Goal: Task Accomplishment & Management: Use online tool/utility

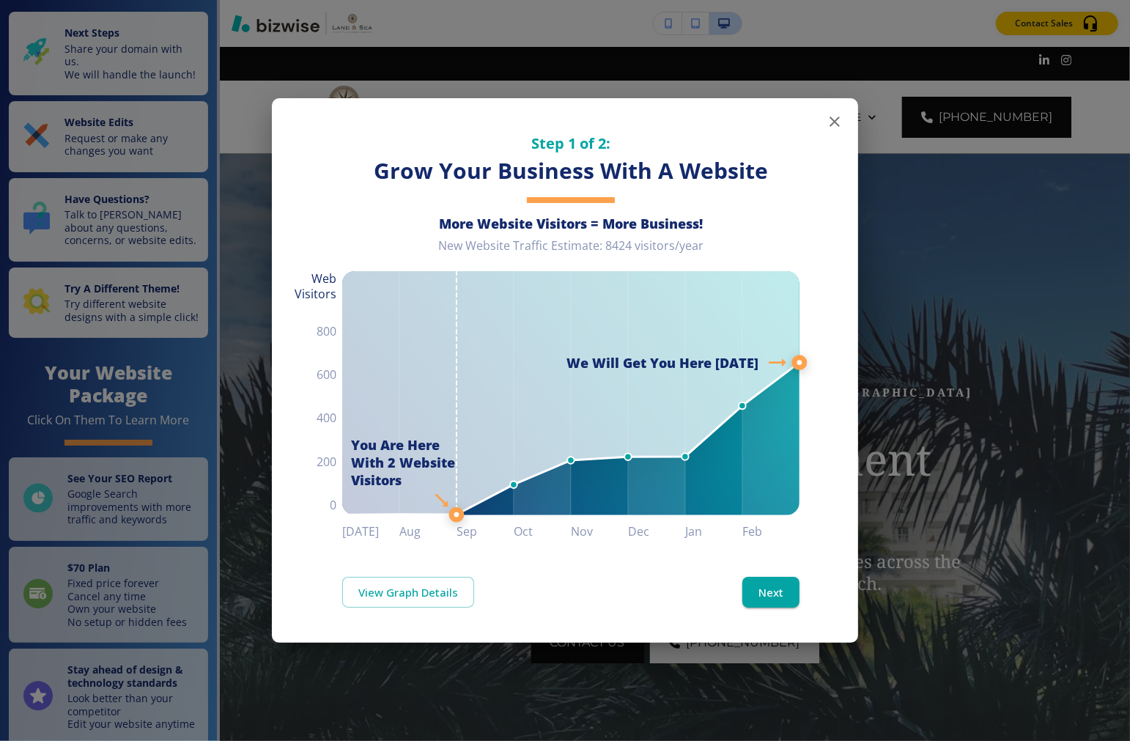
click at [832, 116] on icon "button" at bounding box center [835, 122] width 18 height 18
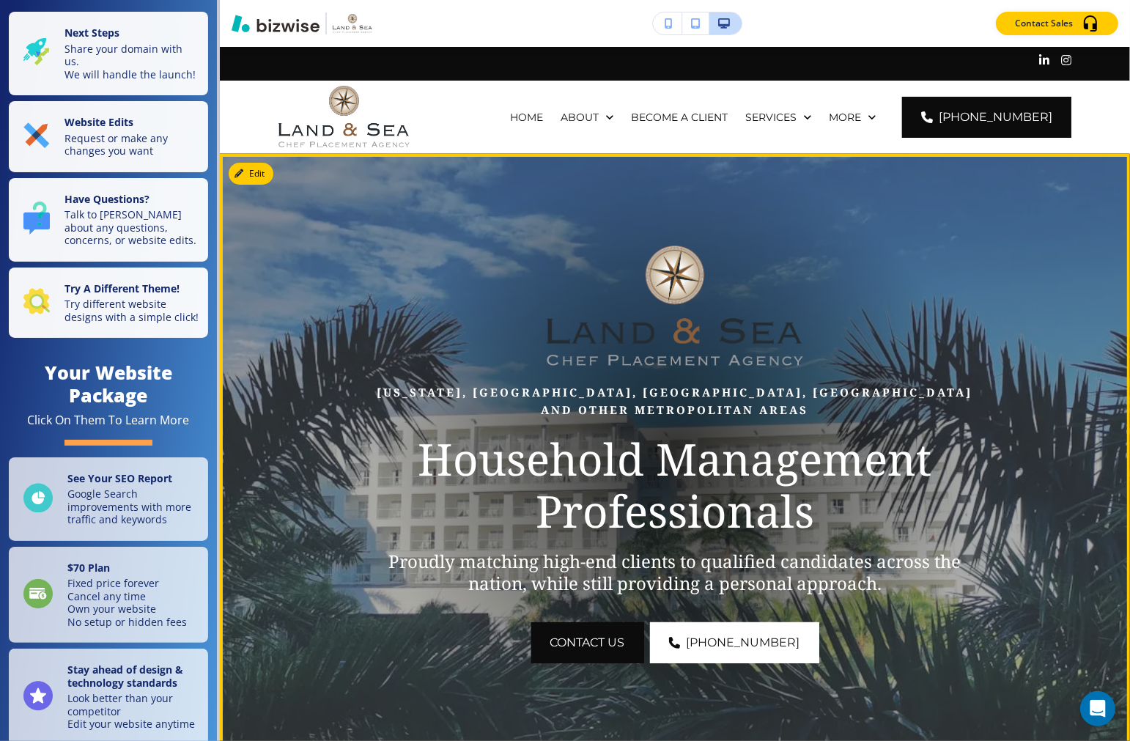
scroll to position [81, 0]
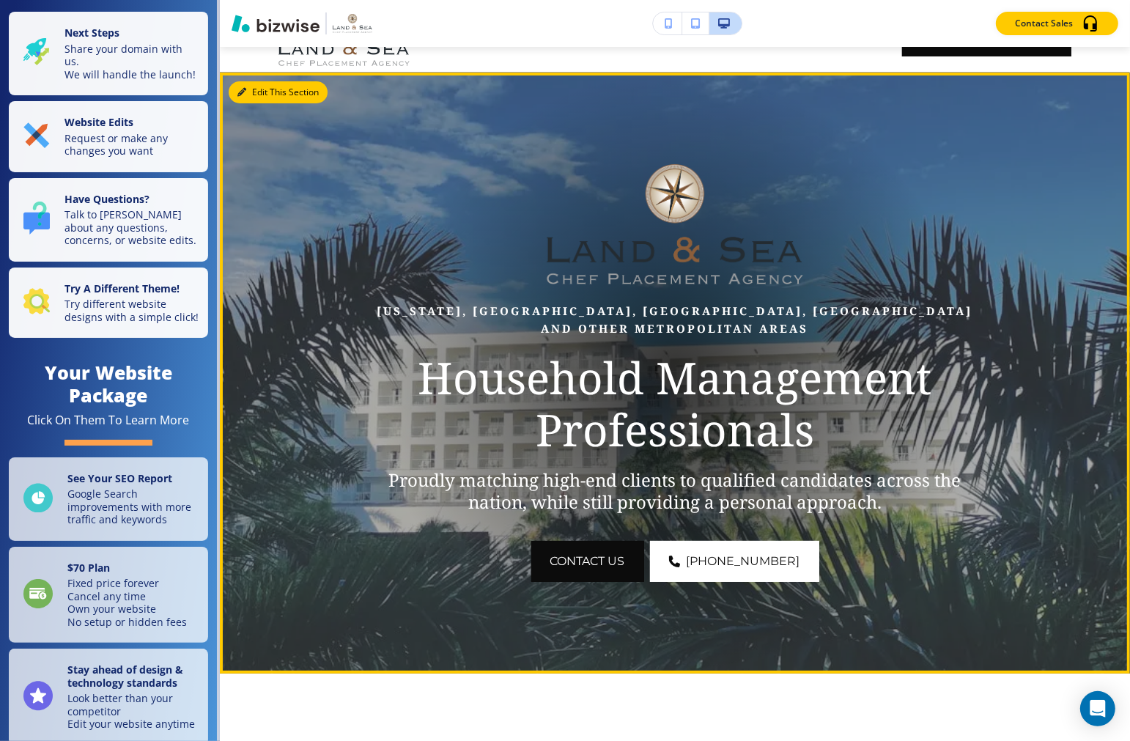
click at [257, 92] on button "Edit This Section" at bounding box center [278, 92] width 99 height 22
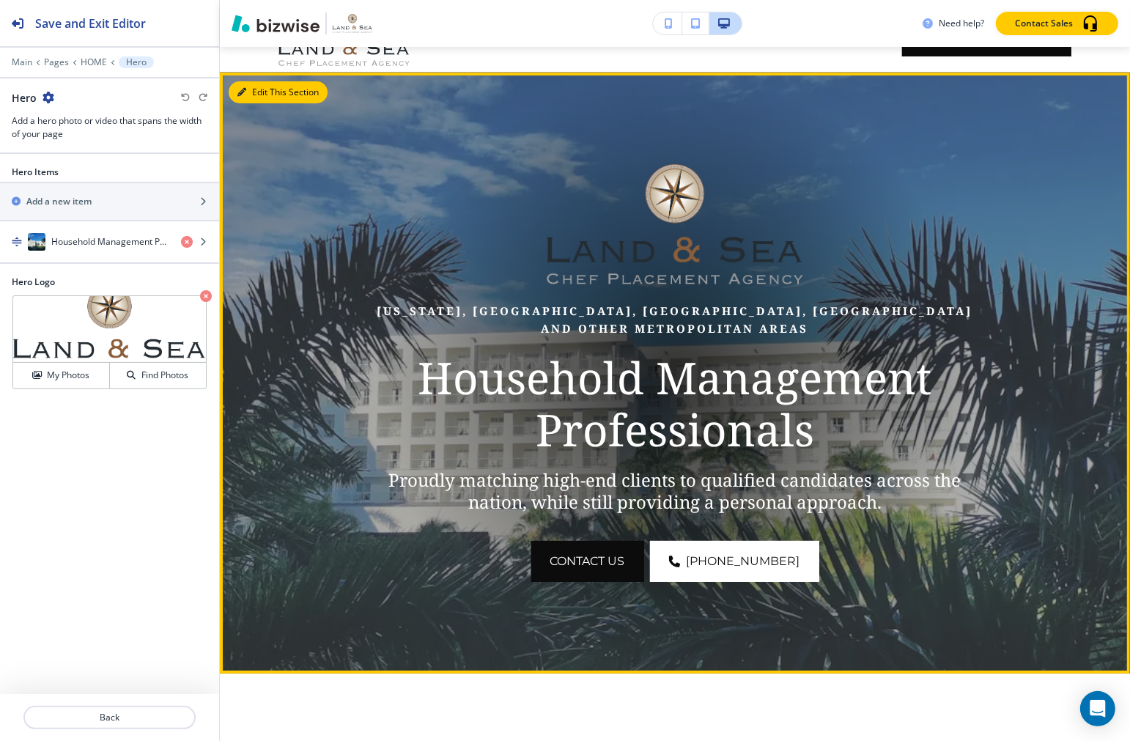
scroll to position [106, 0]
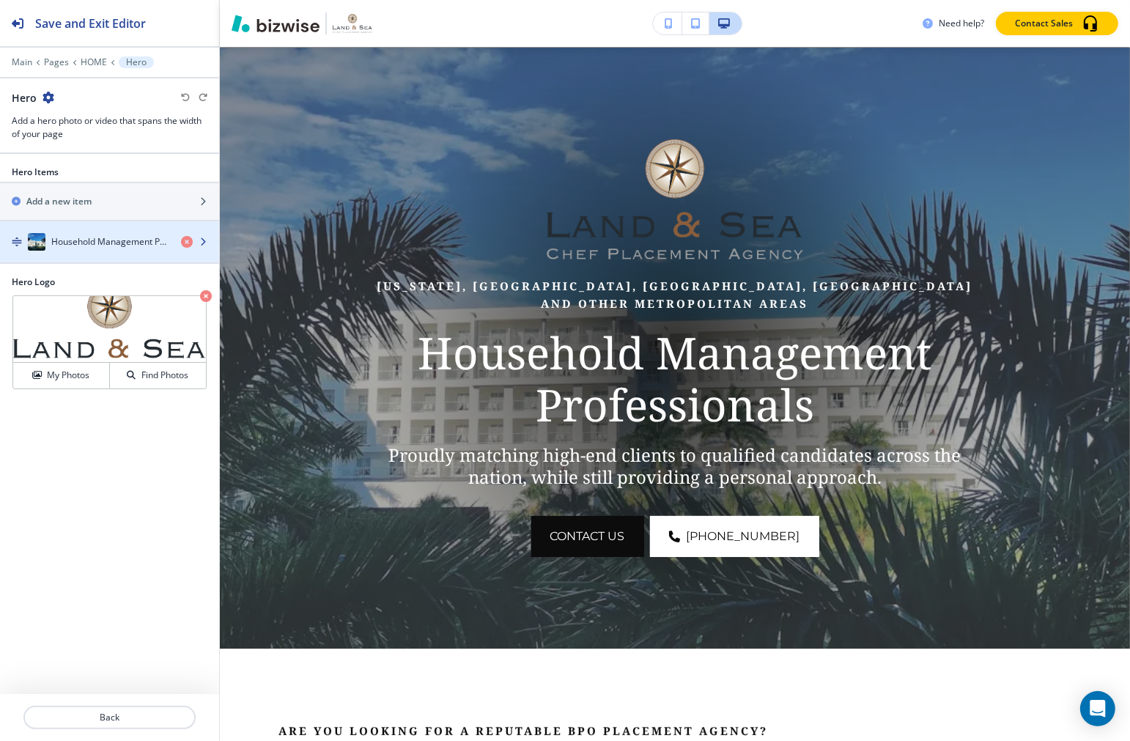
click at [95, 240] on h4 "Household Management Professionals" at bounding box center [110, 241] width 118 height 13
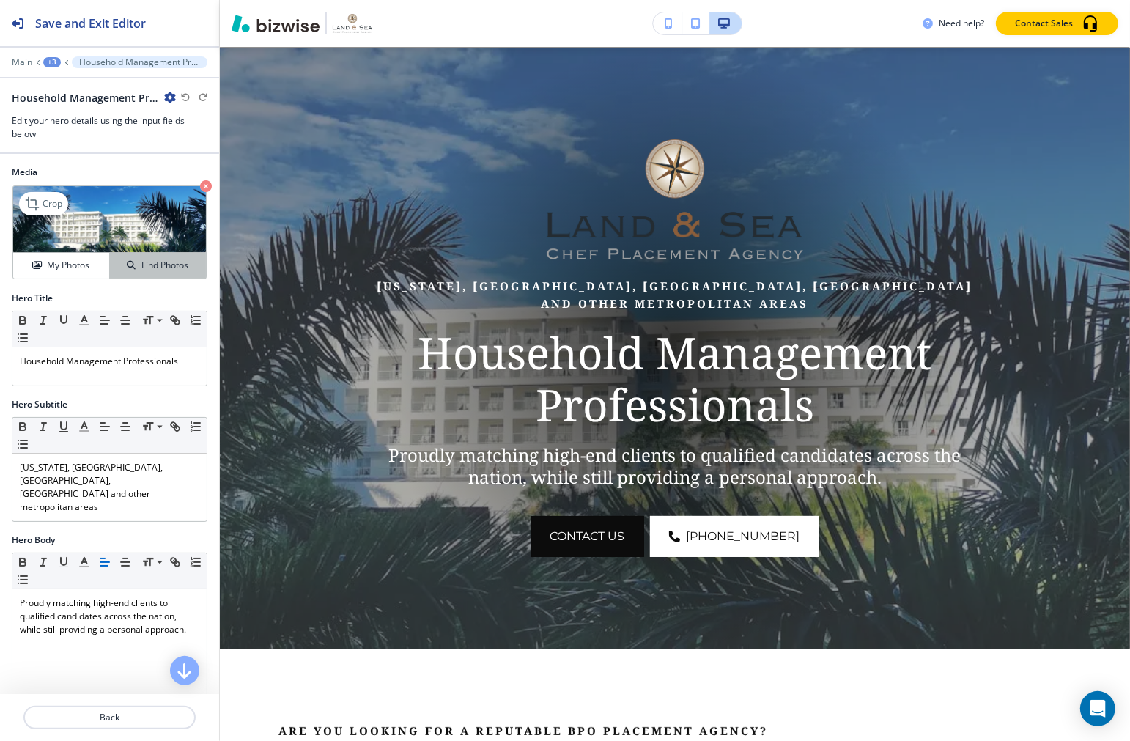
click at [141, 260] on h4 "Find Photos" at bounding box center [164, 265] width 47 height 13
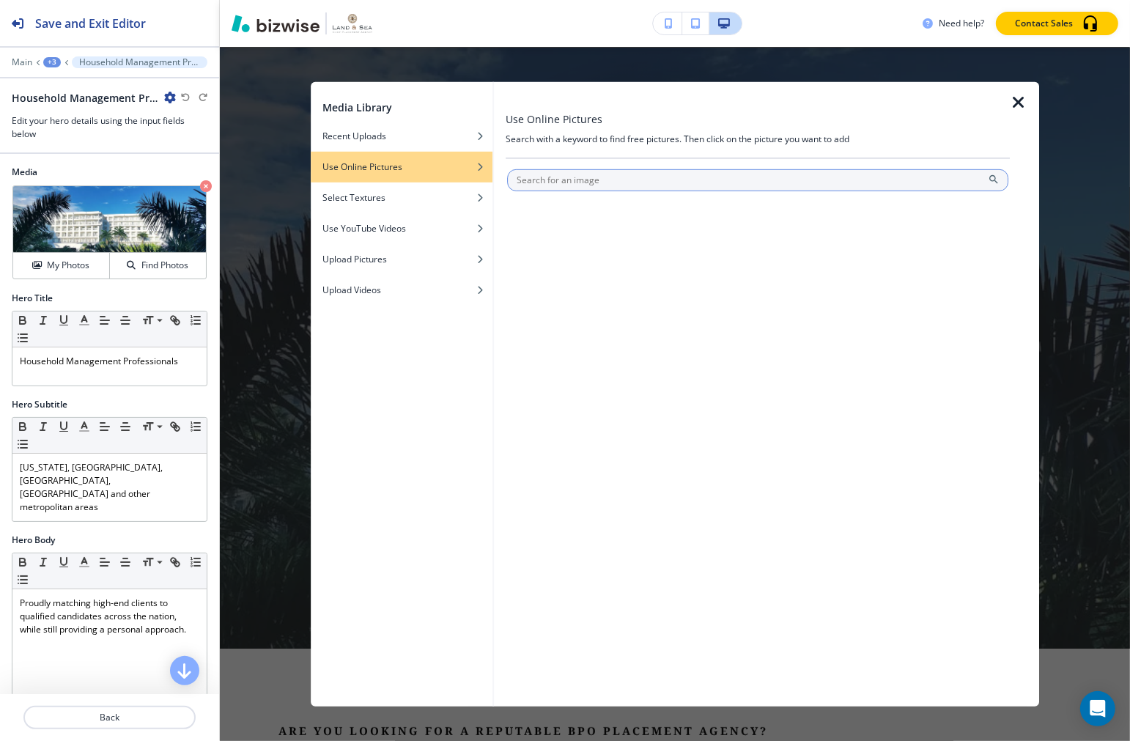
click at [564, 177] on input "text" at bounding box center [758, 180] width 501 height 22
type input "expensive home"
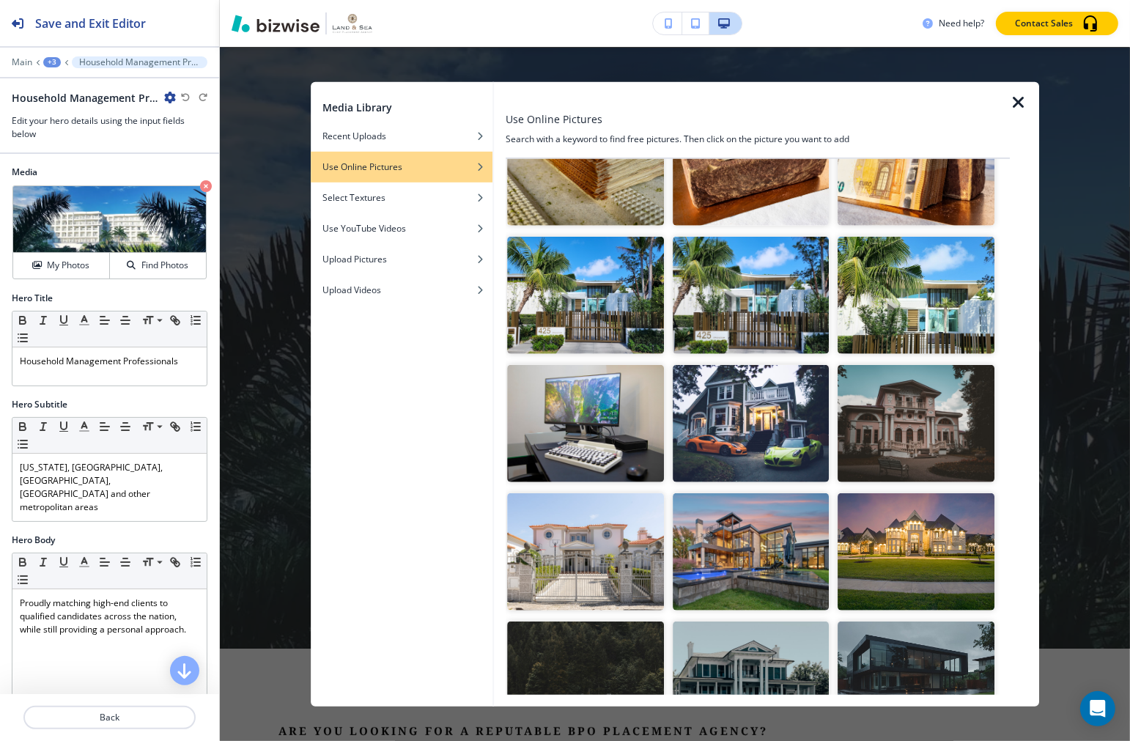
scroll to position [651, 0]
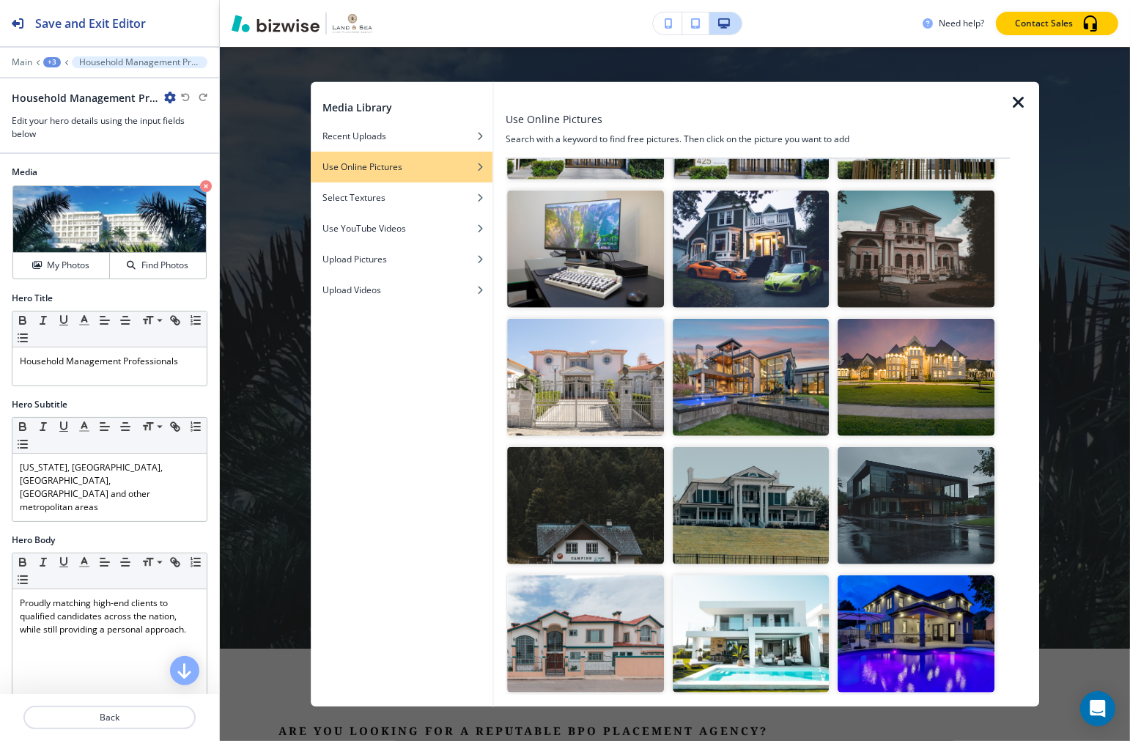
click at [865, 481] on img "button" at bounding box center [917, 505] width 156 height 117
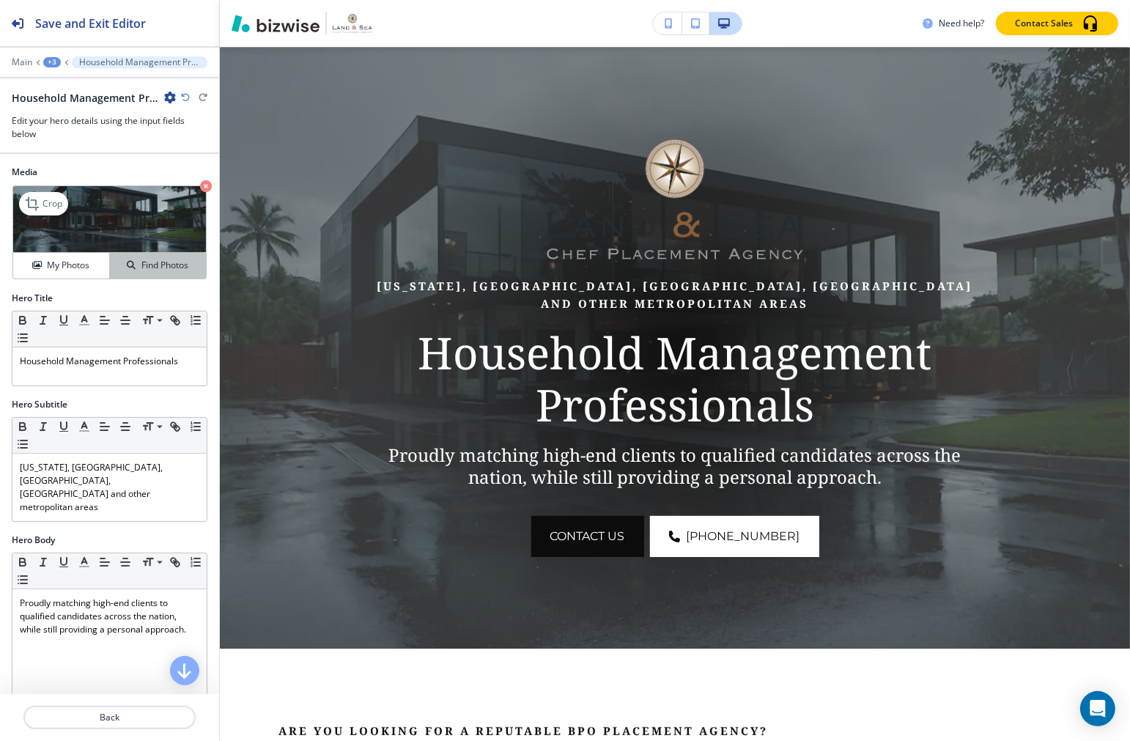
click at [130, 275] on button "Find Photos" at bounding box center [158, 266] width 96 height 26
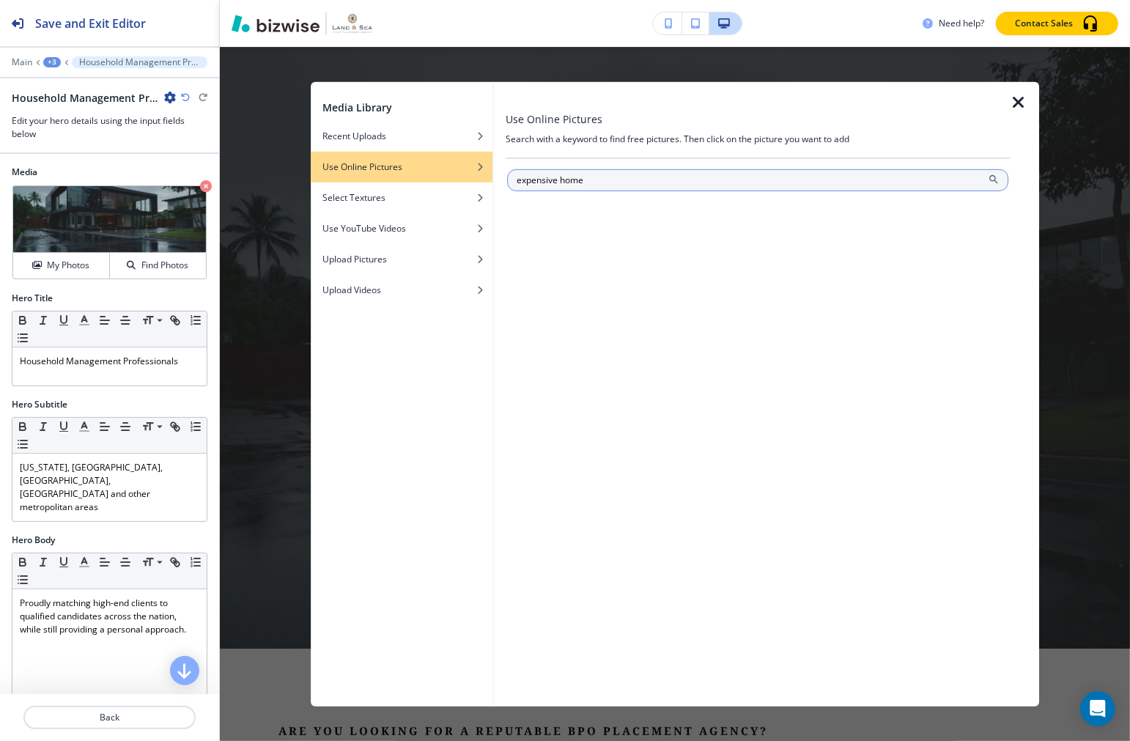
type input "expensive home"
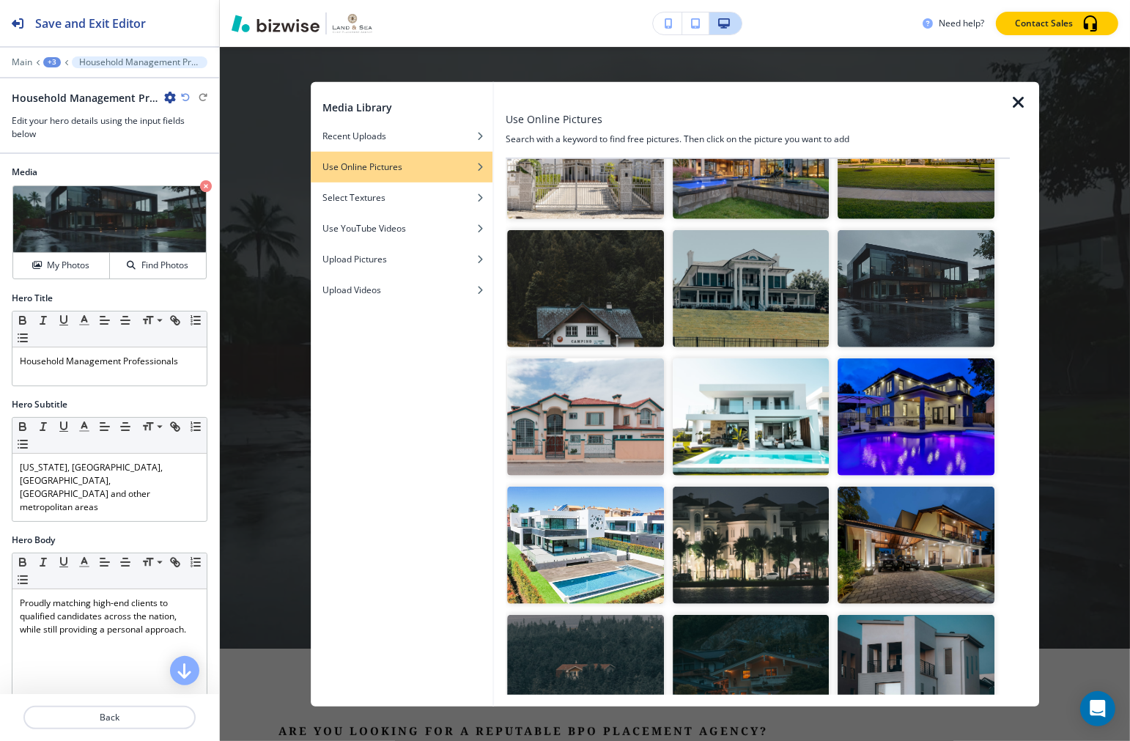
scroll to position [896, 0]
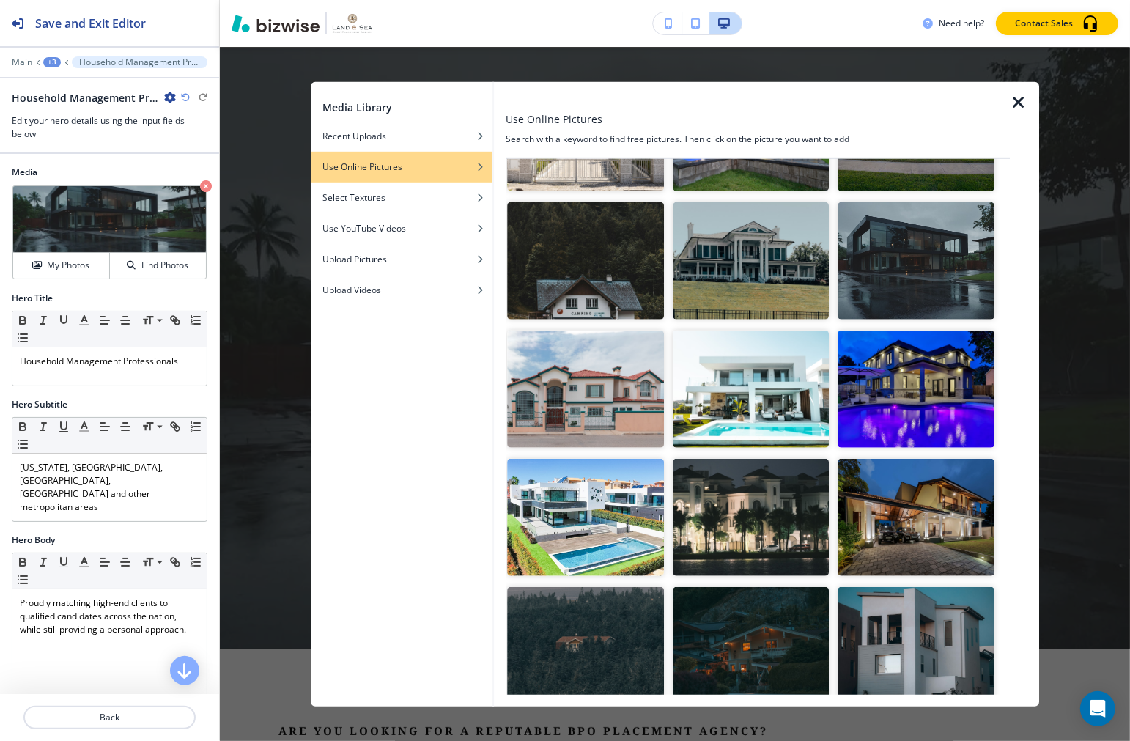
click at [942, 377] on img "button" at bounding box center [917, 389] width 156 height 117
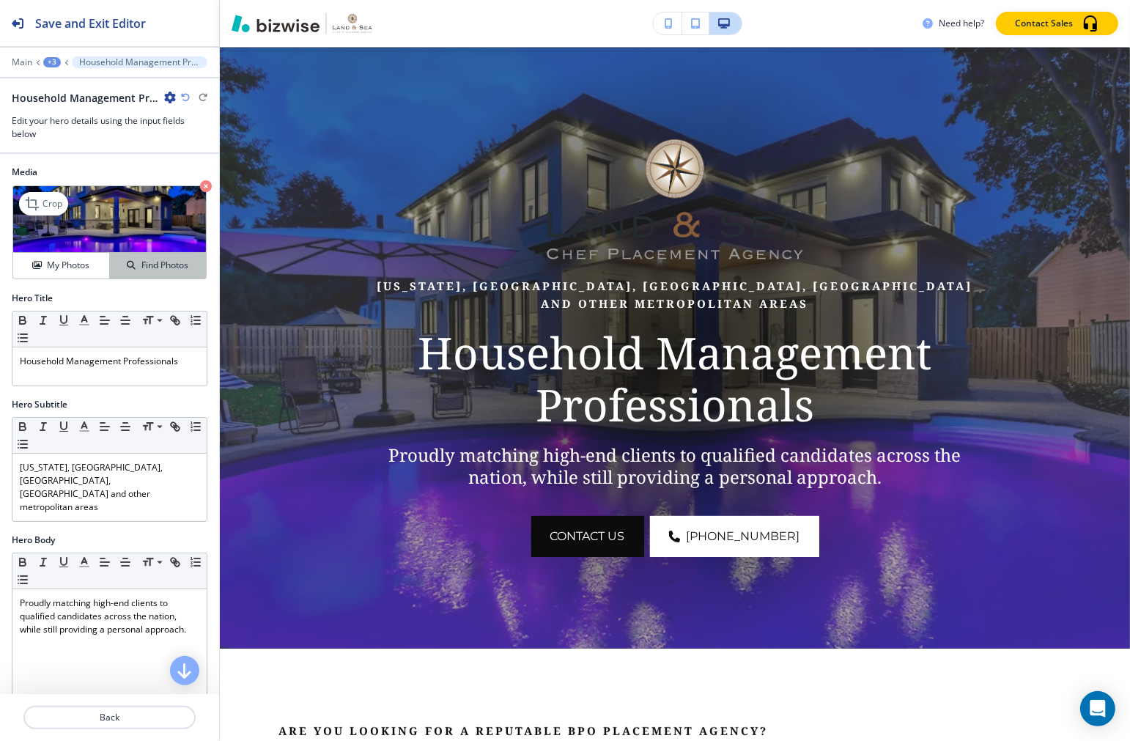
click at [163, 266] on h4 "Find Photos" at bounding box center [164, 265] width 47 height 13
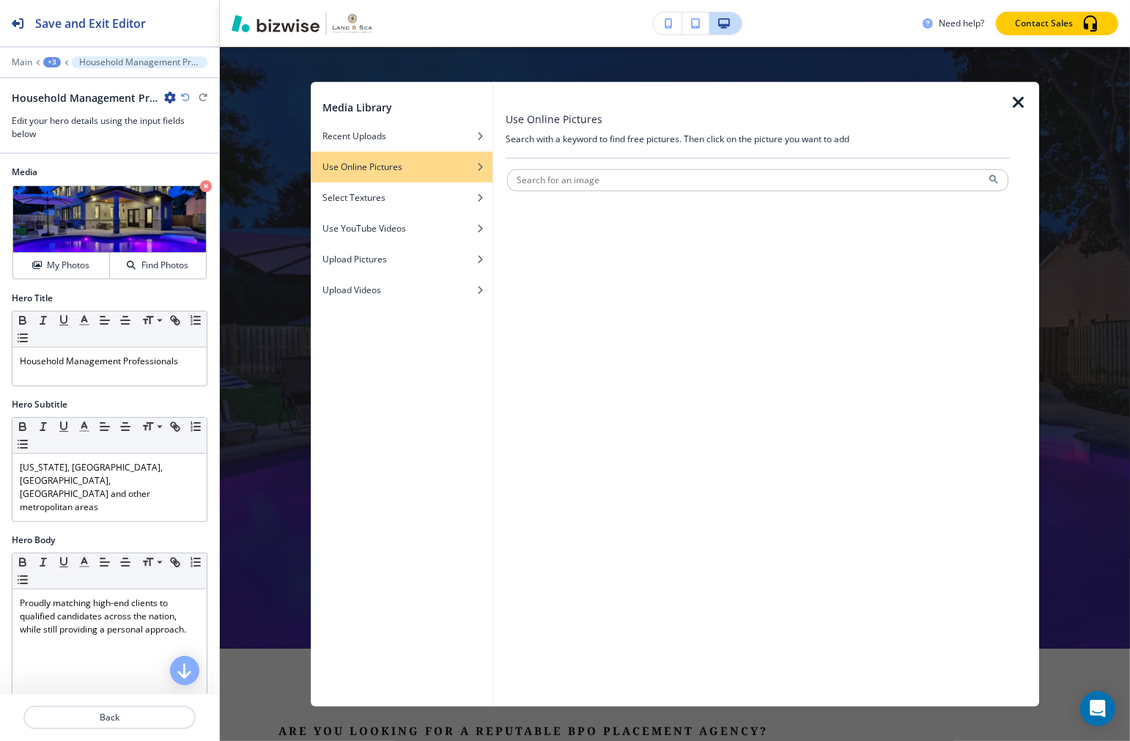
click at [617, 191] on div at bounding box center [758, 195] width 501 height 9
click at [625, 173] on input "text" at bounding box center [758, 180] width 501 height 22
type input "expensive kitchen"
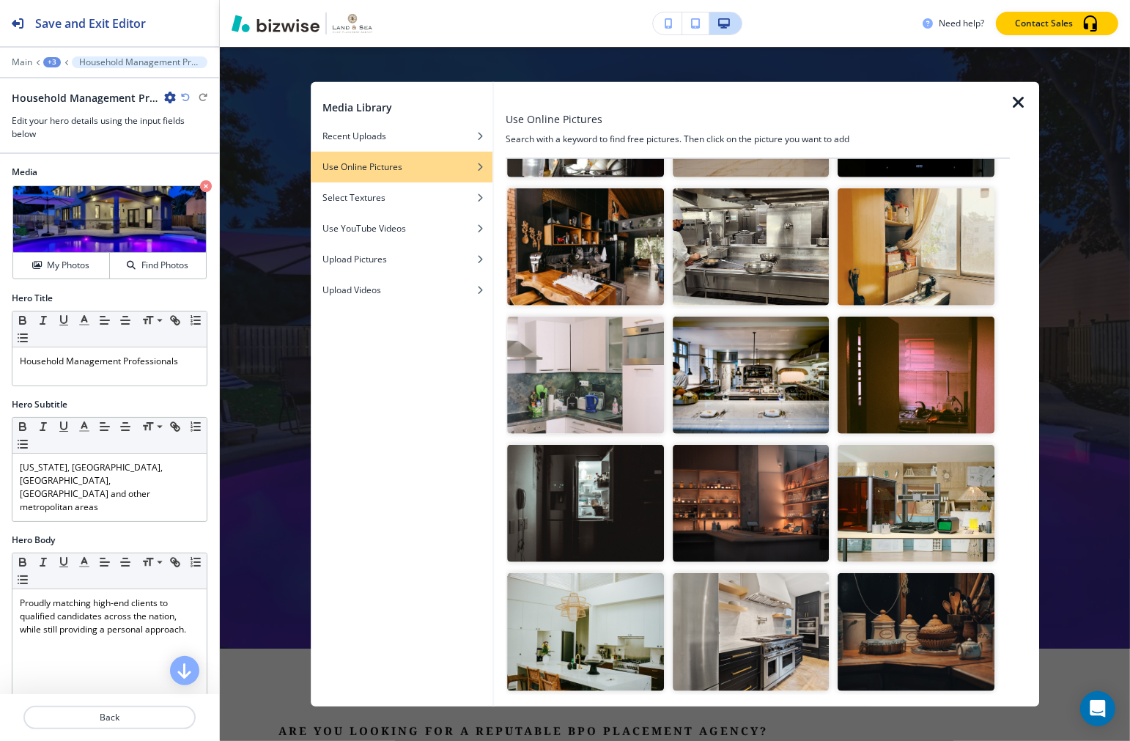
scroll to position [2904, 0]
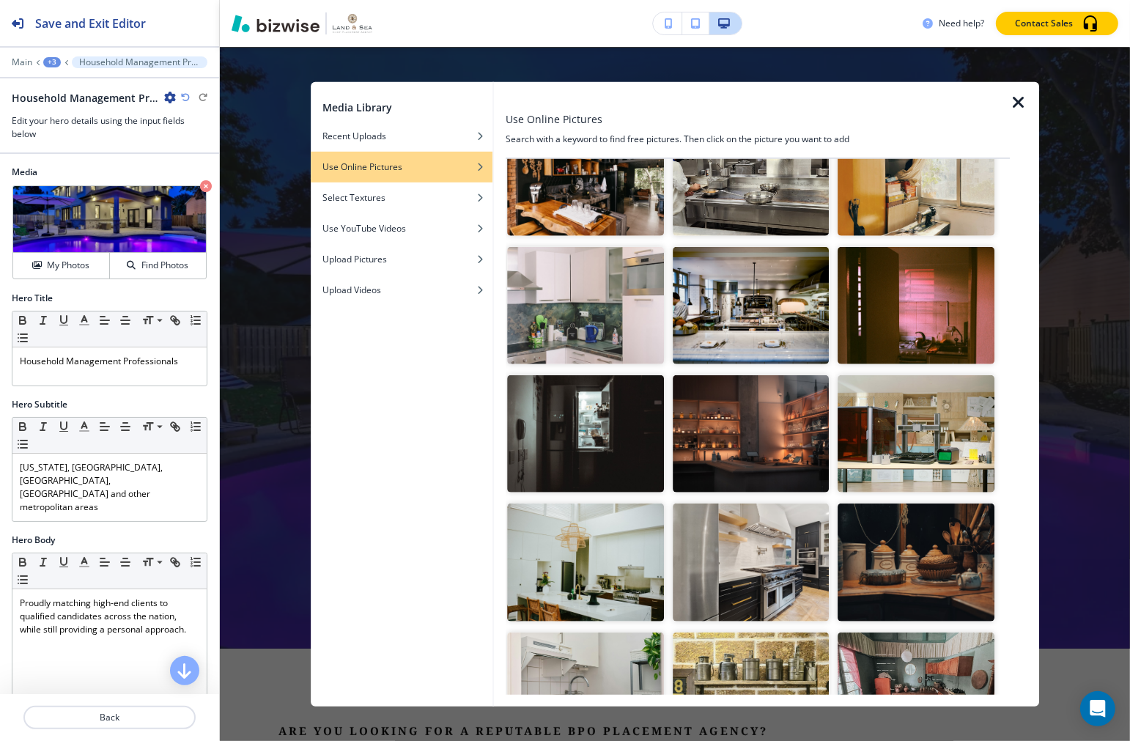
click at [751, 247] on img "button" at bounding box center [751, 305] width 156 height 117
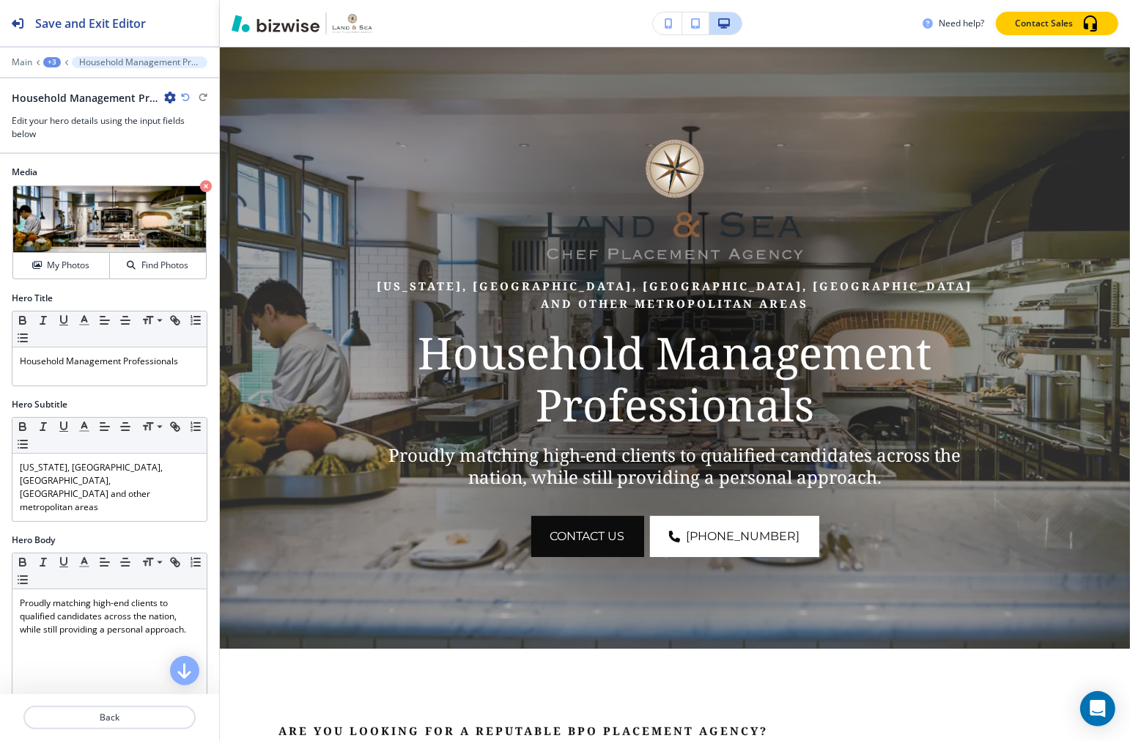
scroll to position [25, 0]
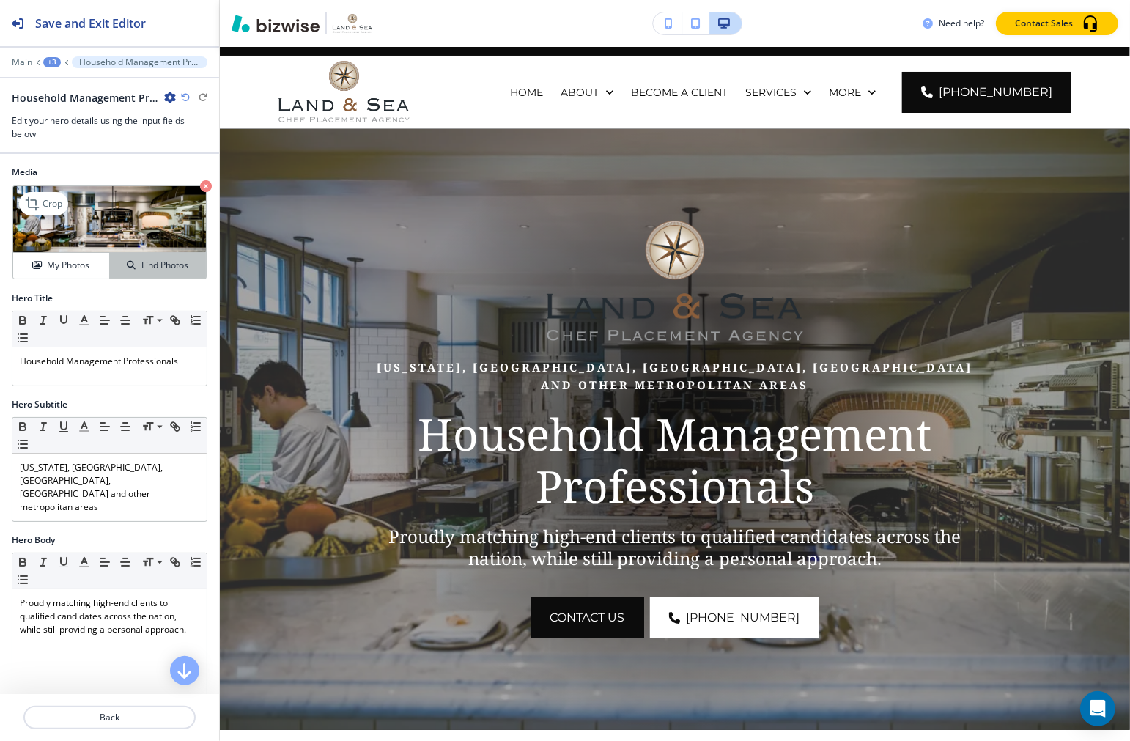
click at [142, 266] on h4 "Find Photos" at bounding box center [164, 265] width 47 height 13
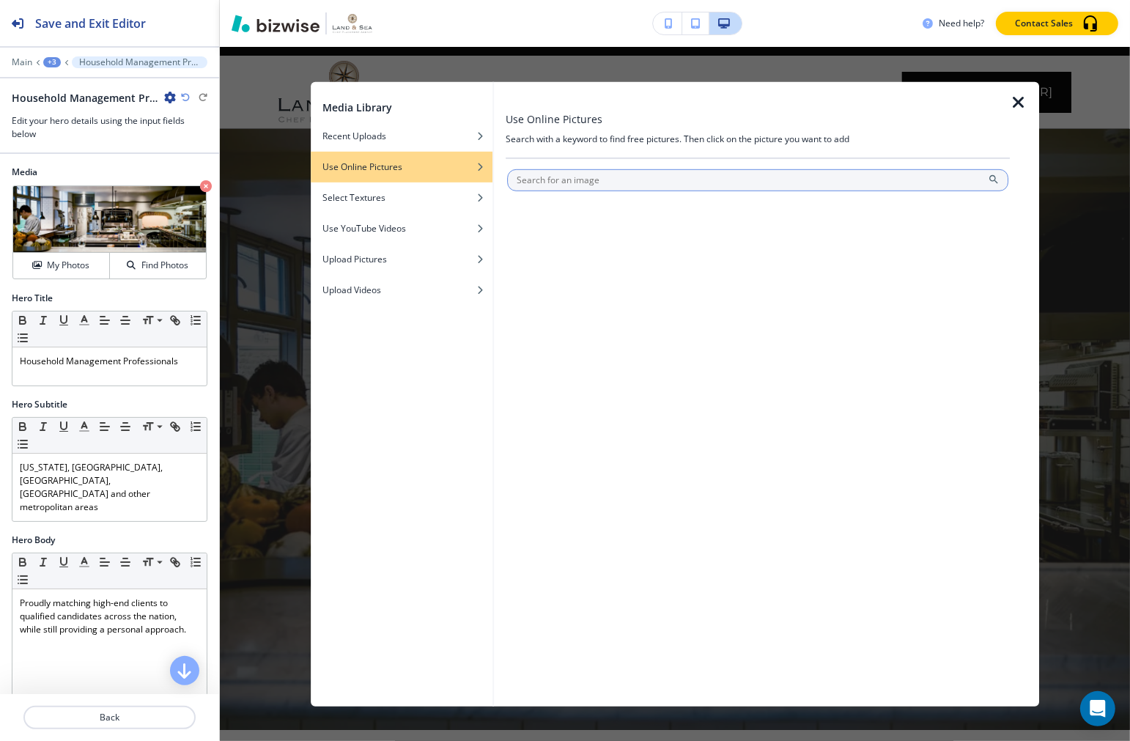
click at [603, 186] on input "text" at bounding box center [758, 180] width 501 height 22
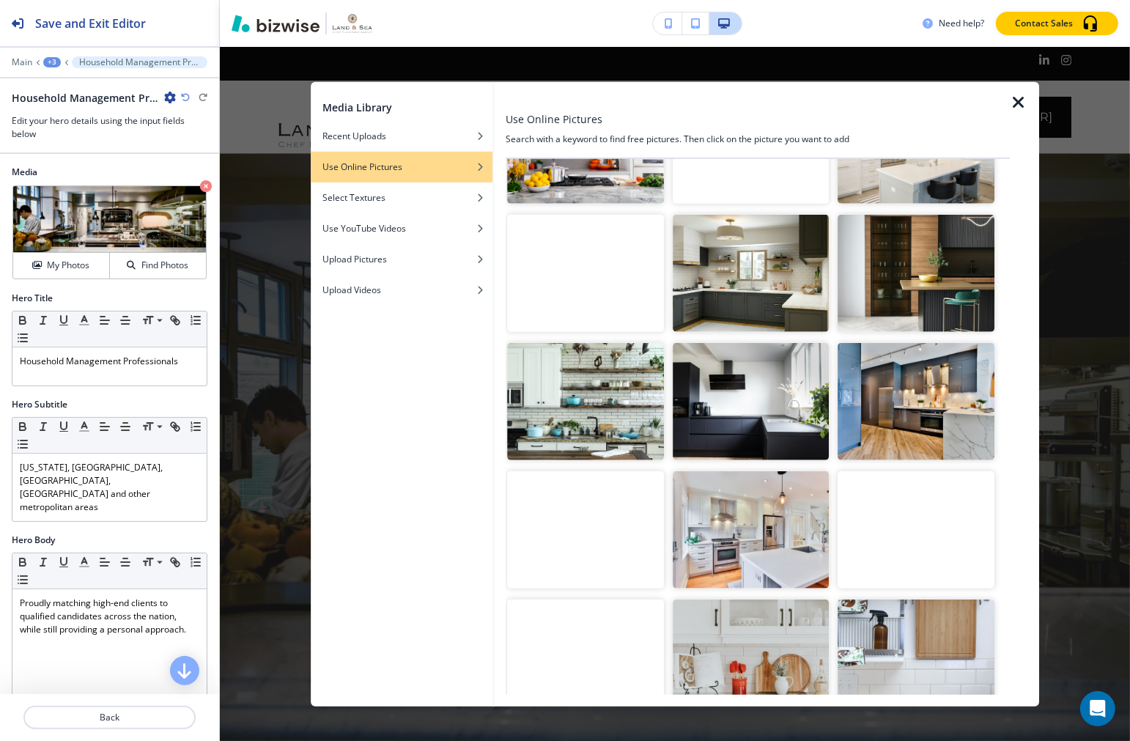
scroll to position [0, 0]
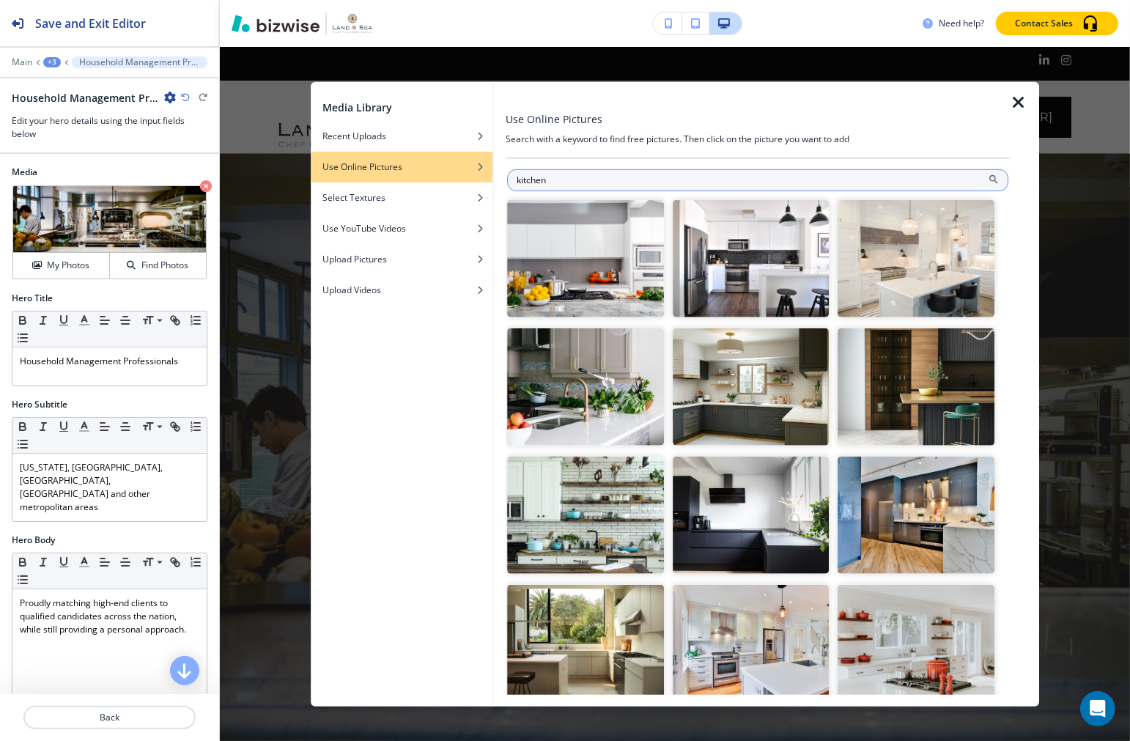
click at [517, 179] on input "kitchen" at bounding box center [758, 180] width 501 height 22
type input "million dollar kitchen"
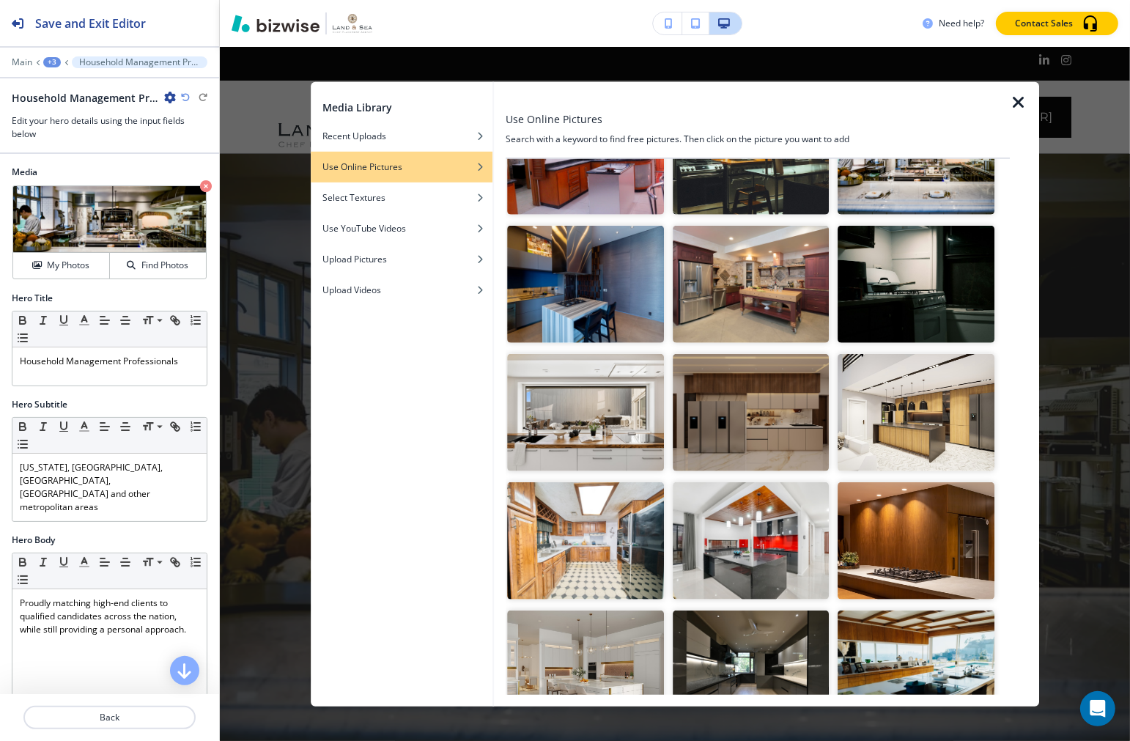
scroll to position [488, 0]
click at [925, 422] on img "button" at bounding box center [917, 411] width 156 height 117
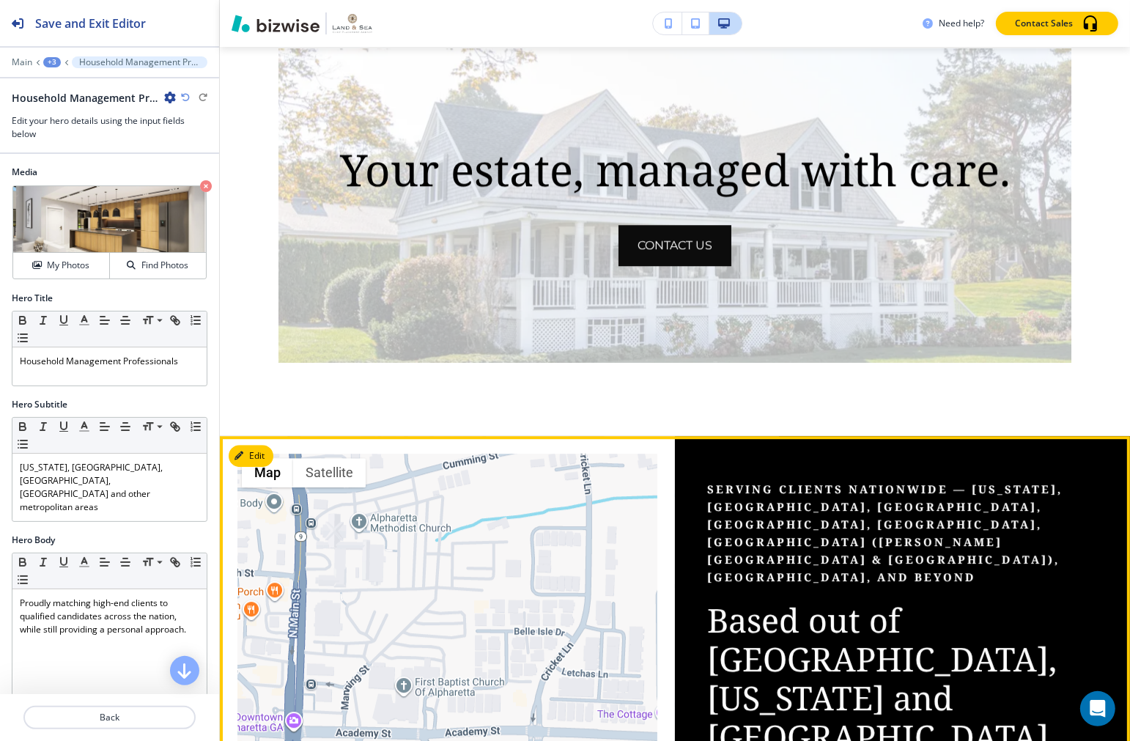
scroll to position [3583, 0]
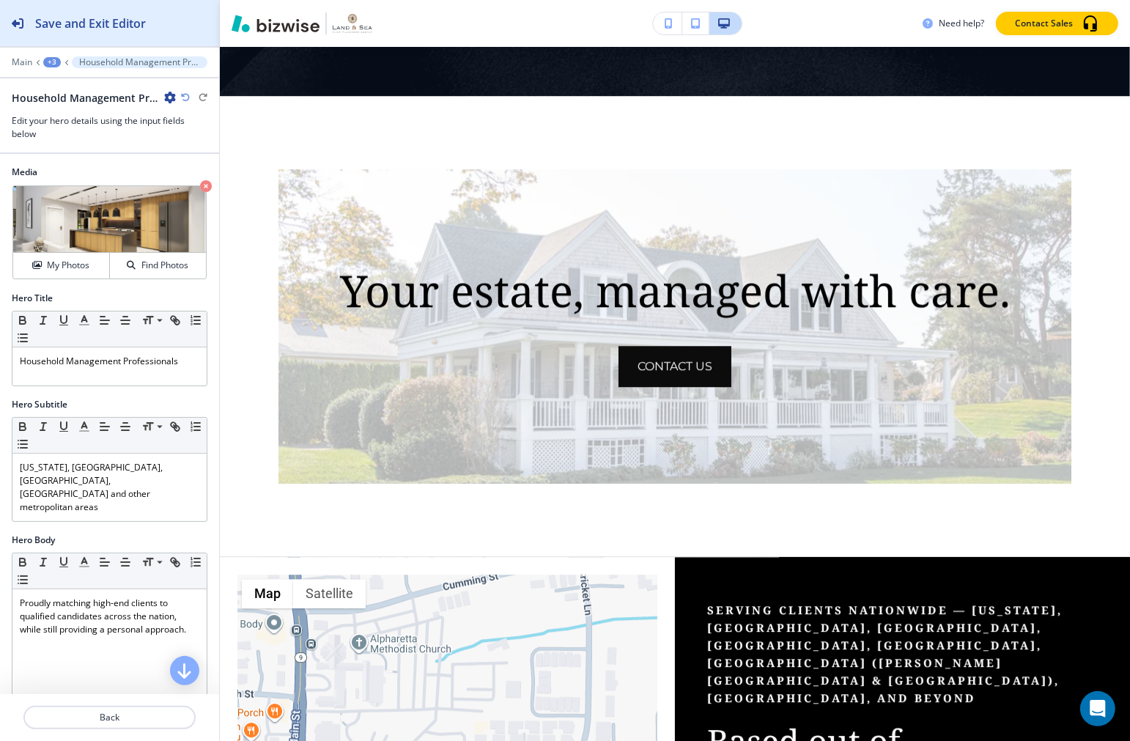
click at [125, 30] on h2 "Save and Exit Editor" at bounding box center [90, 24] width 111 height 18
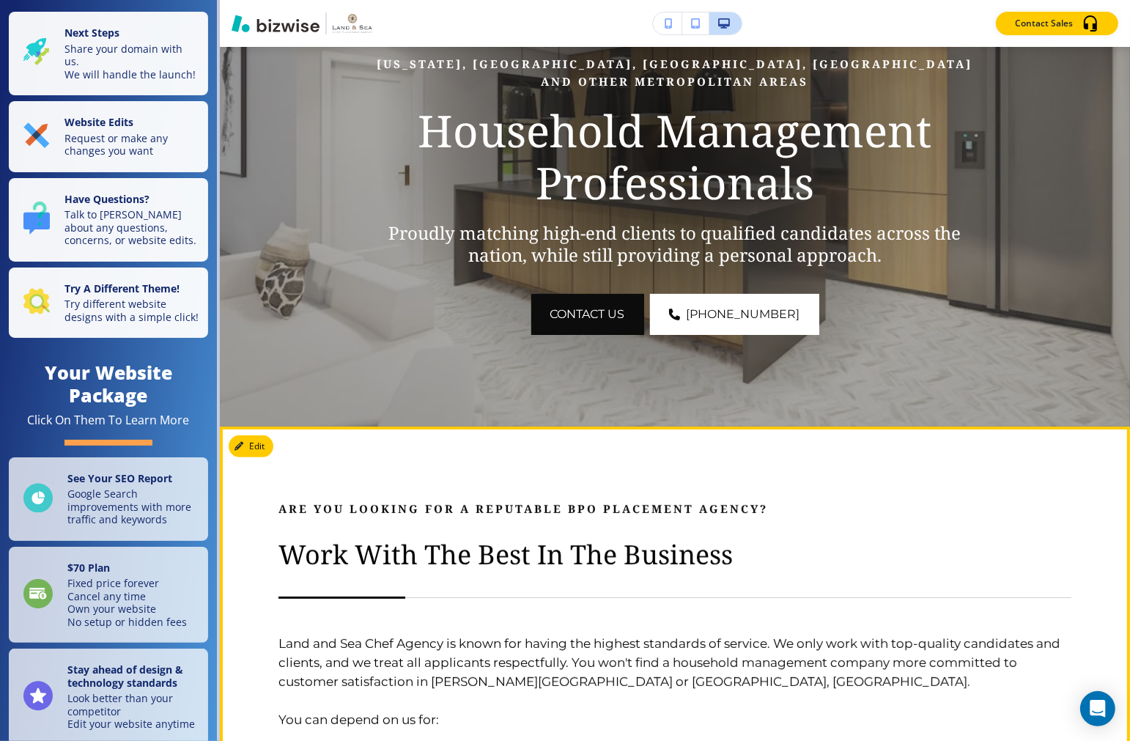
scroll to position [325, 0]
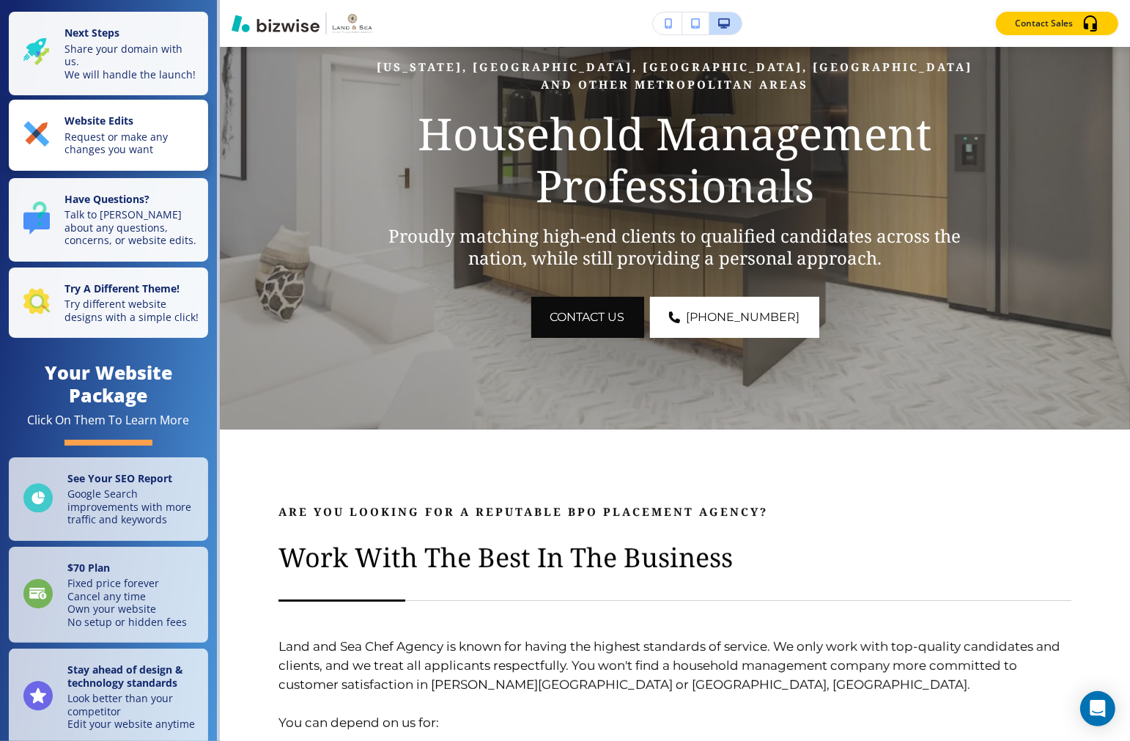
click at [116, 144] on p "Request or make any changes you want" at bounding box center [132, 143] width 135 height 26
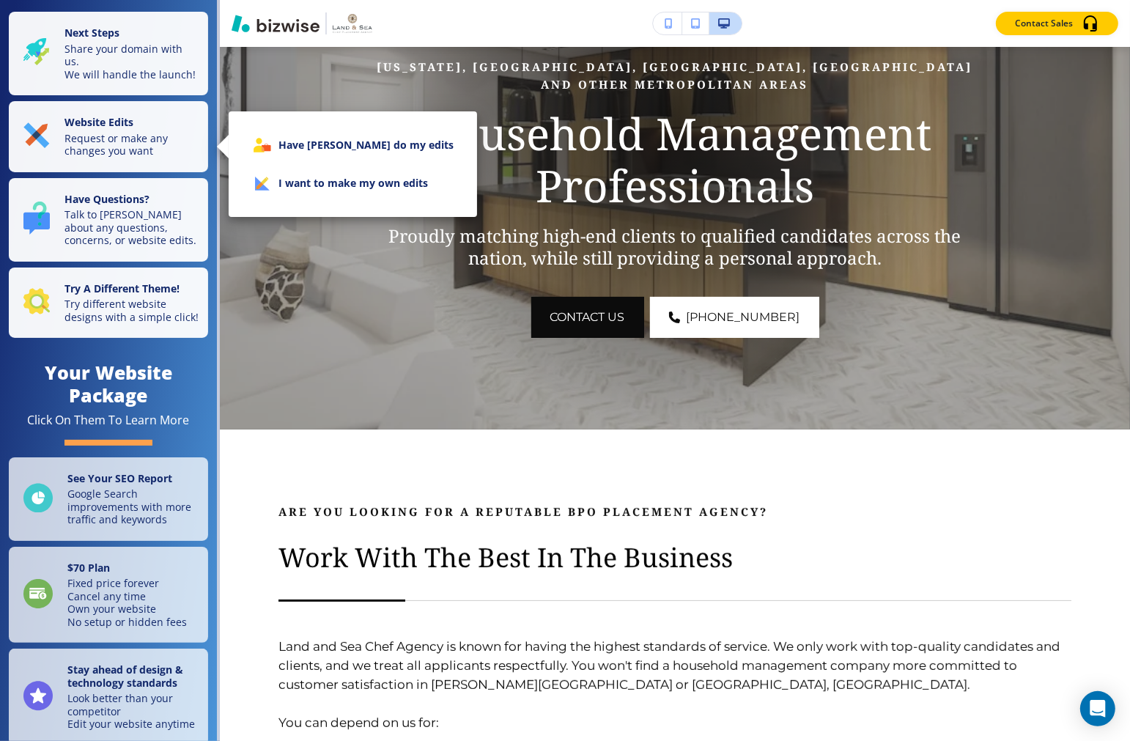
click at [369, 177] on li "I want to make my own edits" at bounding box center [352, 183] width 225 height 38
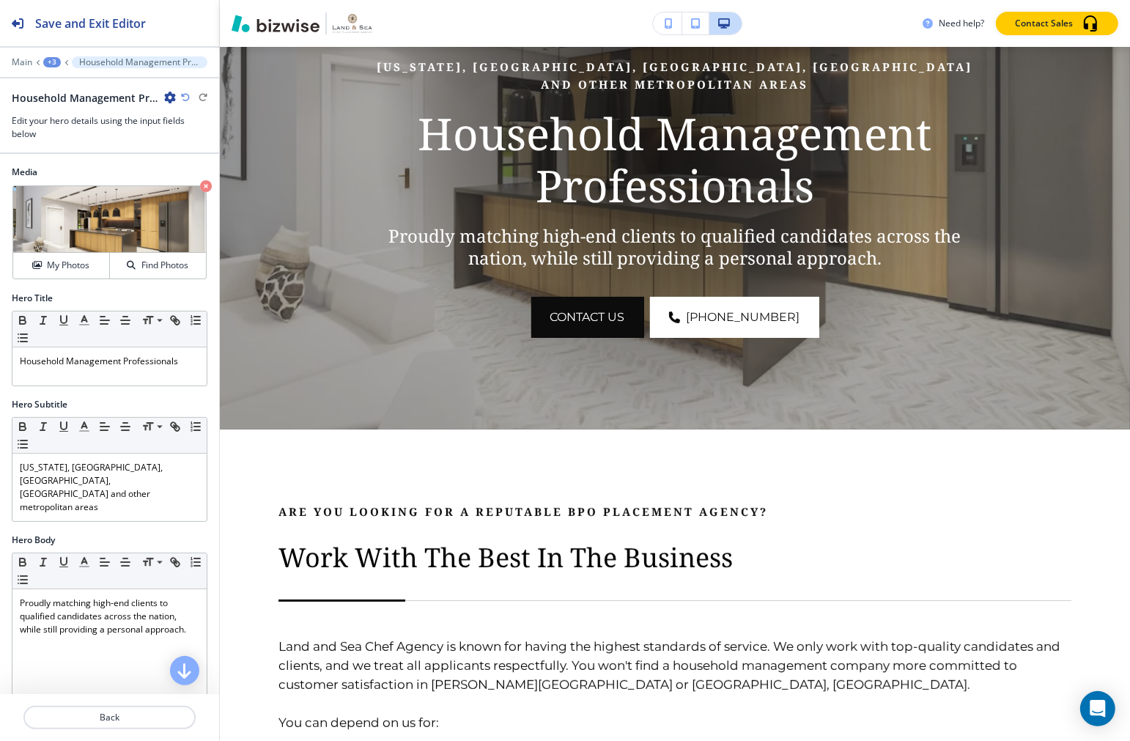
click at [16, 56] on div "Main +3 Household Management Professionals" at bounding box center [110, 62] width 196 height 12
click at [16, 66] on p "Main" at bounding box center [22, 62] width 21 height 10
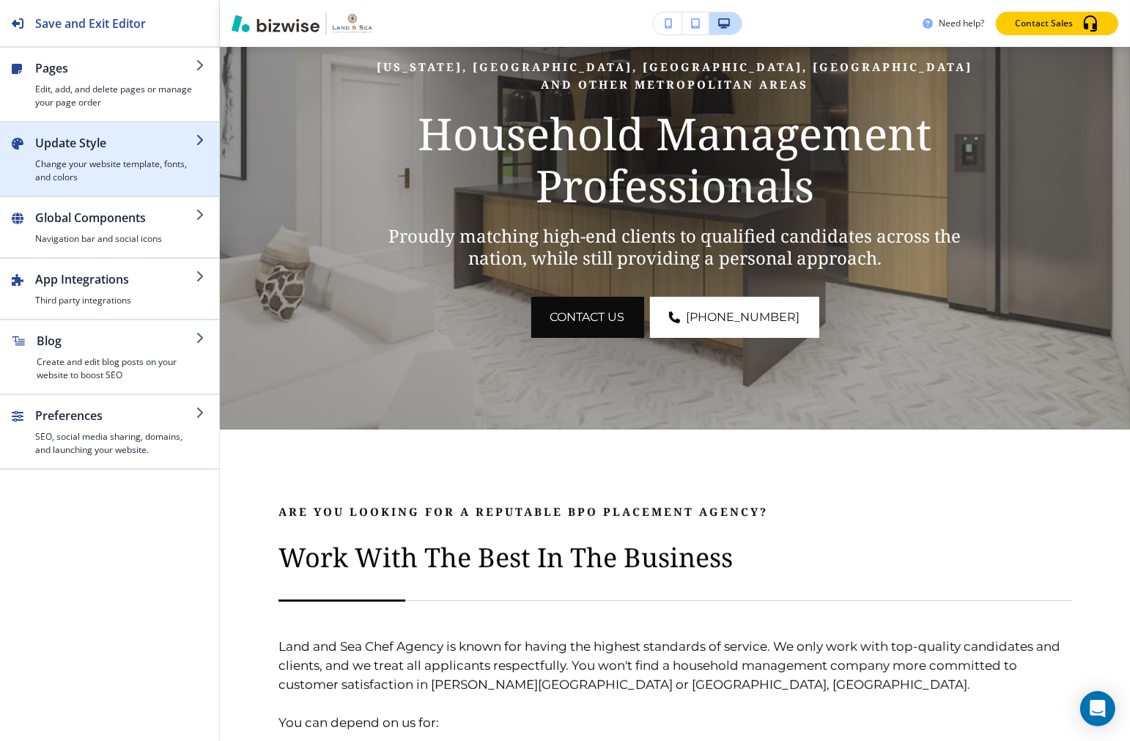
click at [100, 180] on h4 "Change your website template, fonts, and colors" at bounding box center [115, 171] width 161 height 26
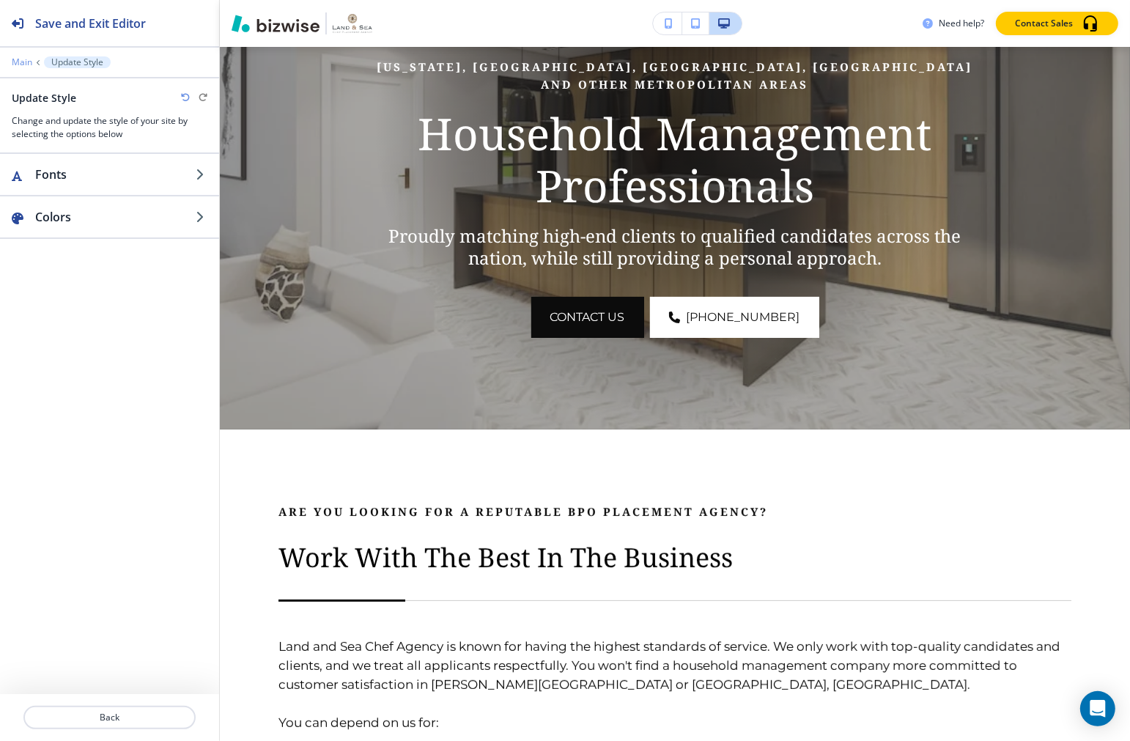
click at [31, 63] on p "Main" at bounding box center [22, 62] width 21 height 10
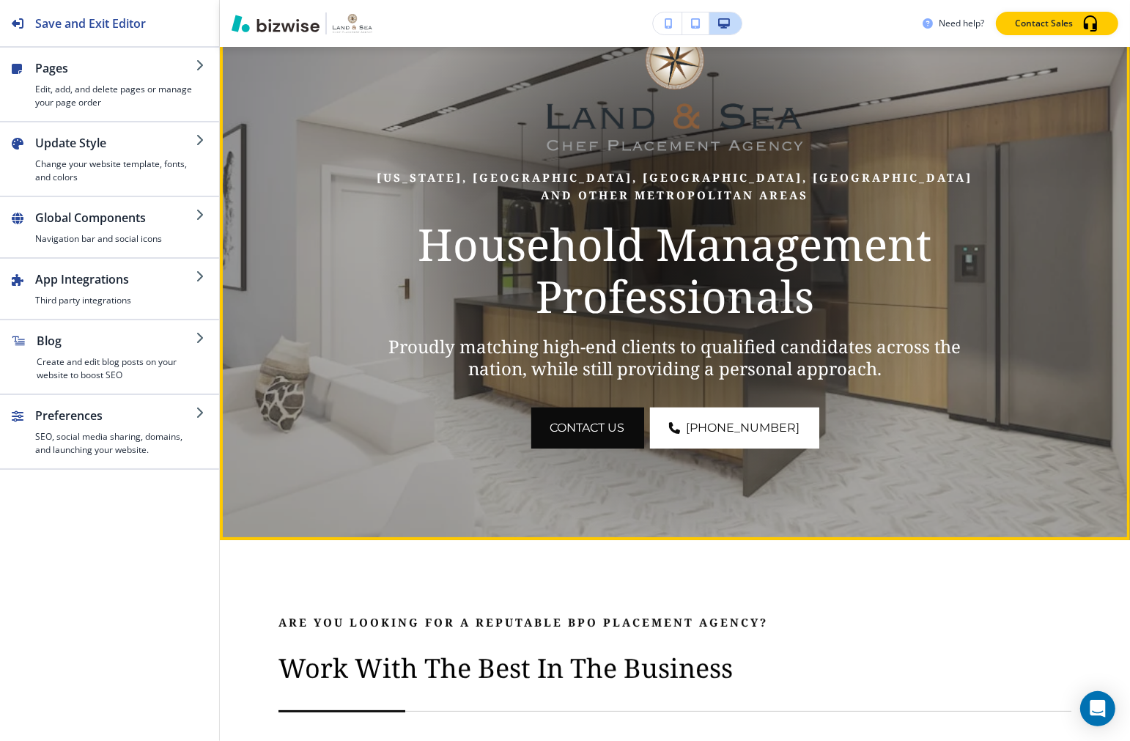
scroll to position [0, 0]
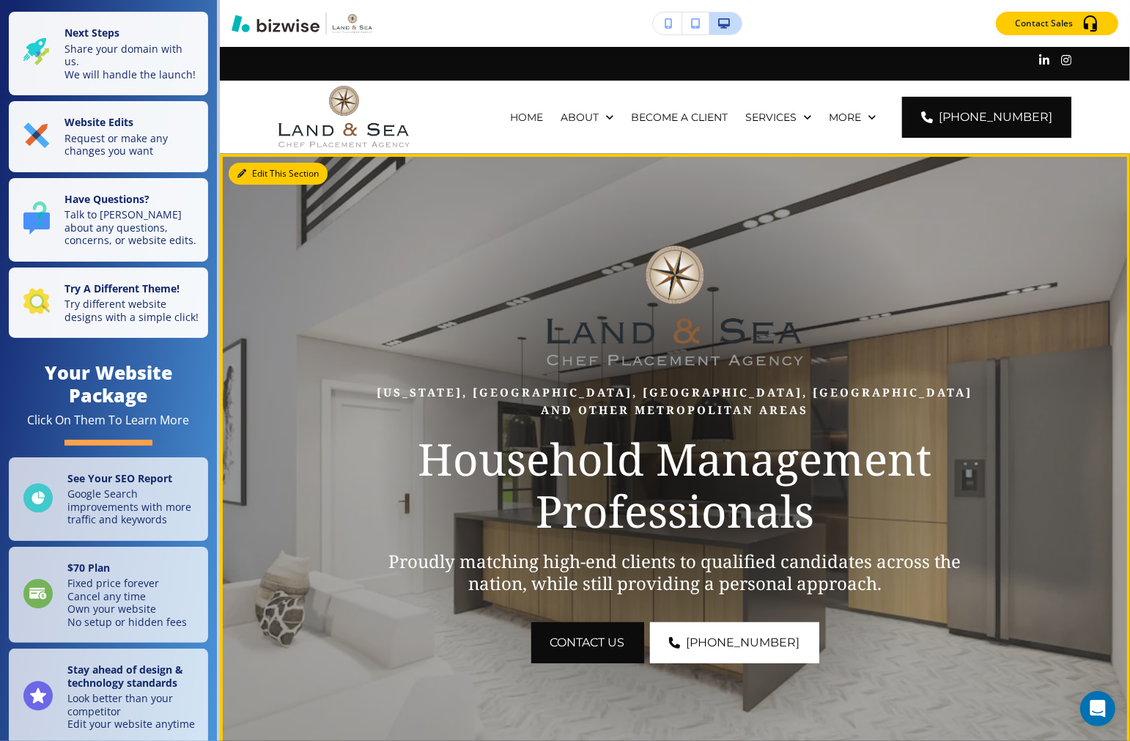
click at [253, 174] on button "Edit This Section" at bounding box center [278, 174] width 99 height 22
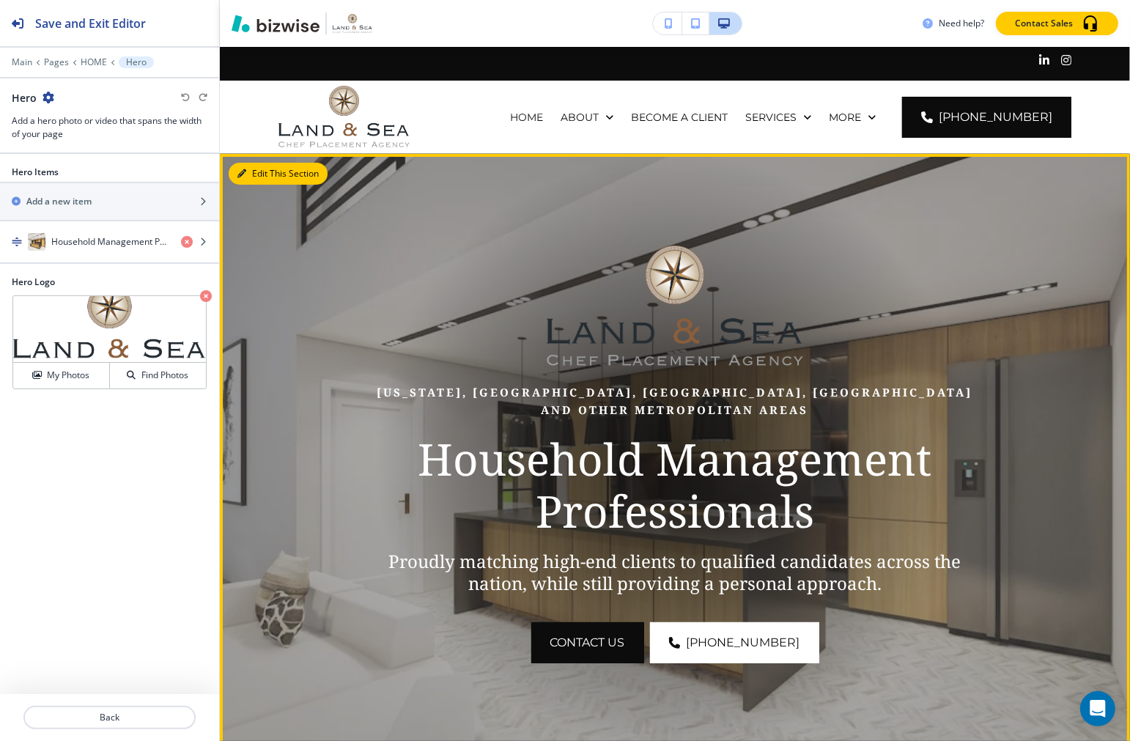
scroll to position [106, 0]
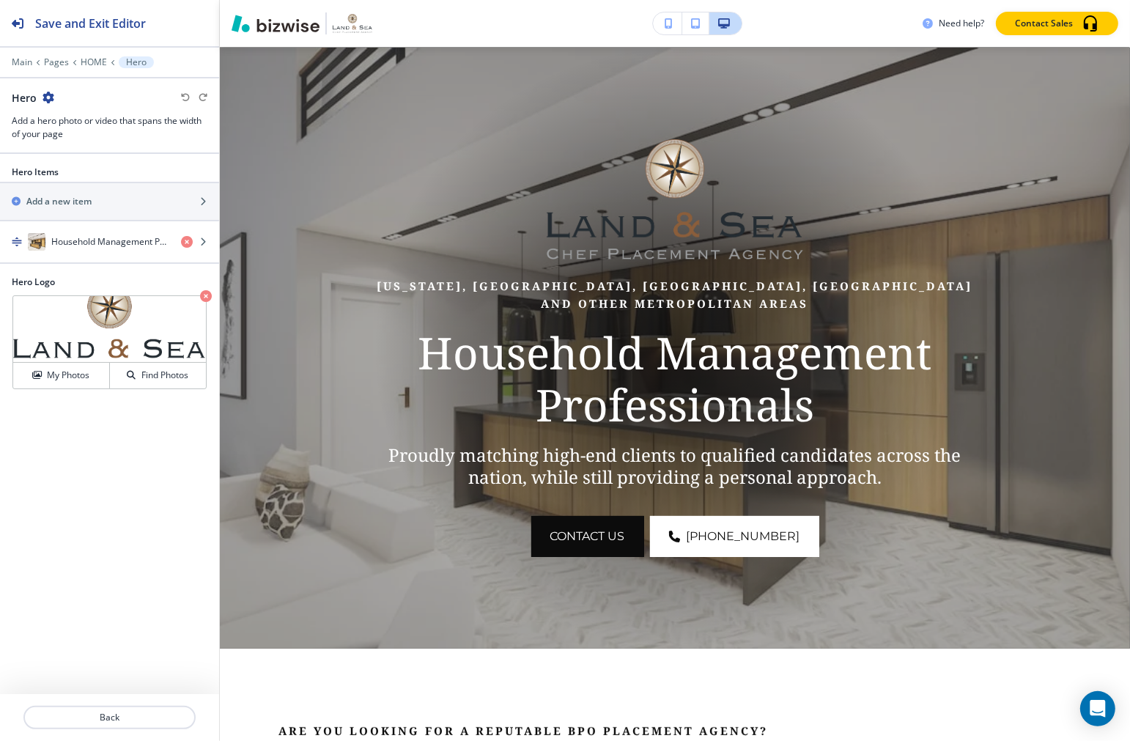
click at [26, 53] on div at bounding box center [109, 52] width 219 height 9
click at [25, 59] on p "Main" at bounding box center [22, 62] width 21 height 10
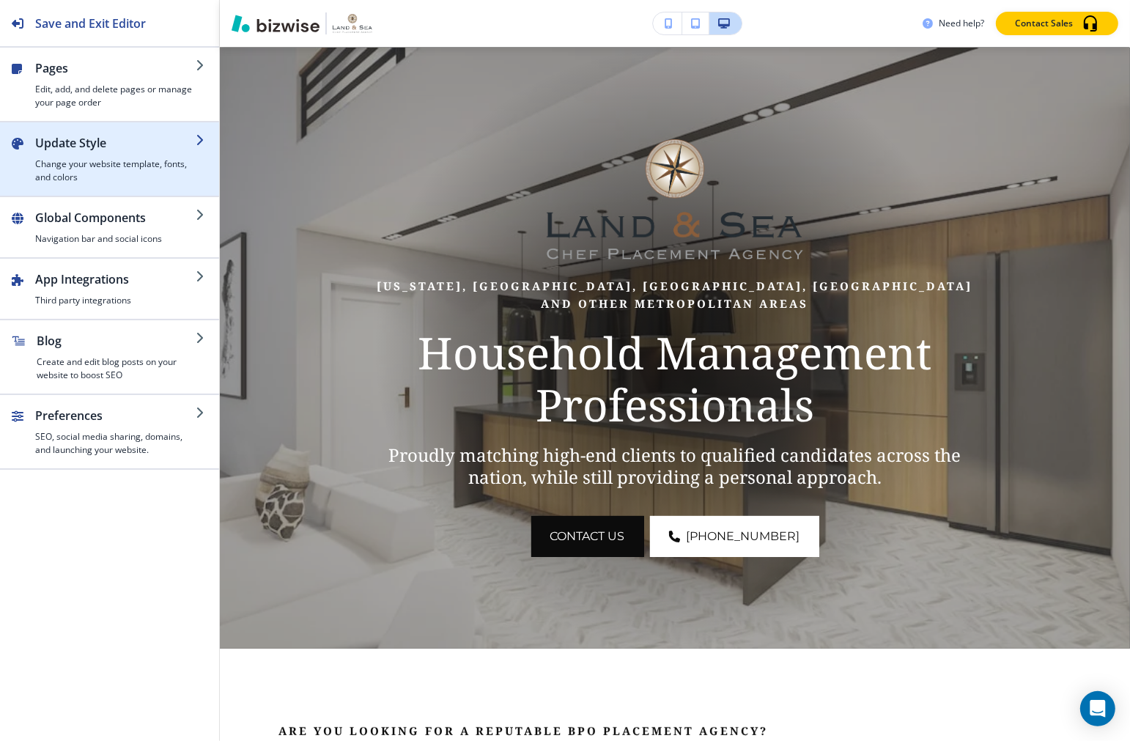
click at [89, 155] on div "button" at bounding box center [115, 155] width 161 height 6
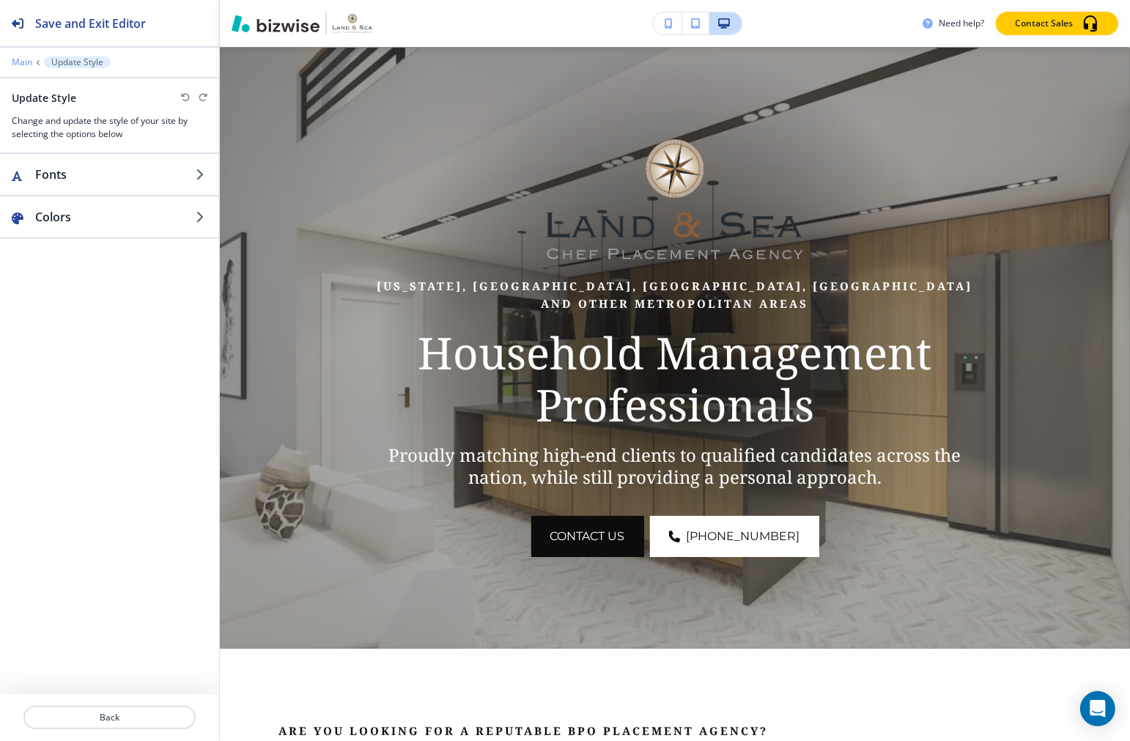
click at [19, 63] on p "Main" at bounding box center [22, 62] width 21 height 10
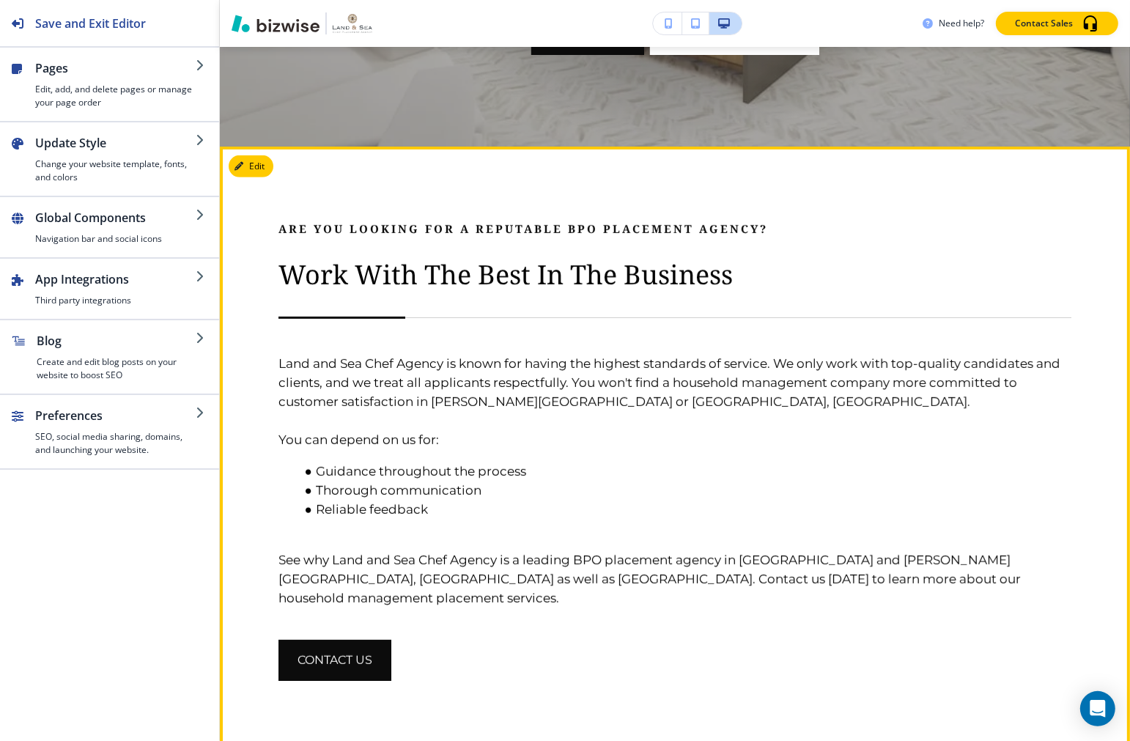
scroll to position [514, 0]
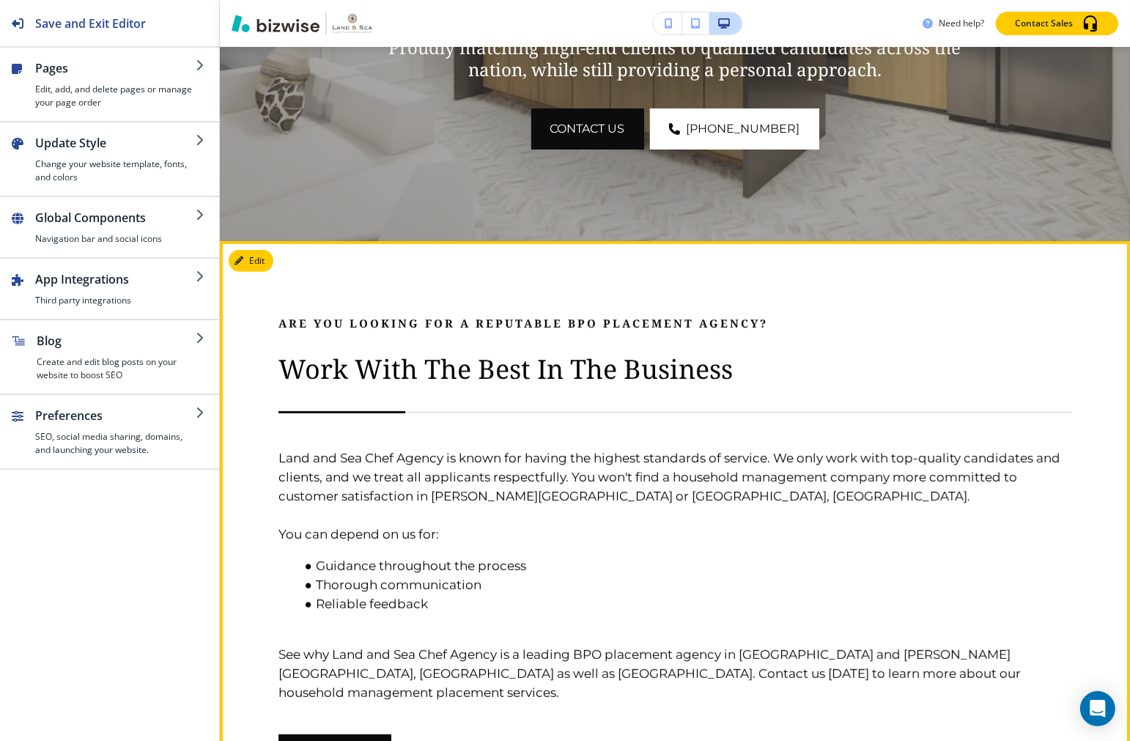
click at [569, 438] on h6 "Land and Sea Chef Agency is known for having the highest standards of service. …" at bounding box center [675, 557] width 793 height 290
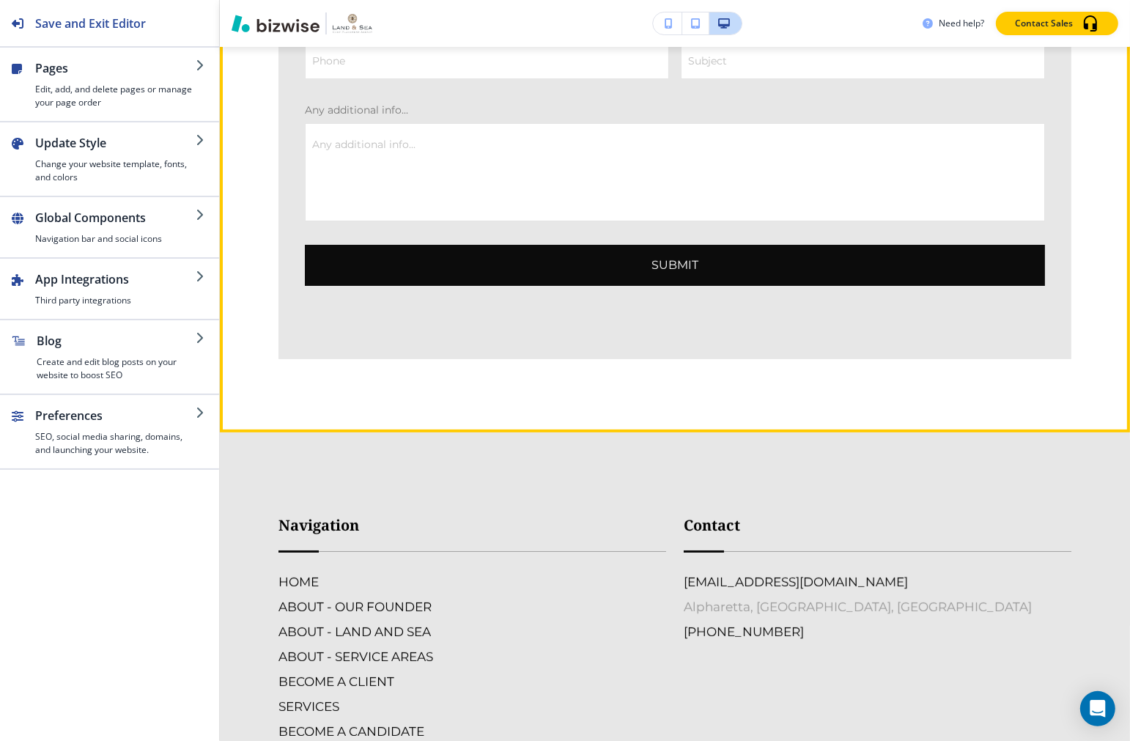
scroll to position [5238, 0]
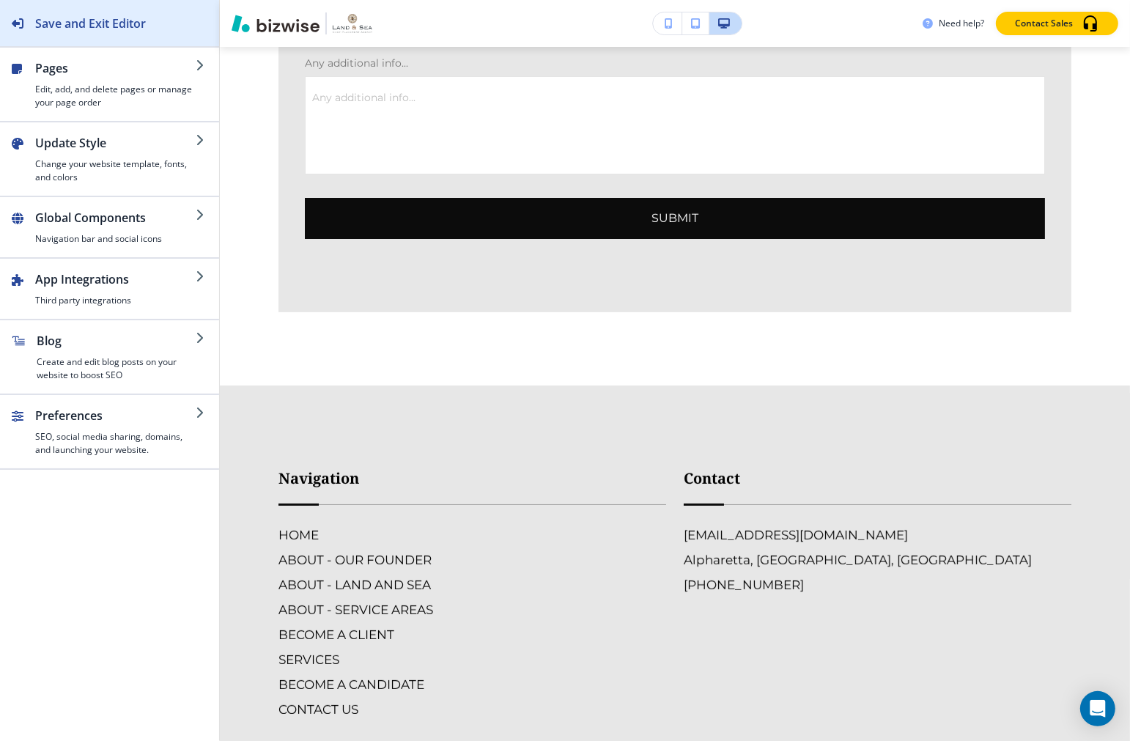
click at [122, 41] on div "Save and Exit Editor" at bounding box center [73, 23] width 146 height 46
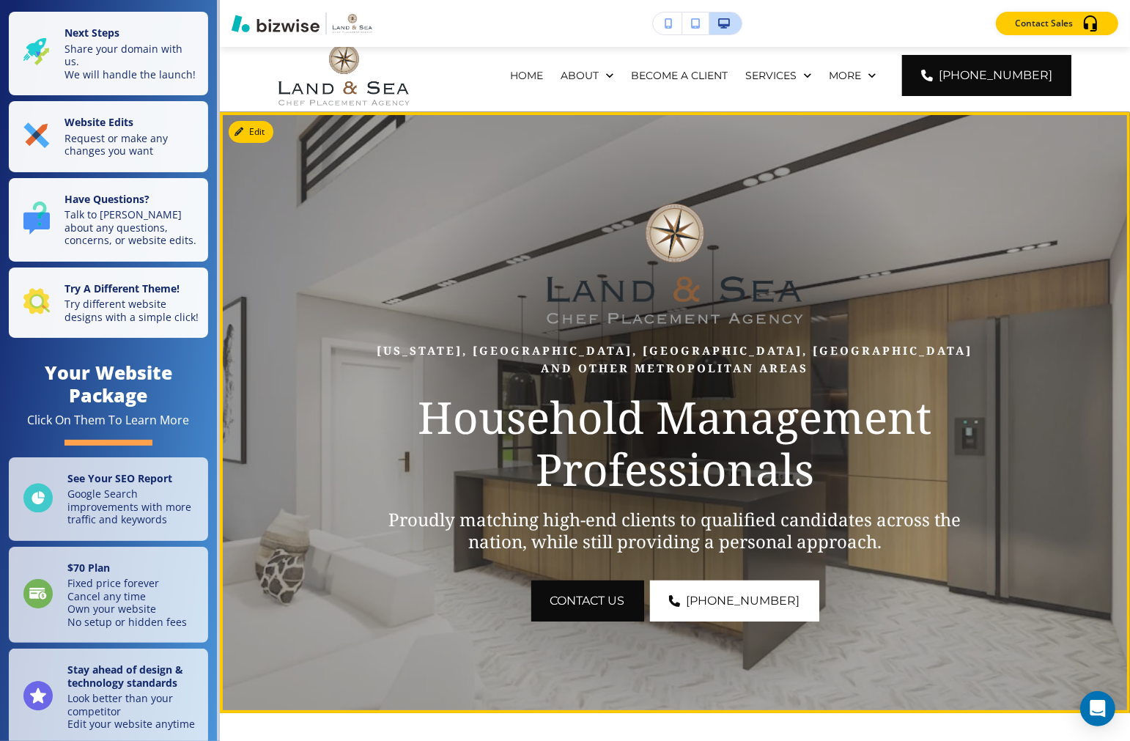
scroll to position [81, 0]
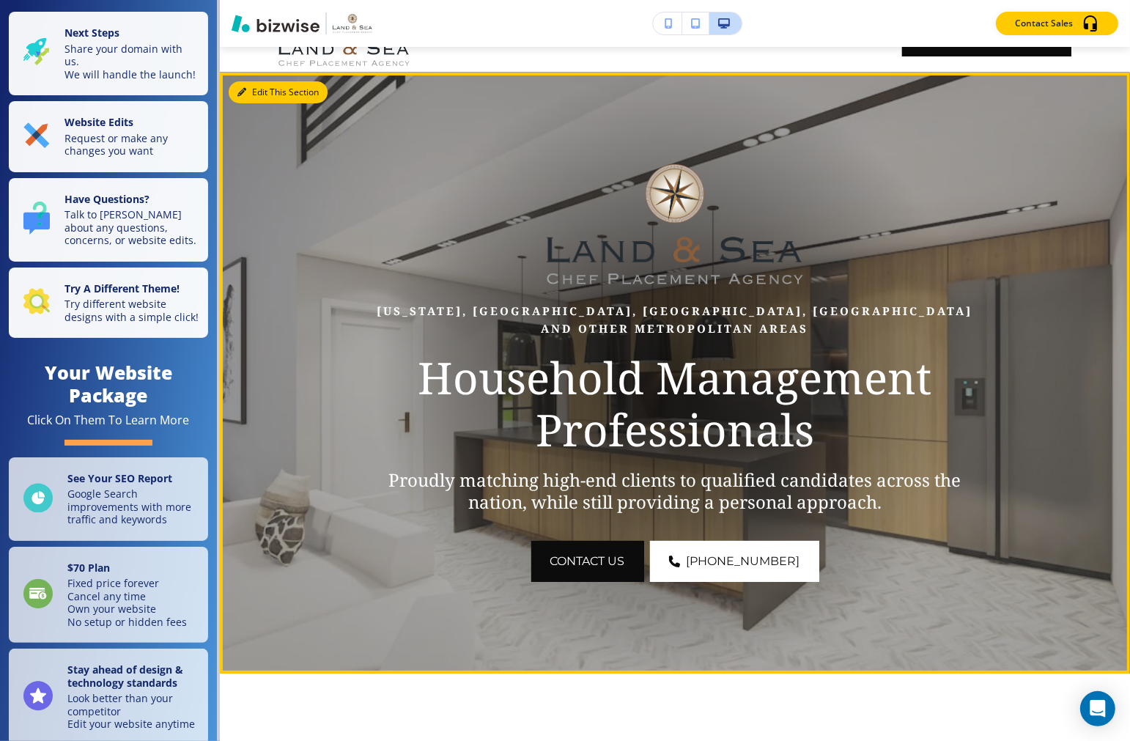
click at [258, 89] on button "Edit This Section" at bounding box center [278, 92] width 99 height 22
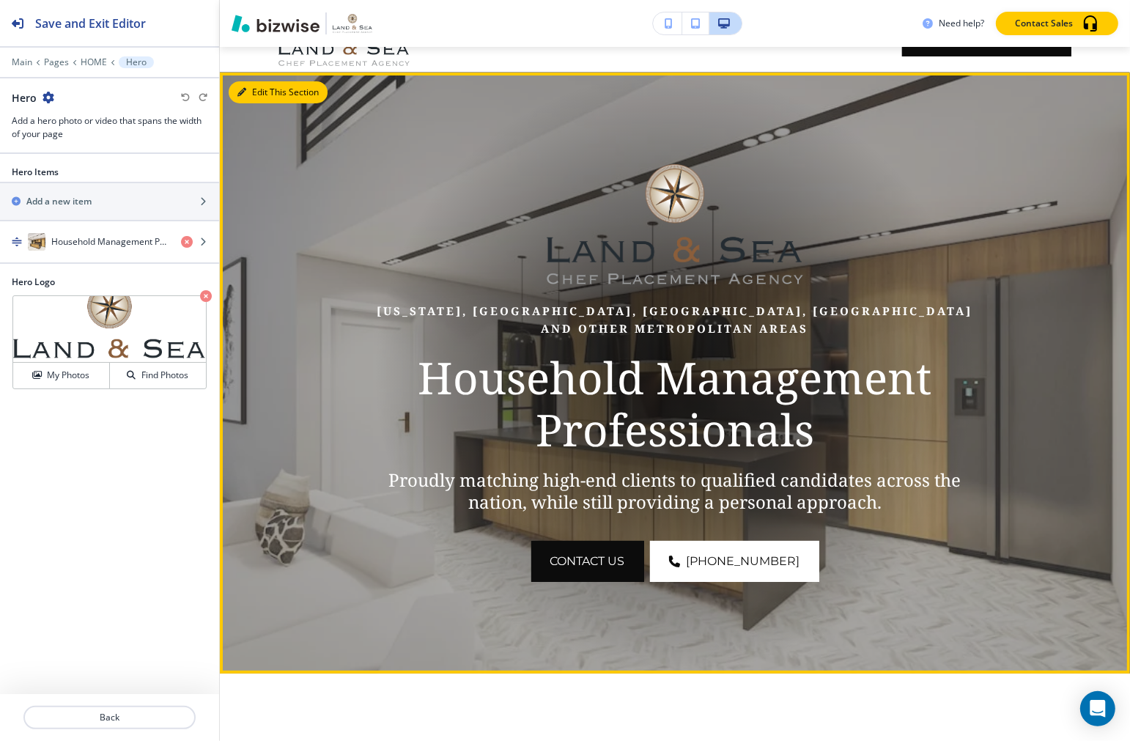
scroll to position [106, 0]
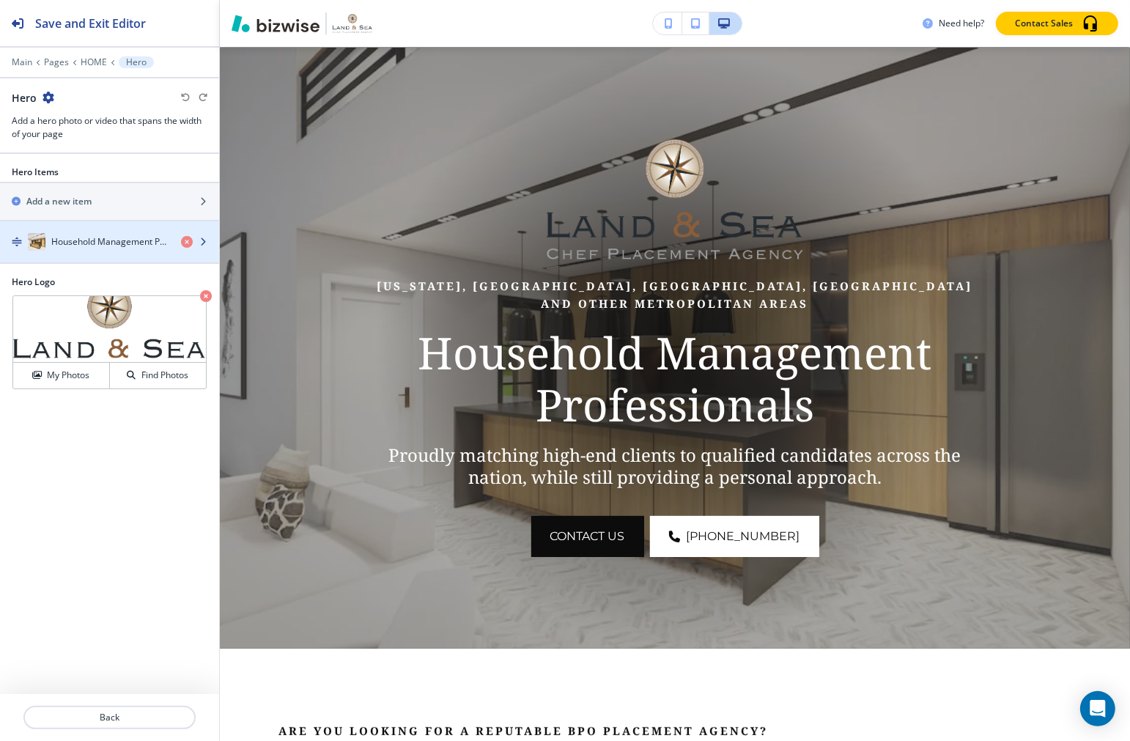
click at [92, 250] on div "Household Management Professionals" at bounding box center [84, 242] width 169 height 18
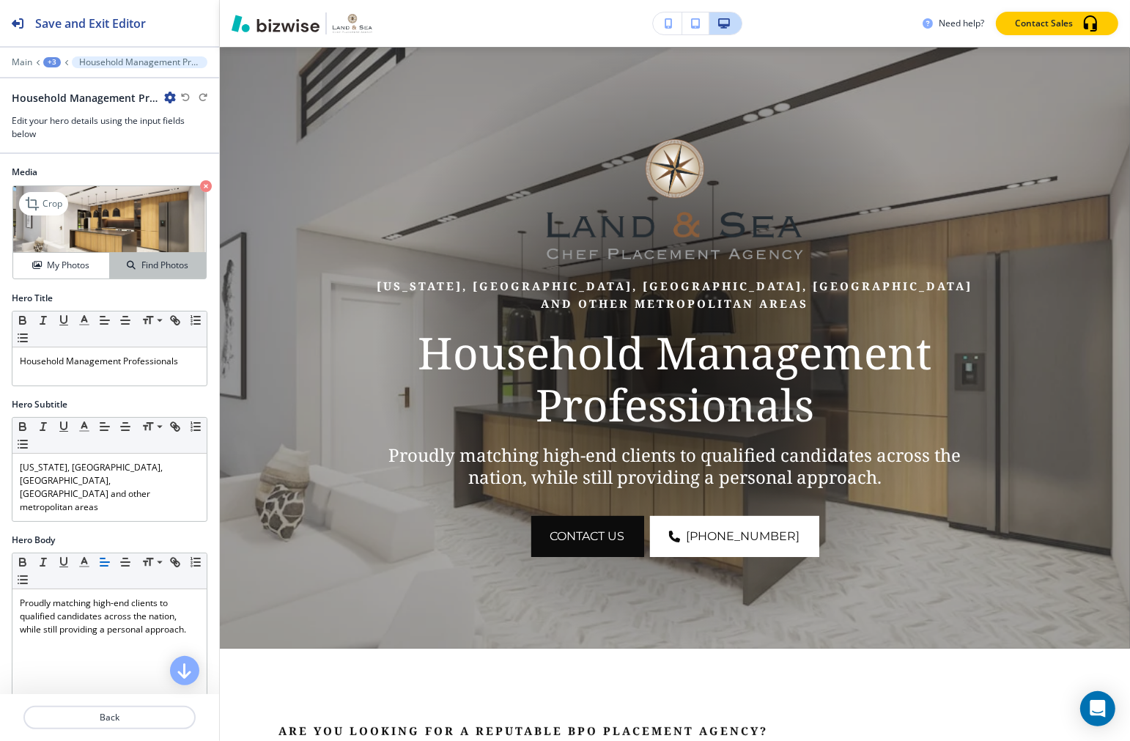
click at [127, 262] on icon "button" at bounding box center [131, 265] width 9 height 9
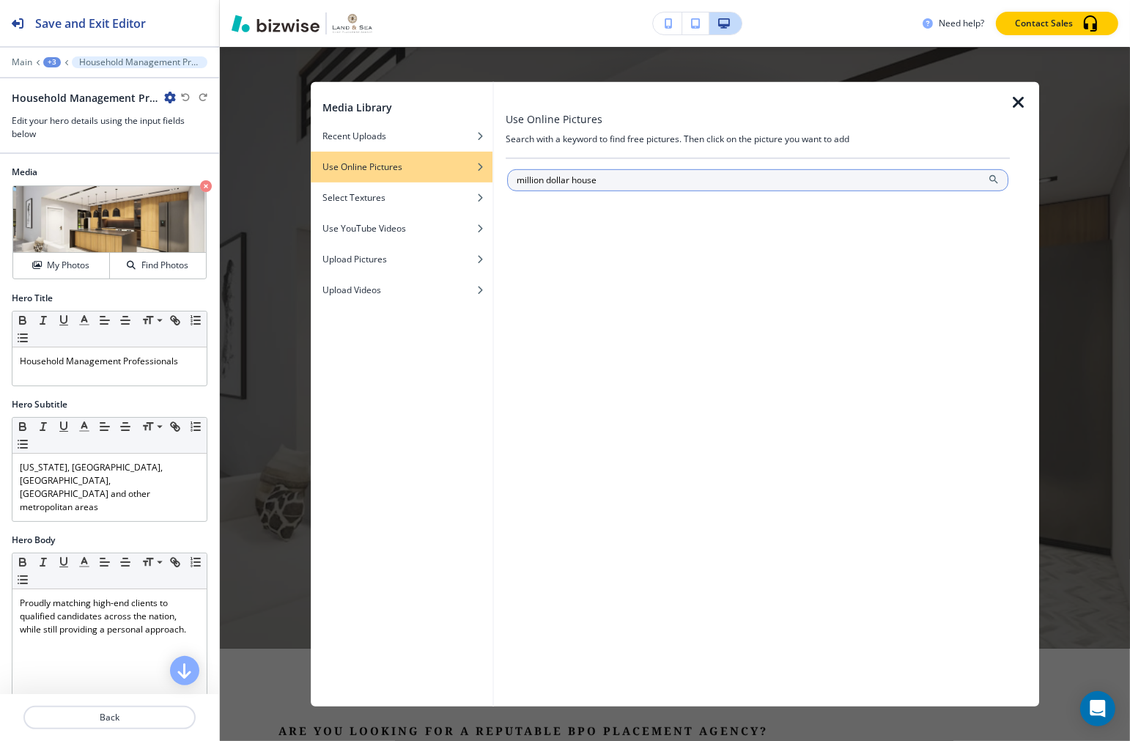
type input "million dollar house"
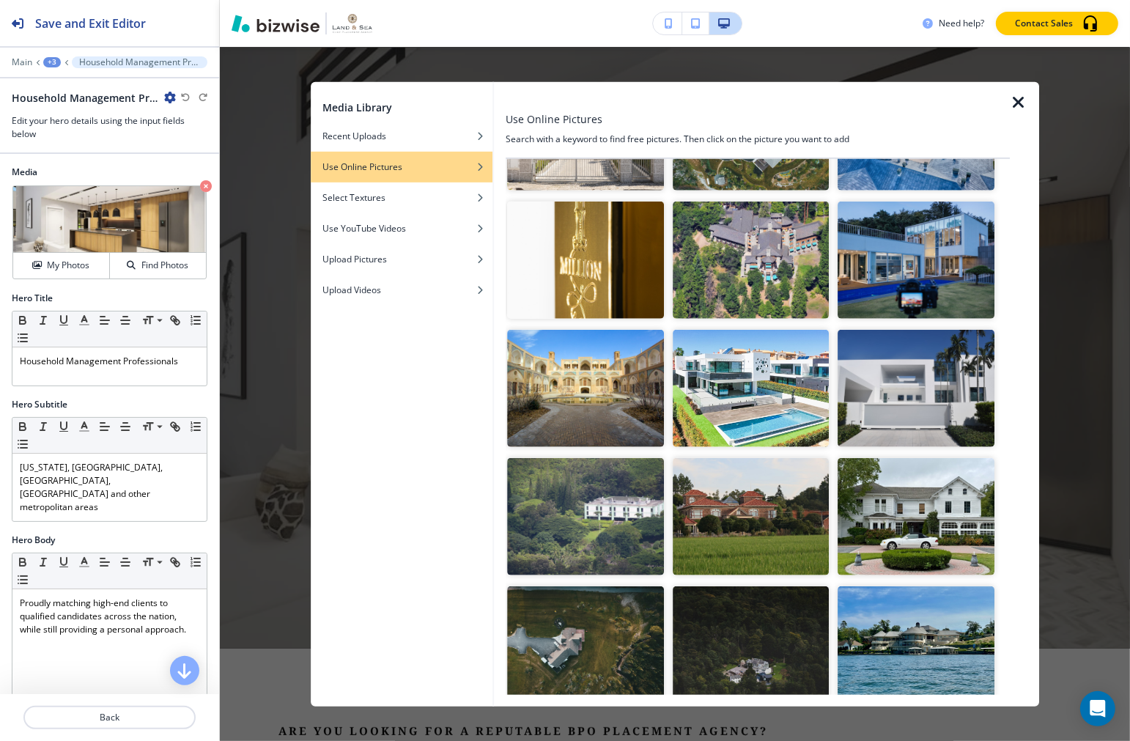
scroll to position [325, 0]
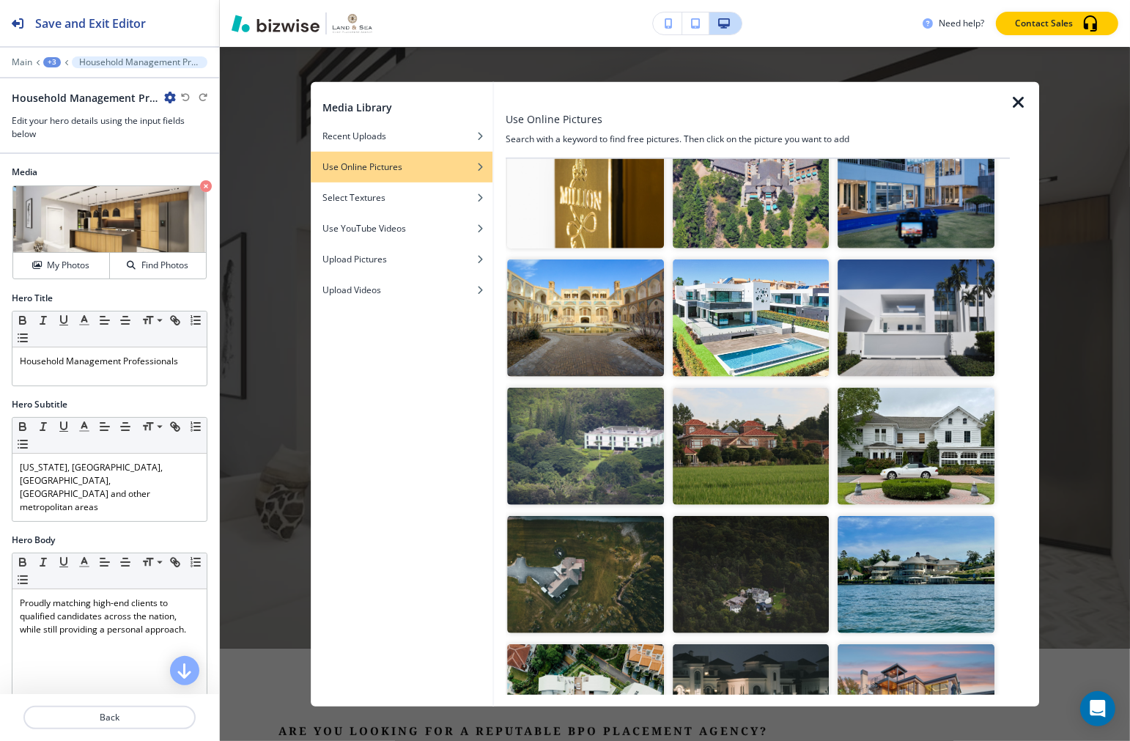
click at [780, 320] on img "button" at bounding box center [751, 318] width 156 height 117
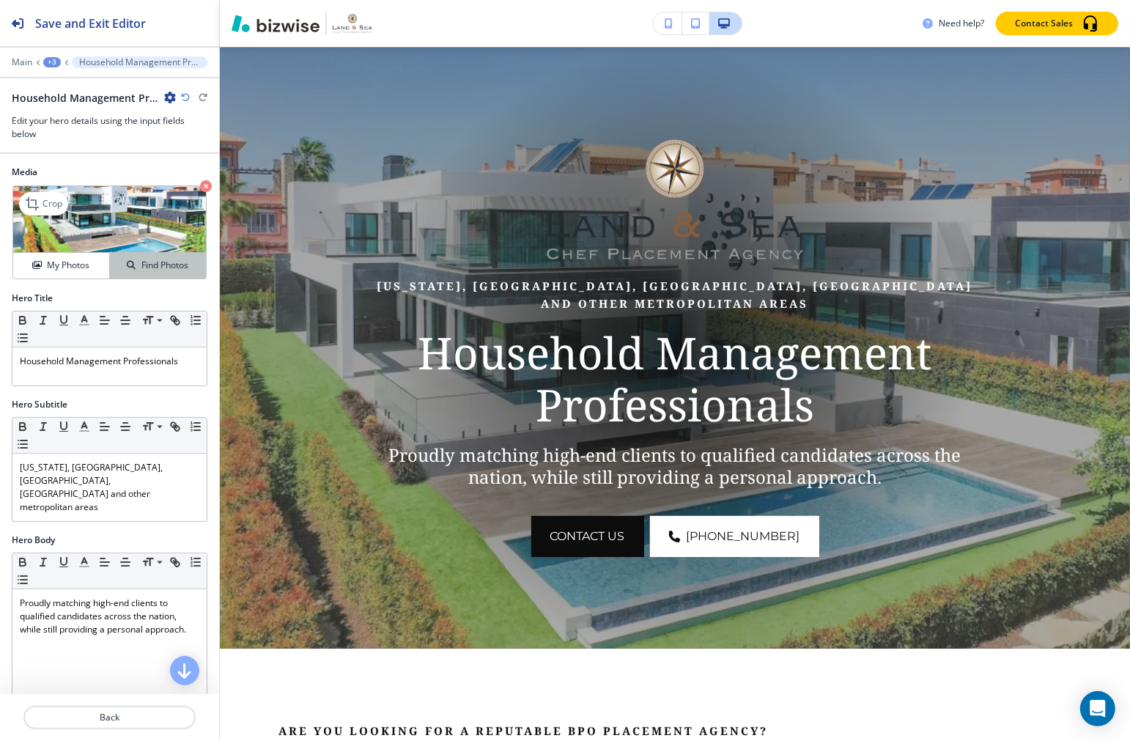
click at [174, 262] on h4 "Find Photos" at bounding box center [164, 265] width 47 height 13
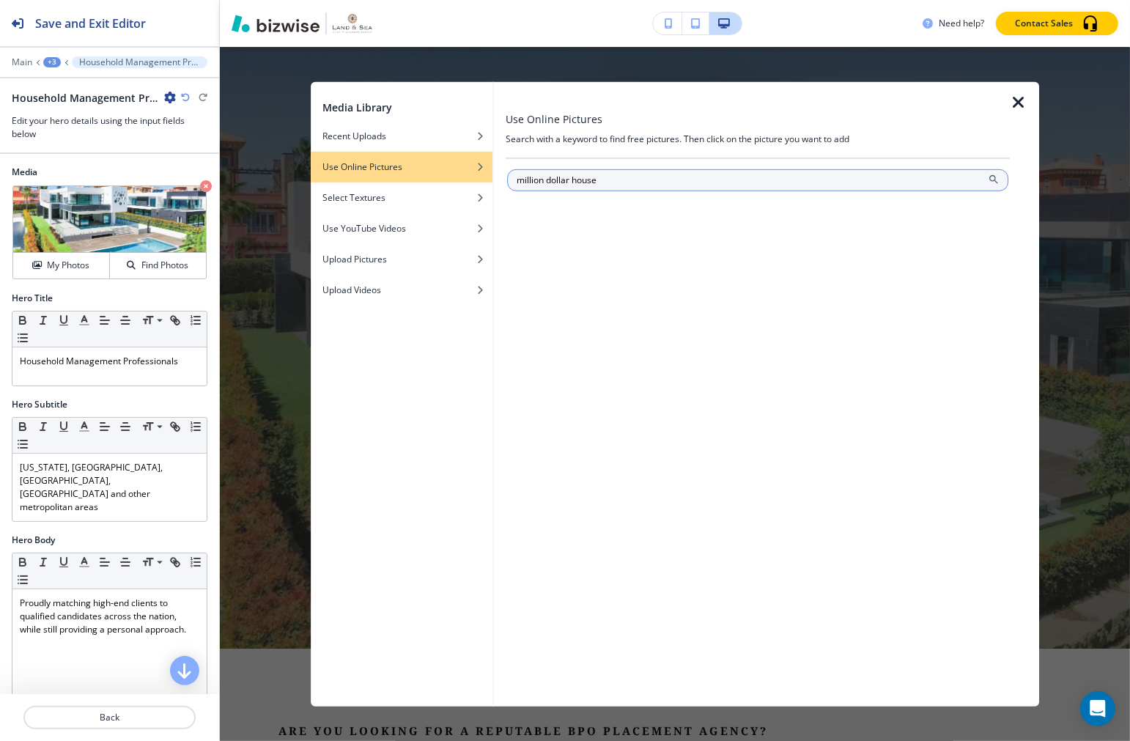
type input "million dollar house"
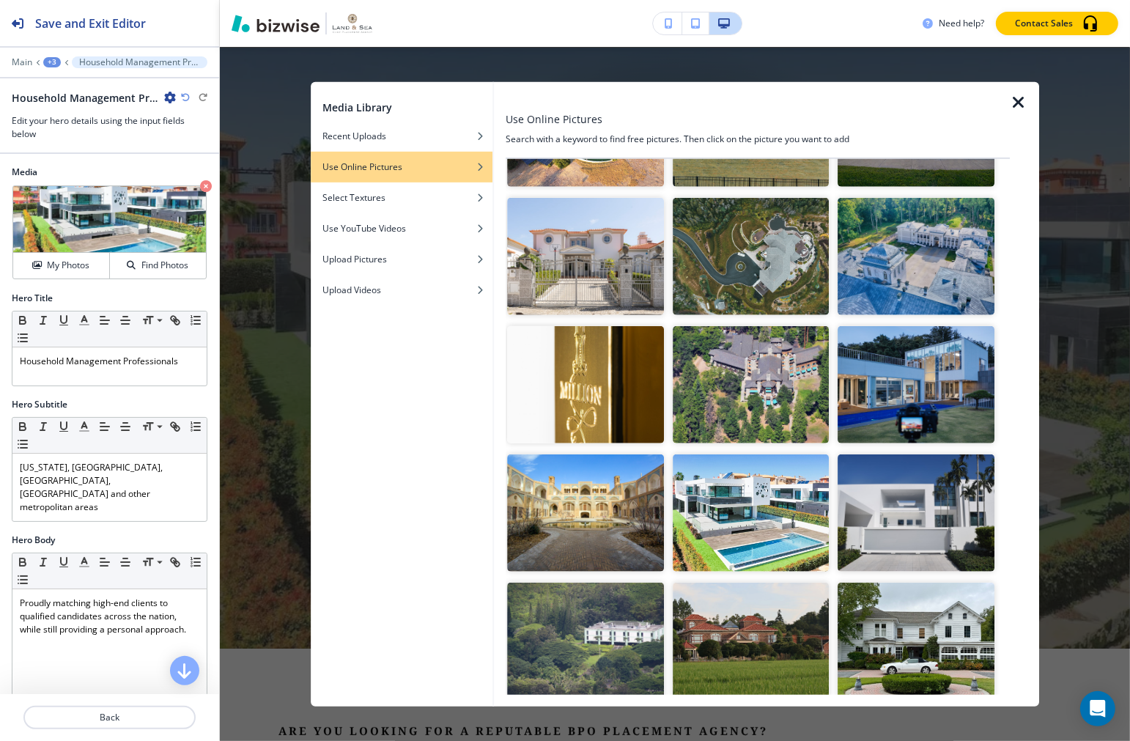
scroll to position [244, 0]
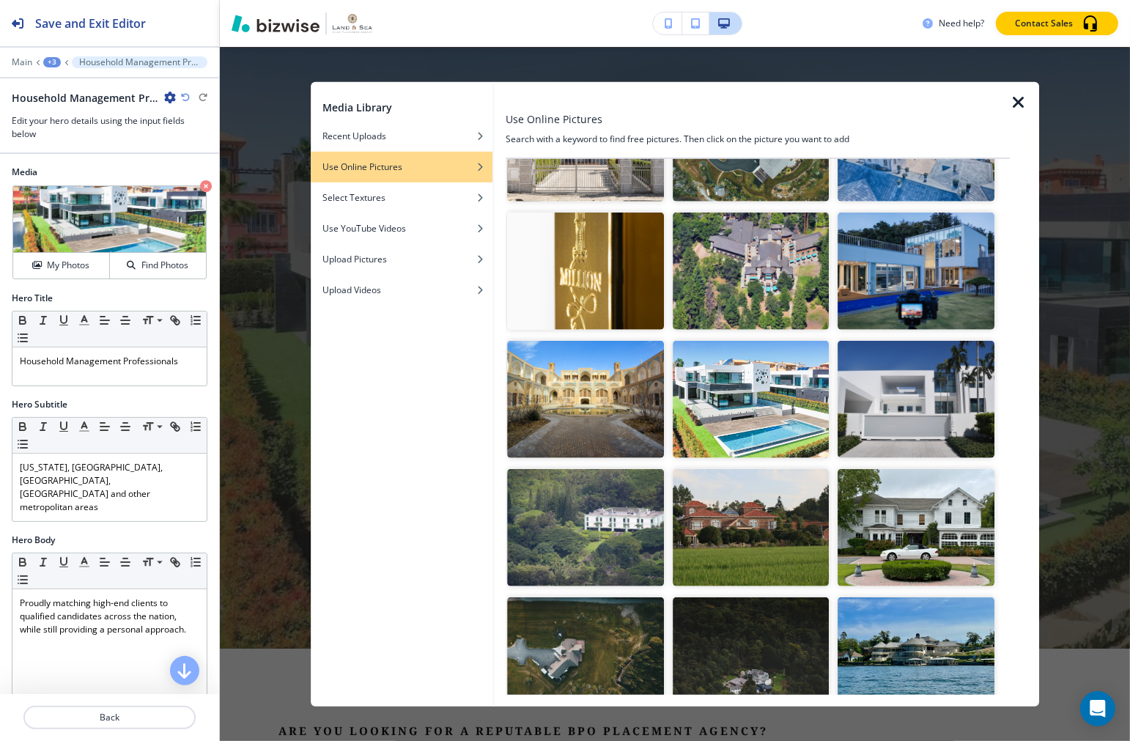
click at [905, 397] on img "button" at bounding box center [917, 399] width 156 height 117
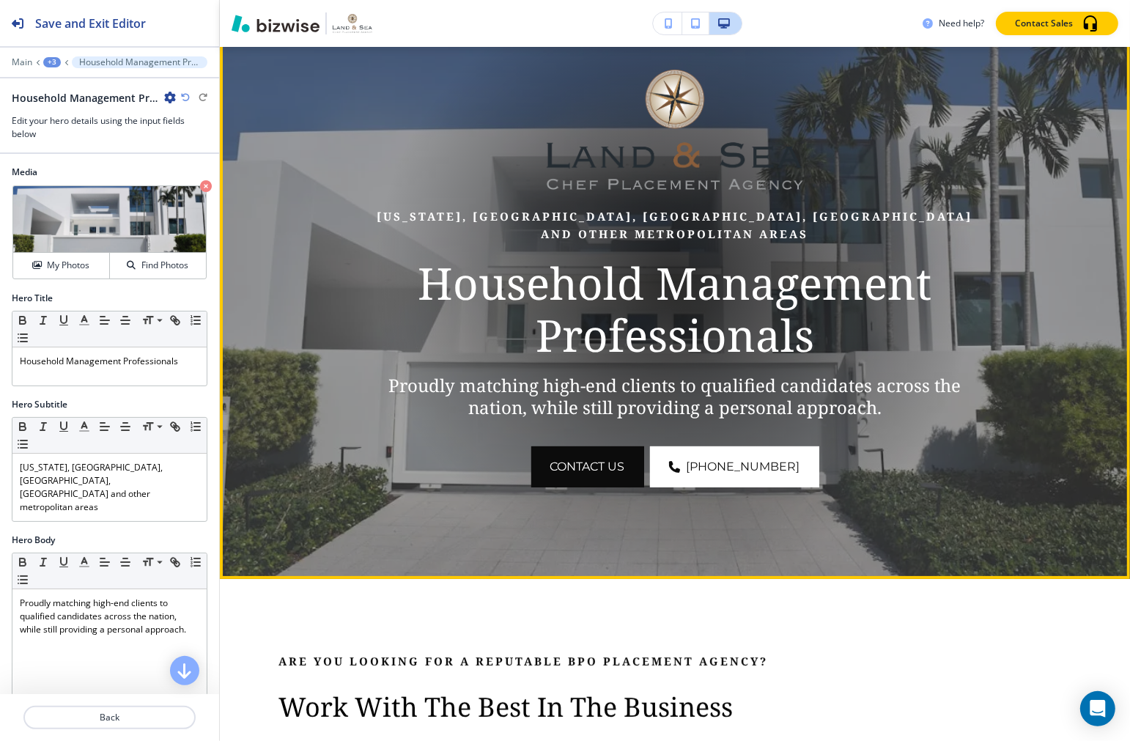
scroll to position [81, 0]
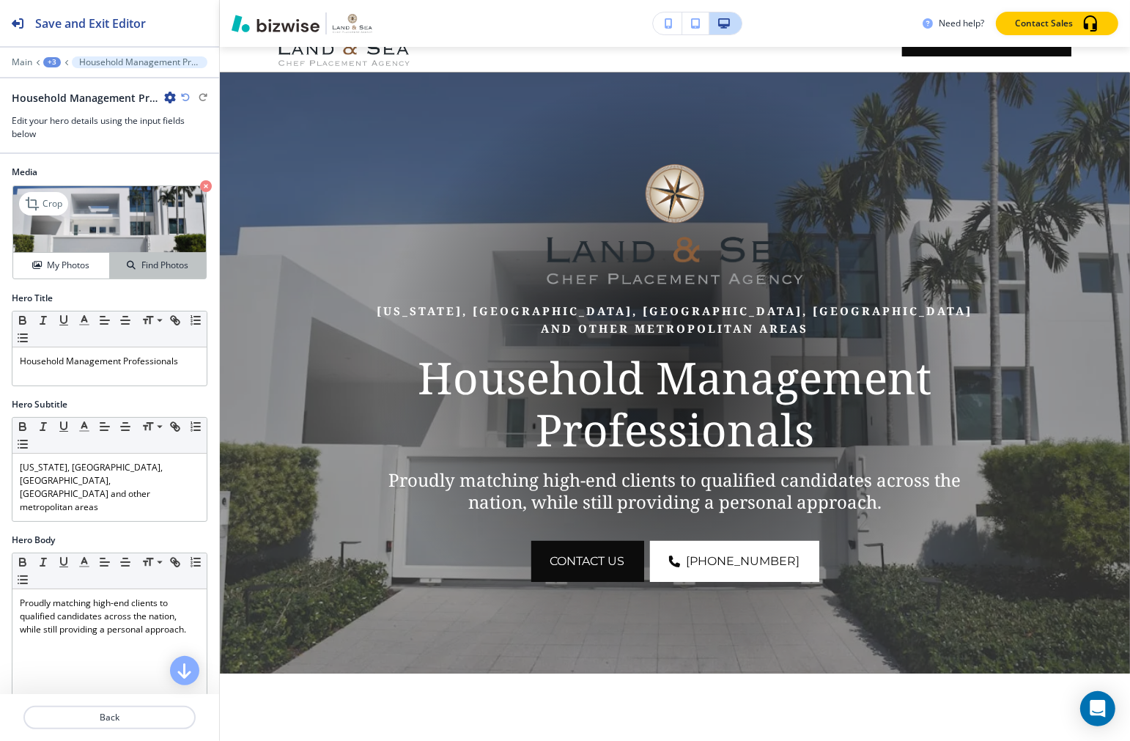
click at [144, 272] on h4 "Find Photos" at bounding box center [164, 265] width 47 height 13
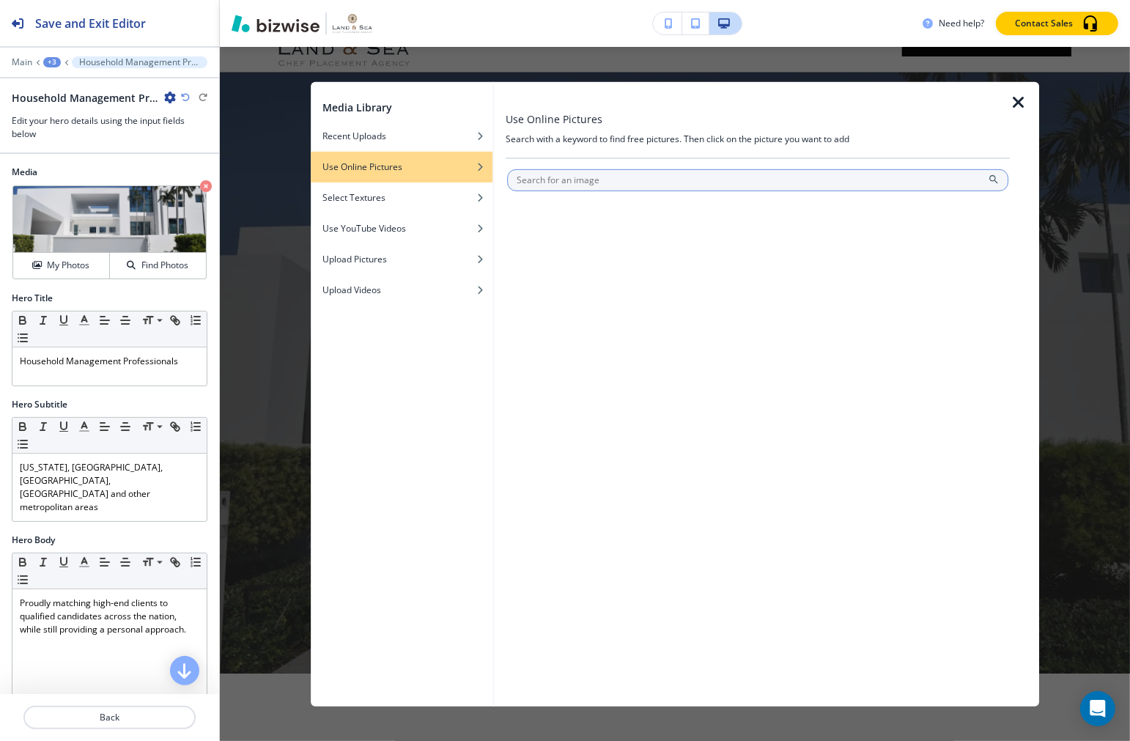
click at [584, 184] on input "text" at bounding box center [758, 180] width 501 height 22
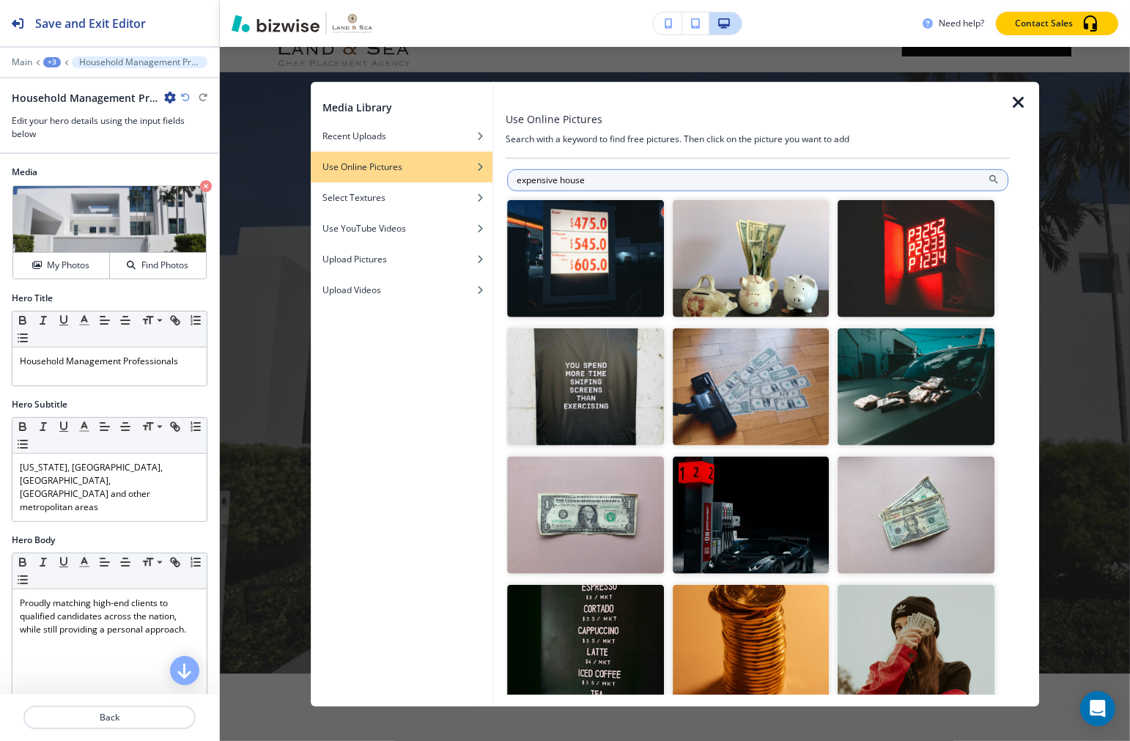
type input "expensive house"
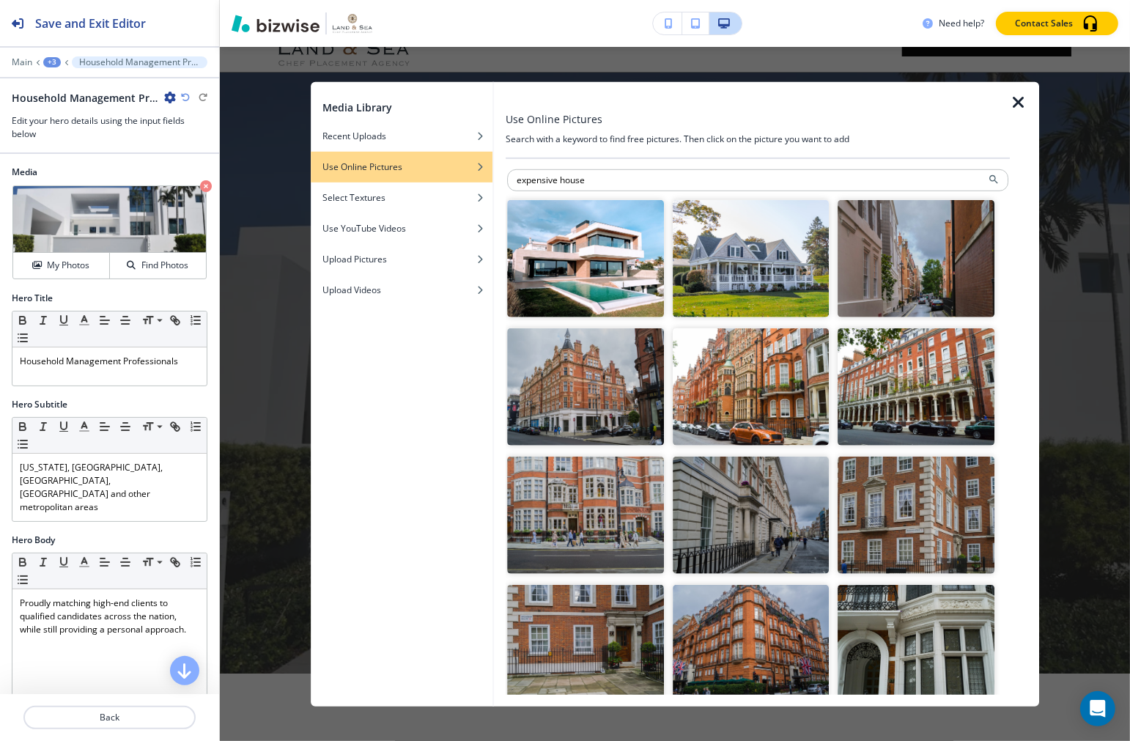
click at [609, 274] on img "button" at bounding box center [586, 257] width 156 height 117
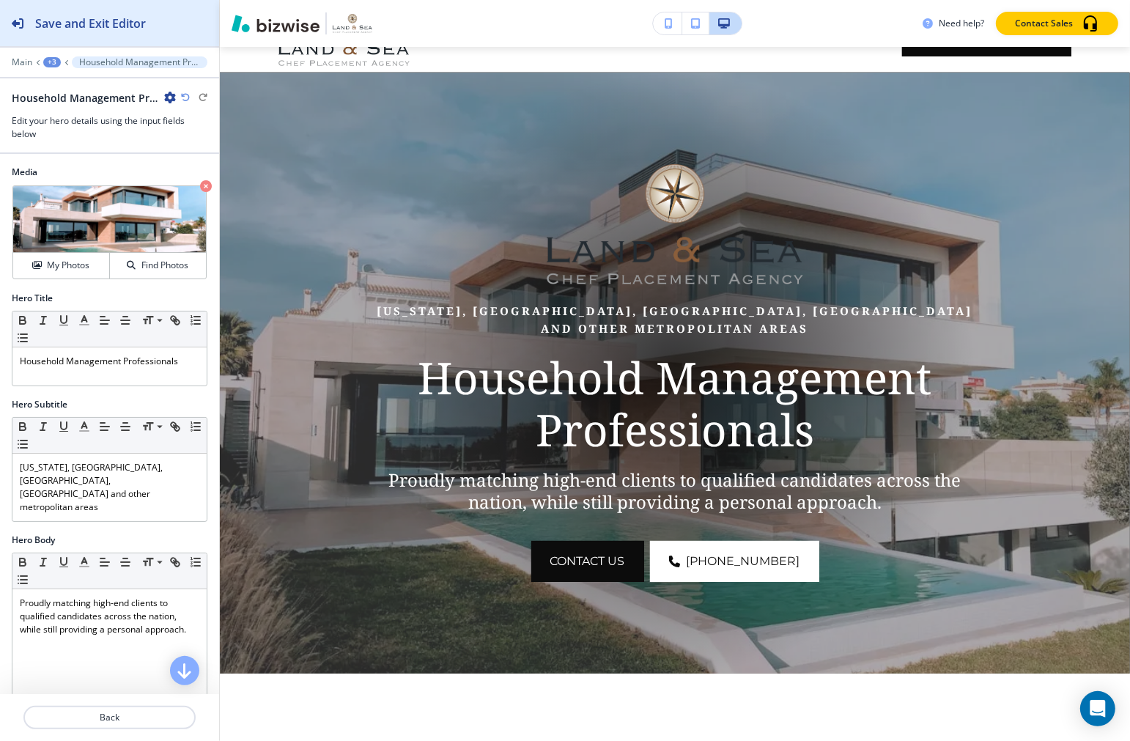
click at [137, 18] on h2 "Save and Exit Editor" at bounding box center [90, 24] width 111 height 18
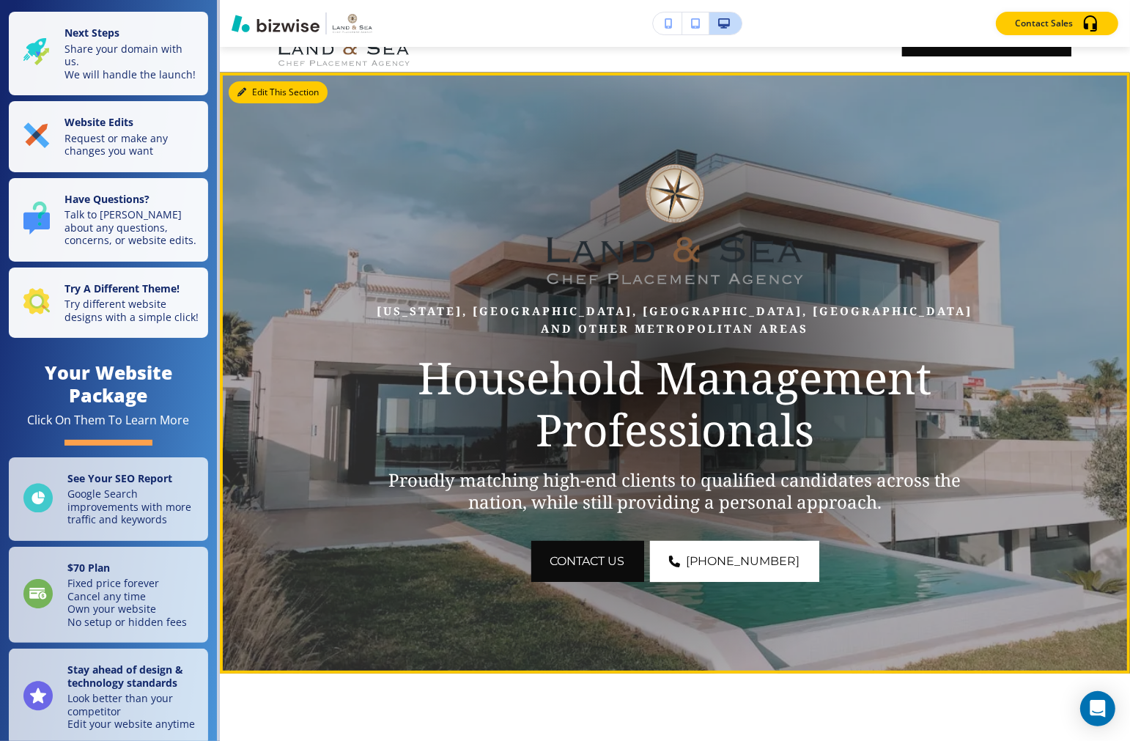
click at [248, 90] on button "Edit This Section" at bounding box center [278, 92] width 99 height 22
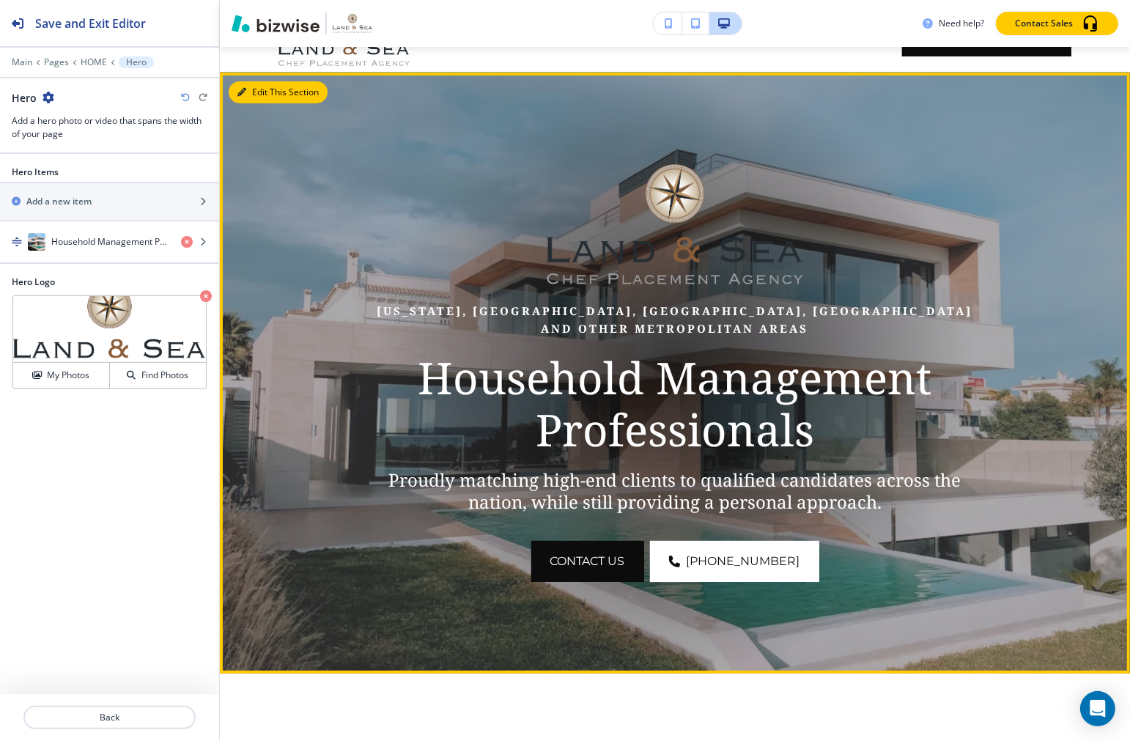
scroll to position [106, 0]
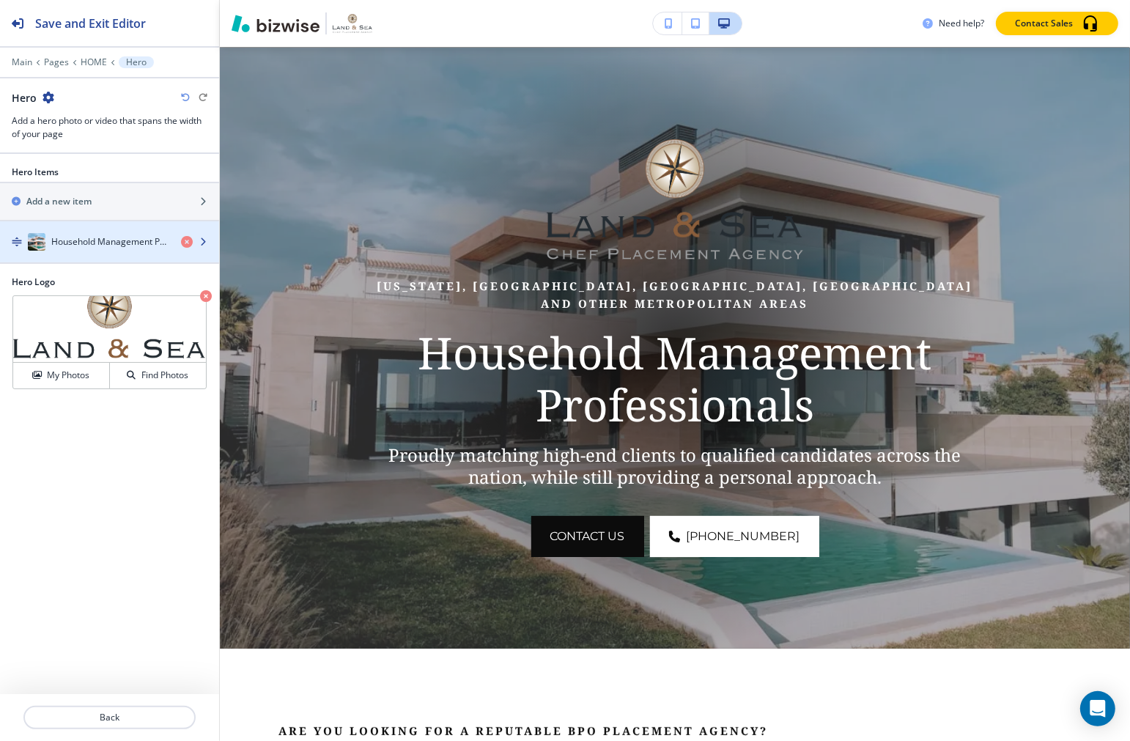
click at [84, 240] on h4 "Household Management Professionals" at bounding box center [110, 241] width 118 height 13
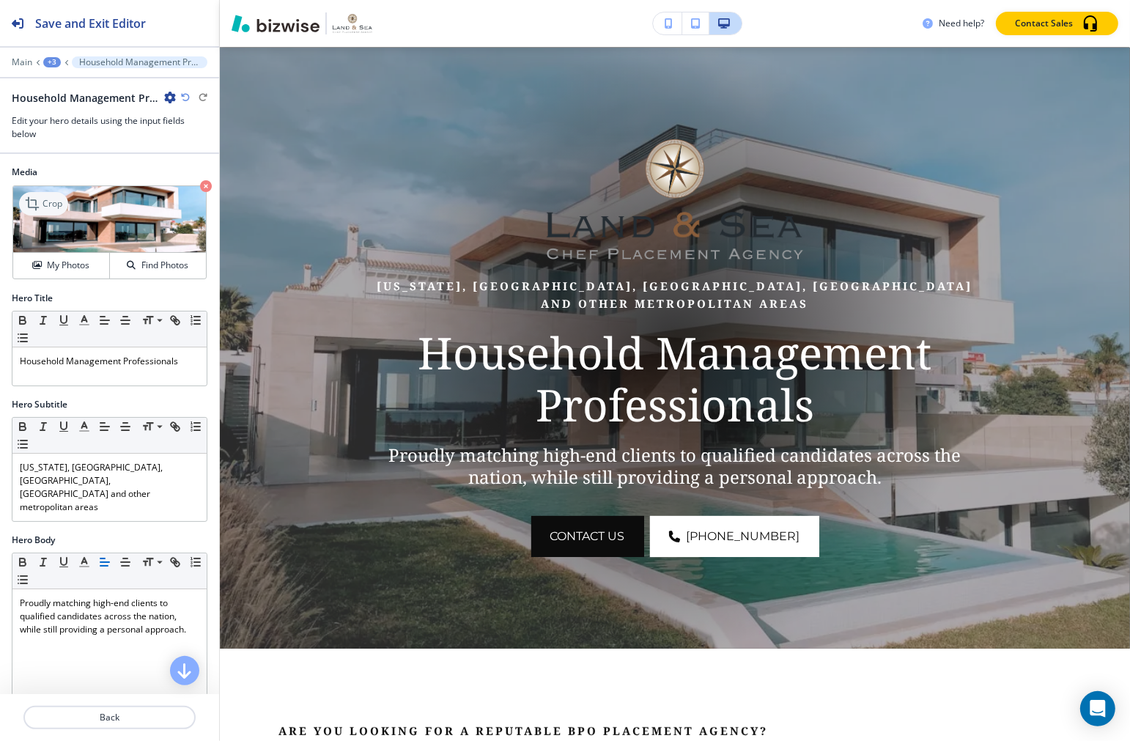
click at [59, 198] on p "Crop" at bounding box center [53, 203] width 20 height 13
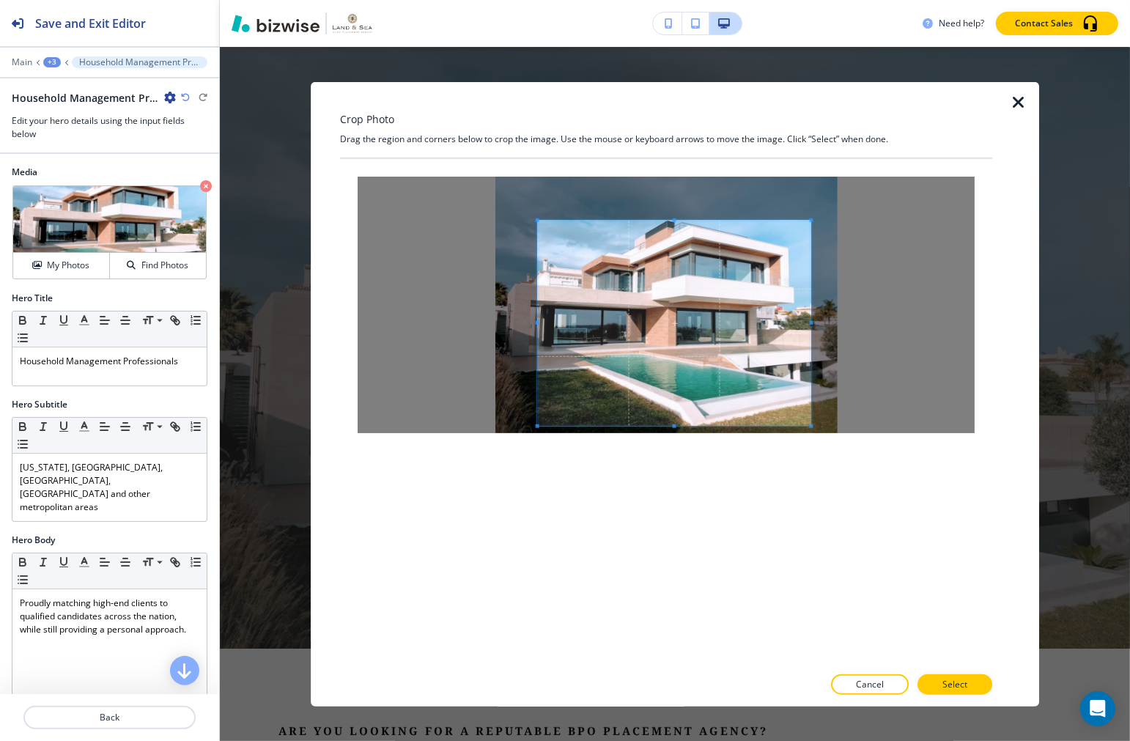
click at [692, 248] on span at bounding box center [674, 322] width 273 height 205
click at [957, 685] on p "Select" at bounding box center [955, 684] width 25 height 13
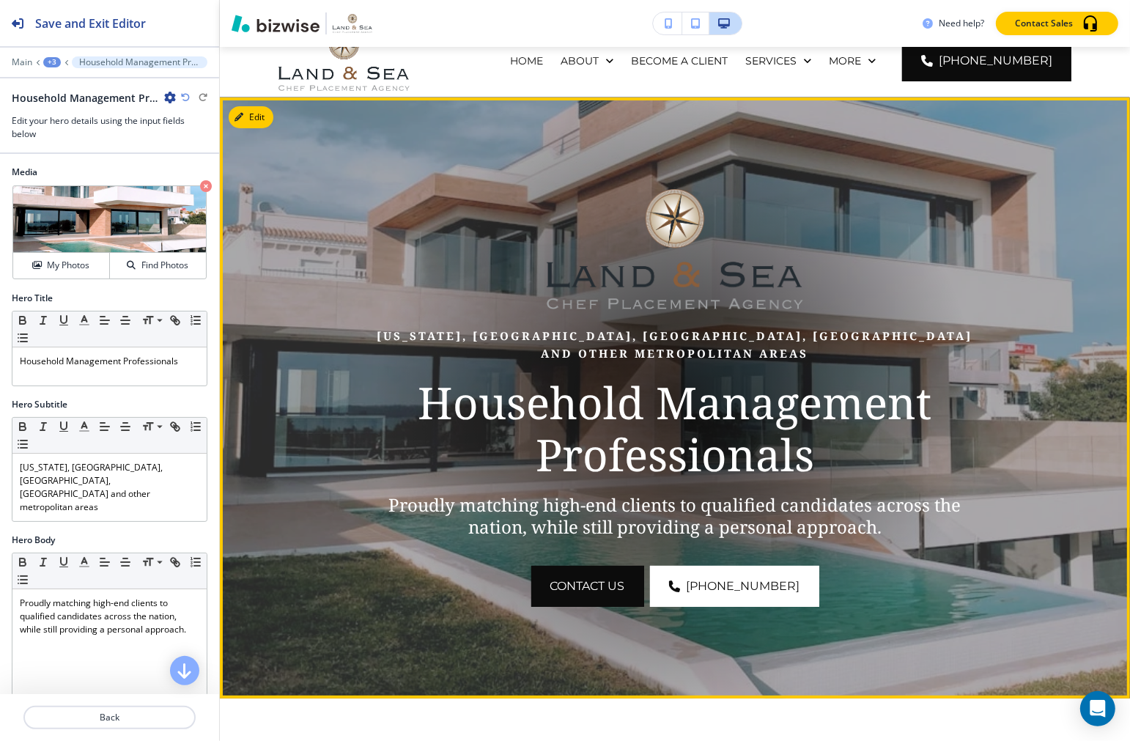
scroll to position [81, 0]
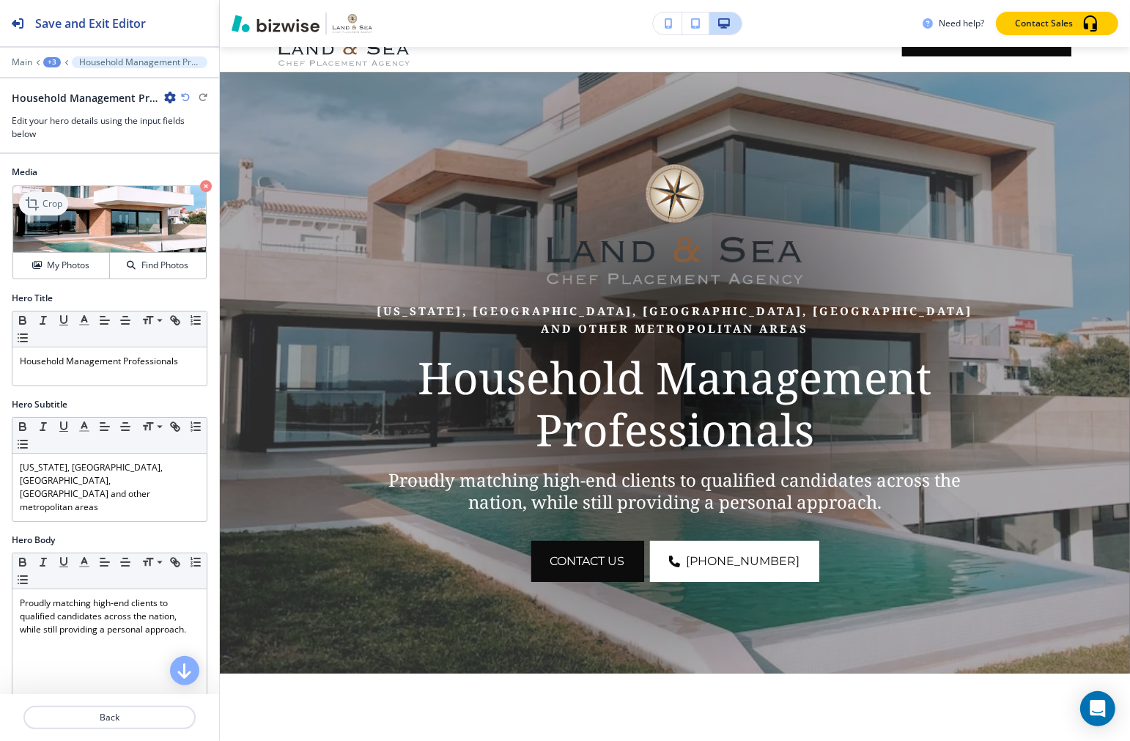
click at [34, 199] on icon at bounding box center [34, 204] width 18 height 18
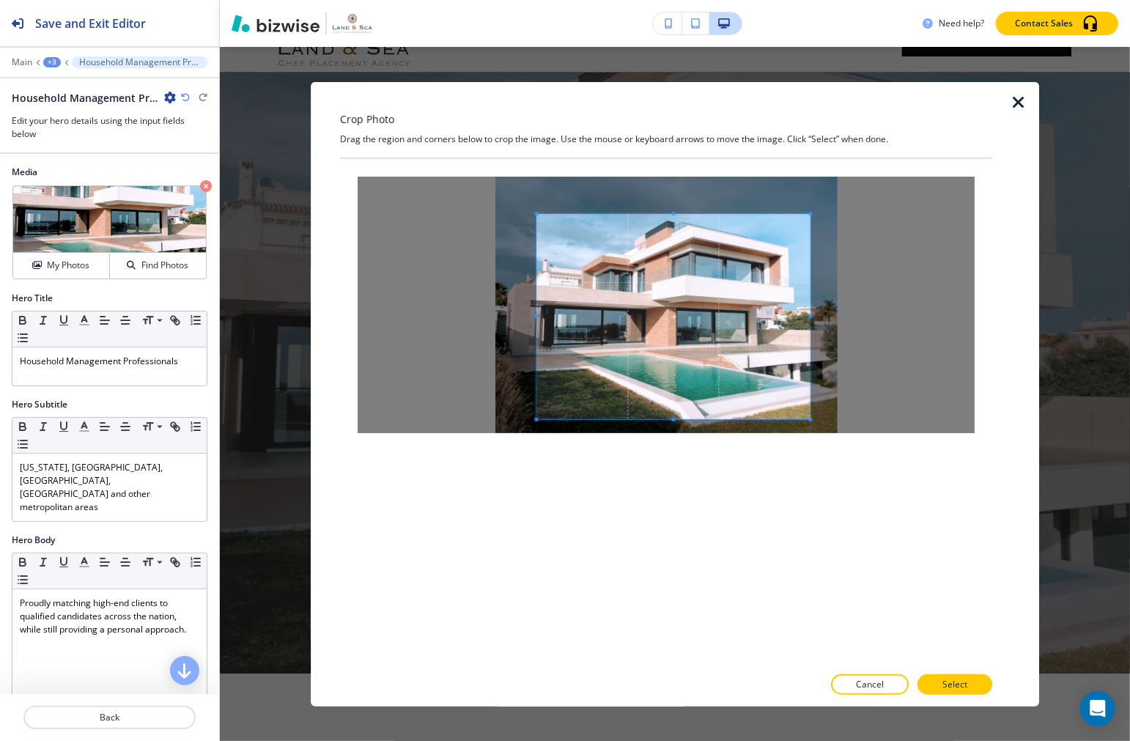
click at [641, 275] on span at bounding box center [673, 315] width 273 height 205
click at [951, 682] on p "Select" at bounding box center [955, 684] width 25 height 13
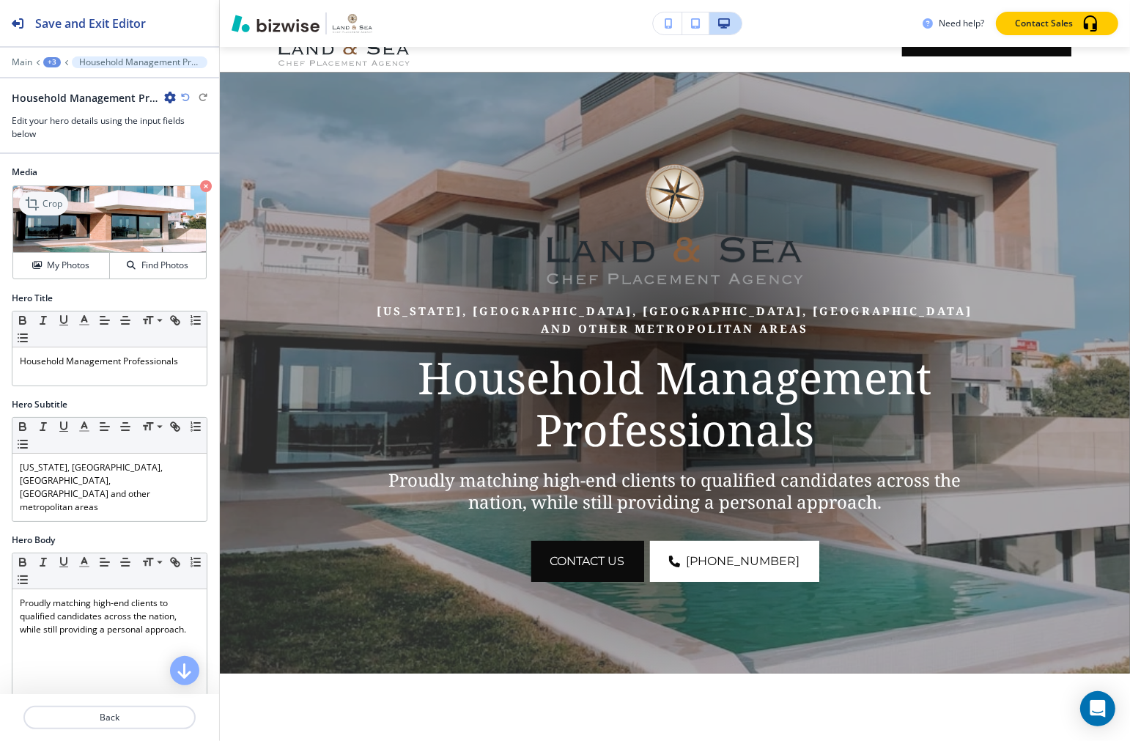
click at [56, 194] on div "Crop" at bounding box center [43, 203] width 49 height 23
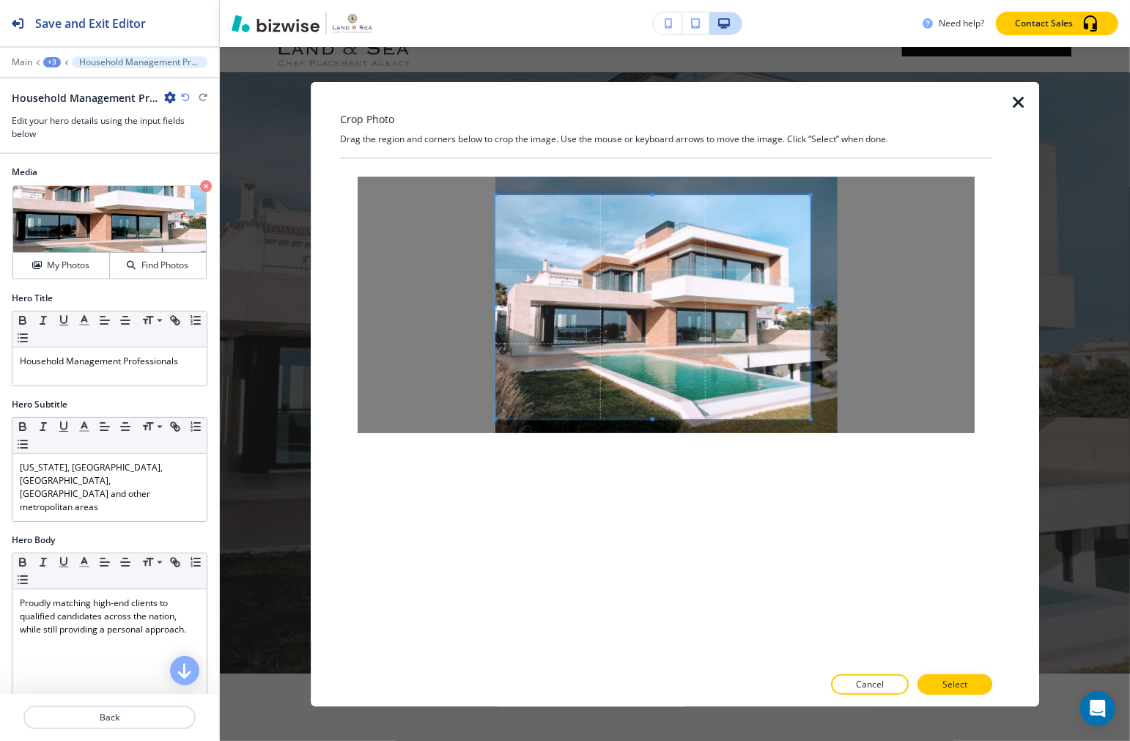
click at [485, 194] on div at bounding box center [666, 304] width 617 height 257
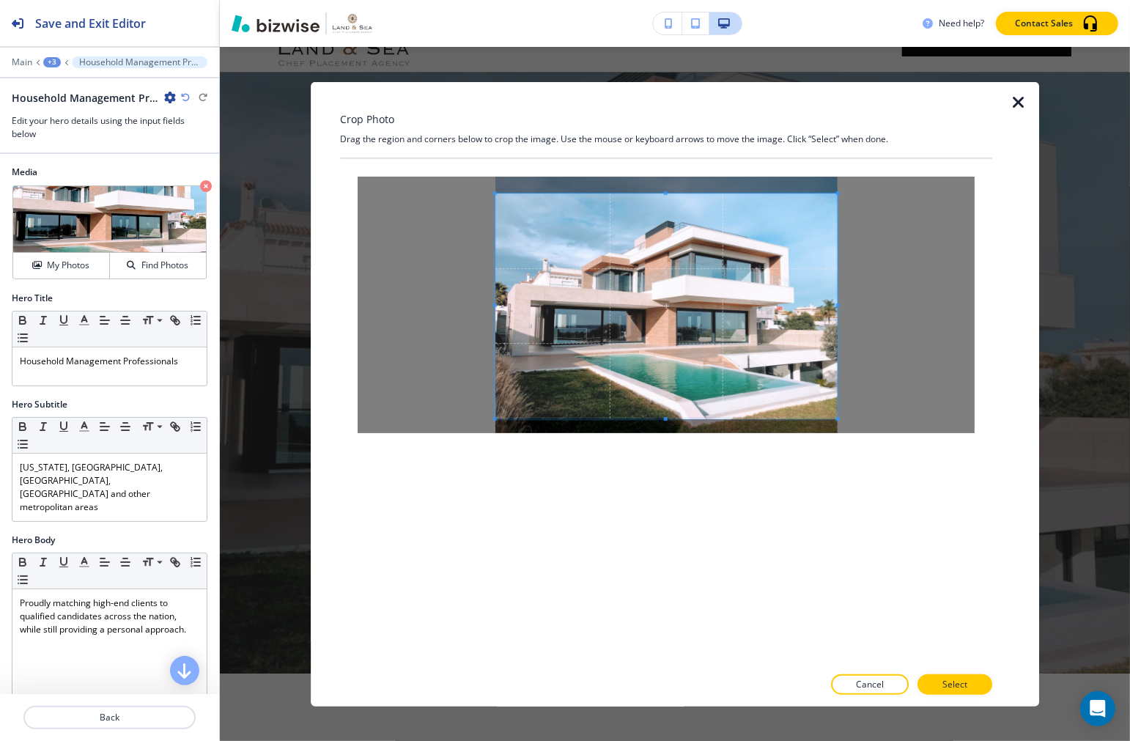
click at [861, 191] on div at bounding box center [666, 304] width 617 height 257
click at [955, 676] on button "Select" at bounding box center [955, 684] width 75 height 21
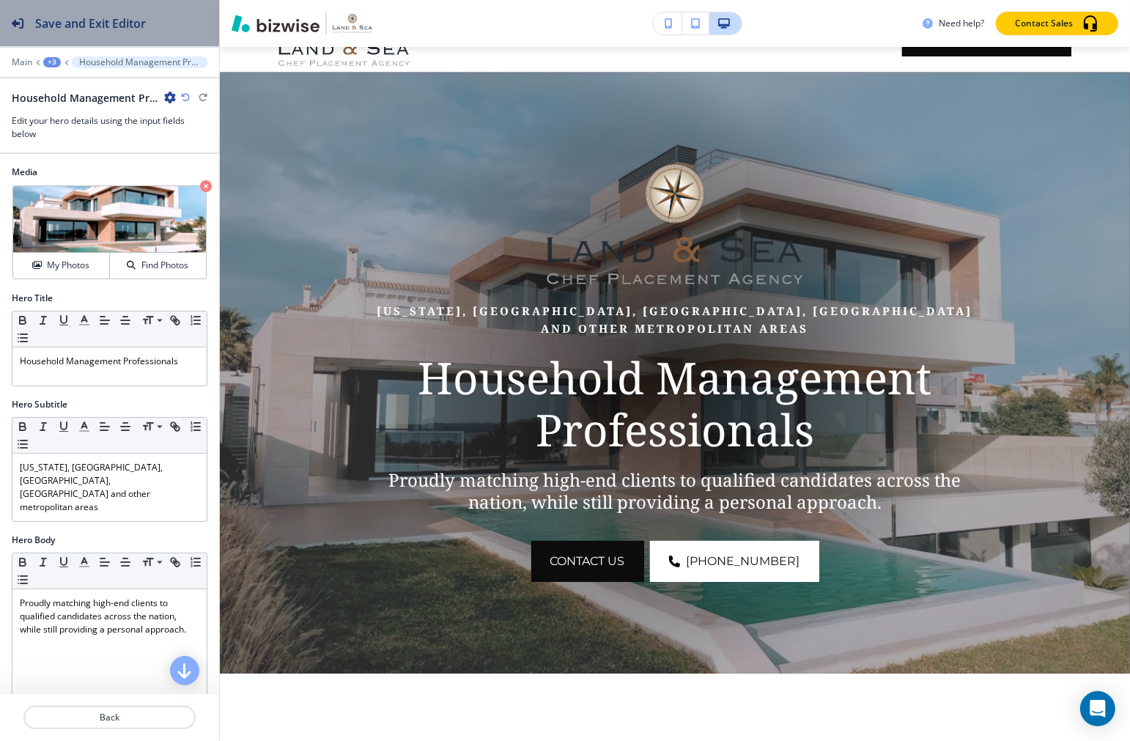
click at [108, 23] on h2 "Save and Exit Editor" at bounding box center [90, 24] width 111 height 18
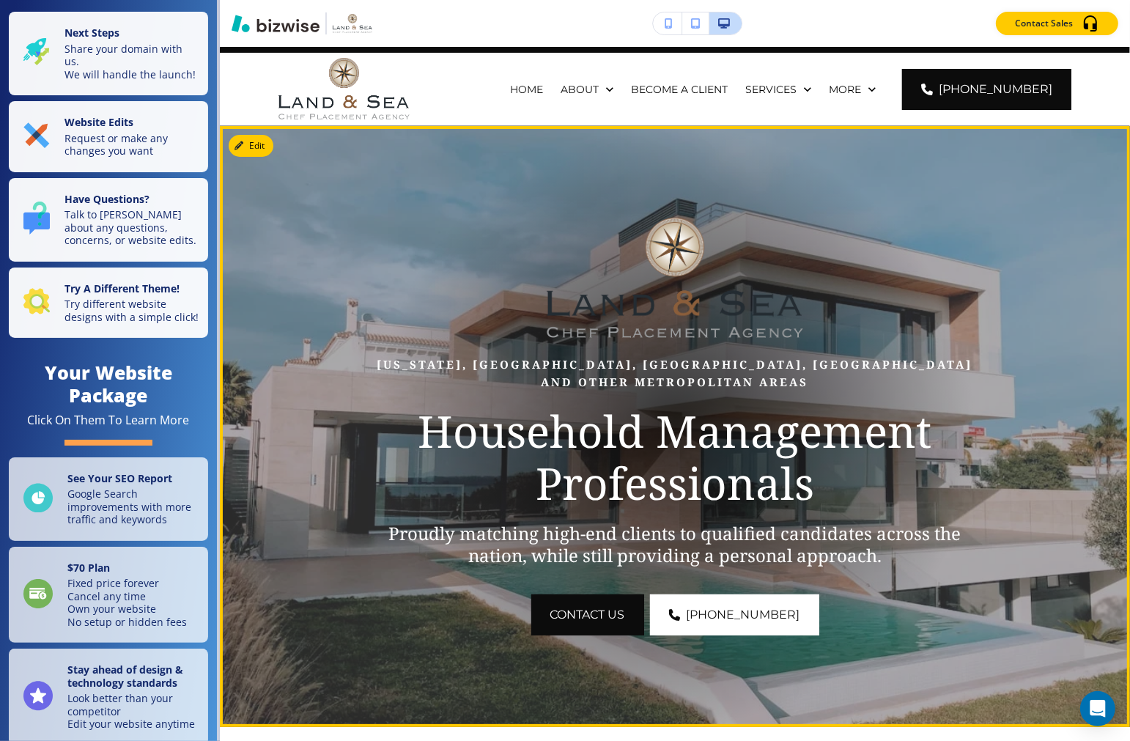
scroll to position [0, 0]
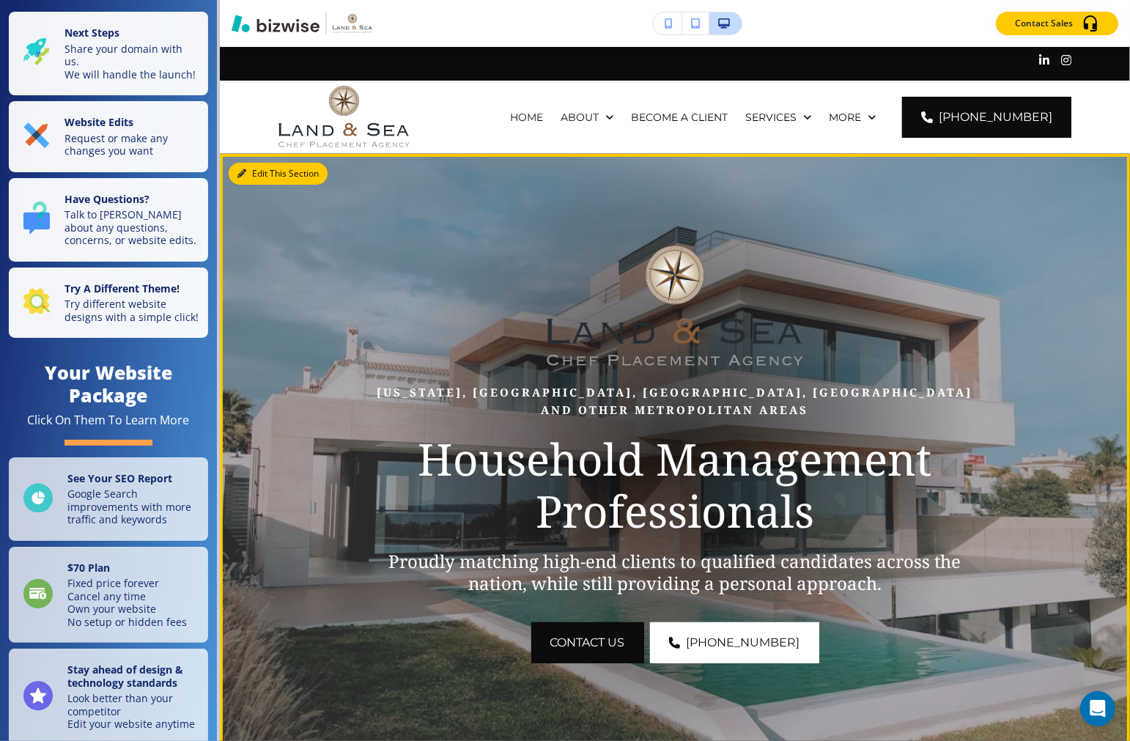
click at [248, 172] on button "Edit This Section" at bounding box center [278, 174] width 99 height 22
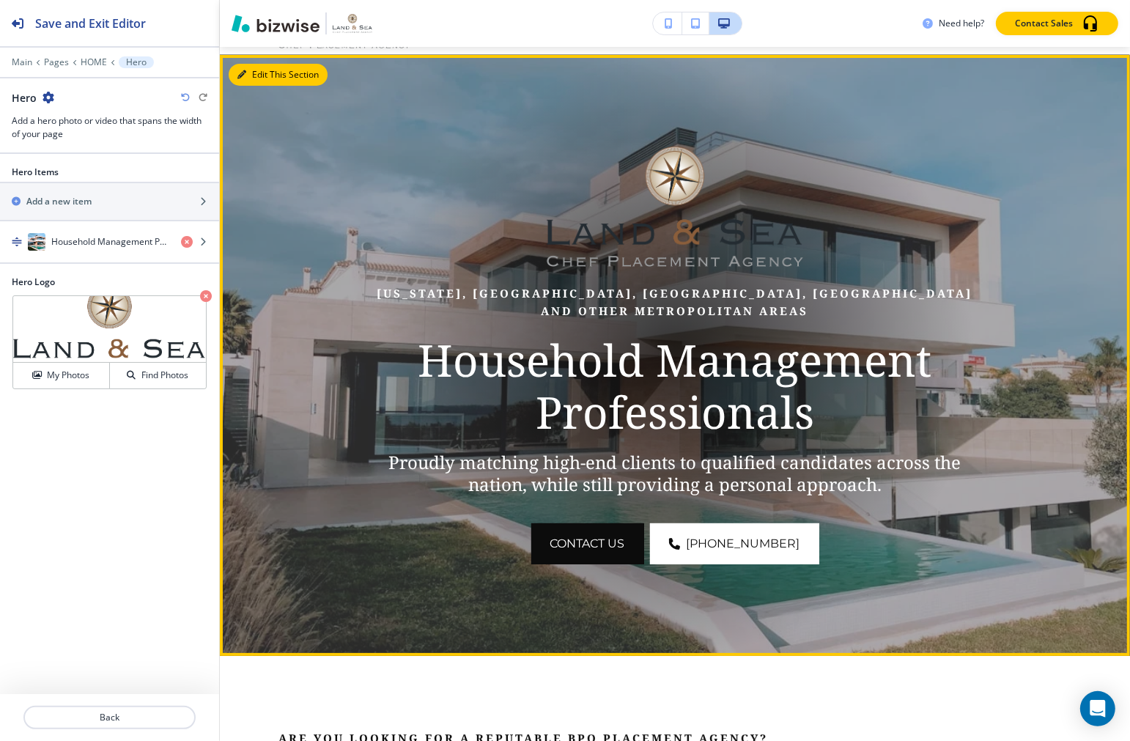
scroll to position [106, 0]
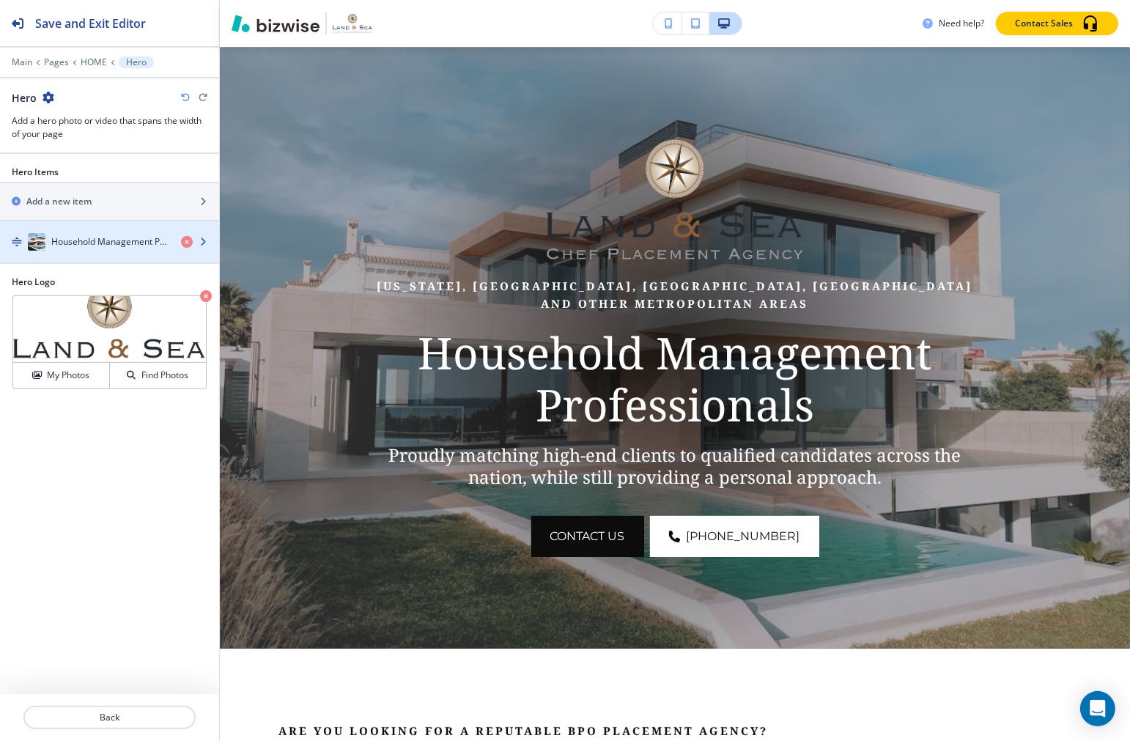
click at [93, 236] on h4 "Household Management Professionals" at bounding box center [110, 241] width 118 height 13
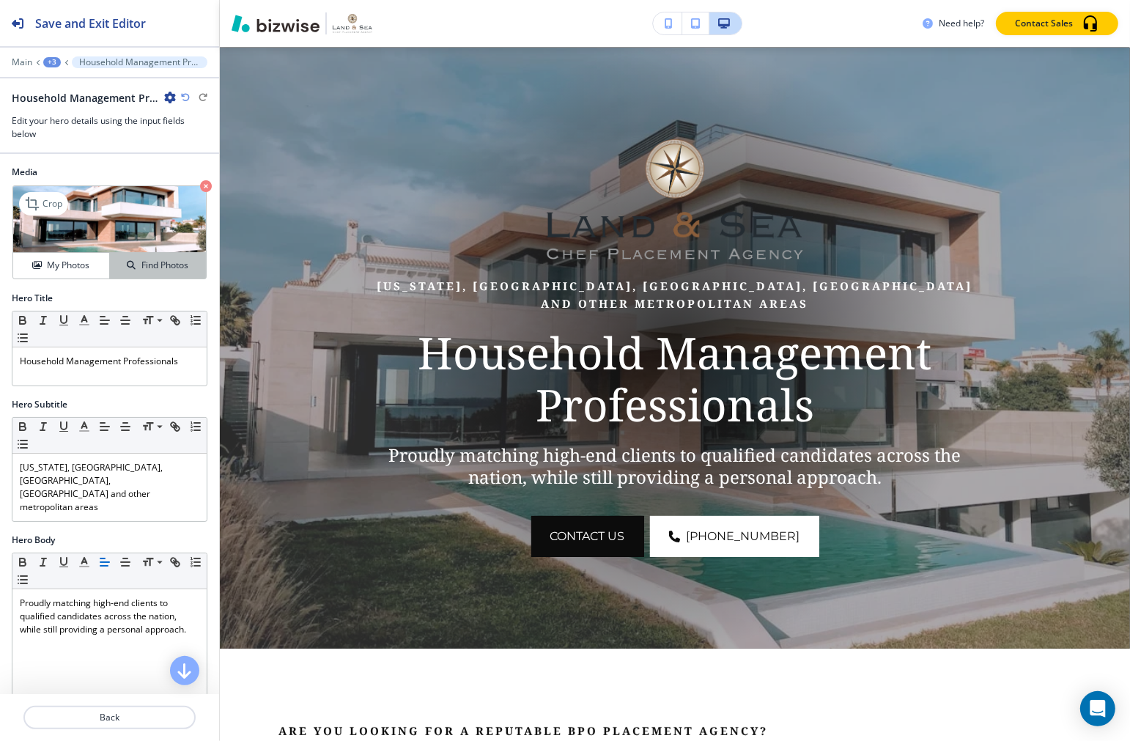
click at [141, 265] on h4 "Find Photos" at bounding box center [164, 265] width 47 height 13
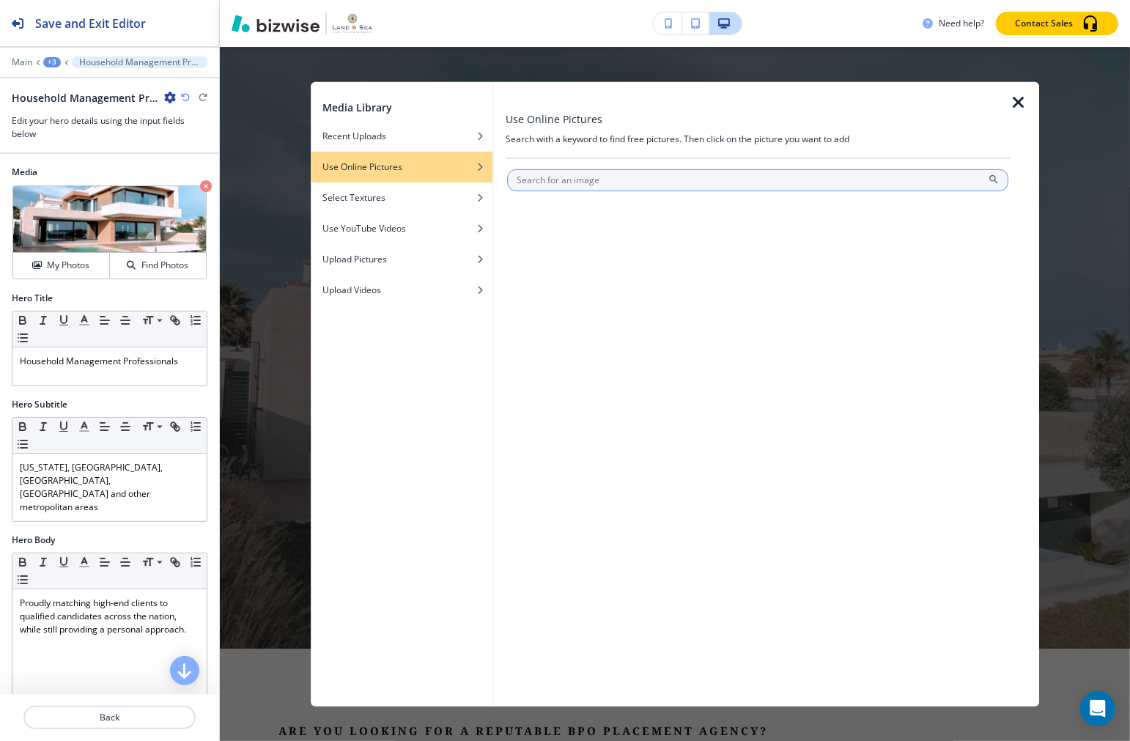
click at [562, 177] on input "text" at bounding box center [758, 180] width 501 height 22
type input "million dollar home"
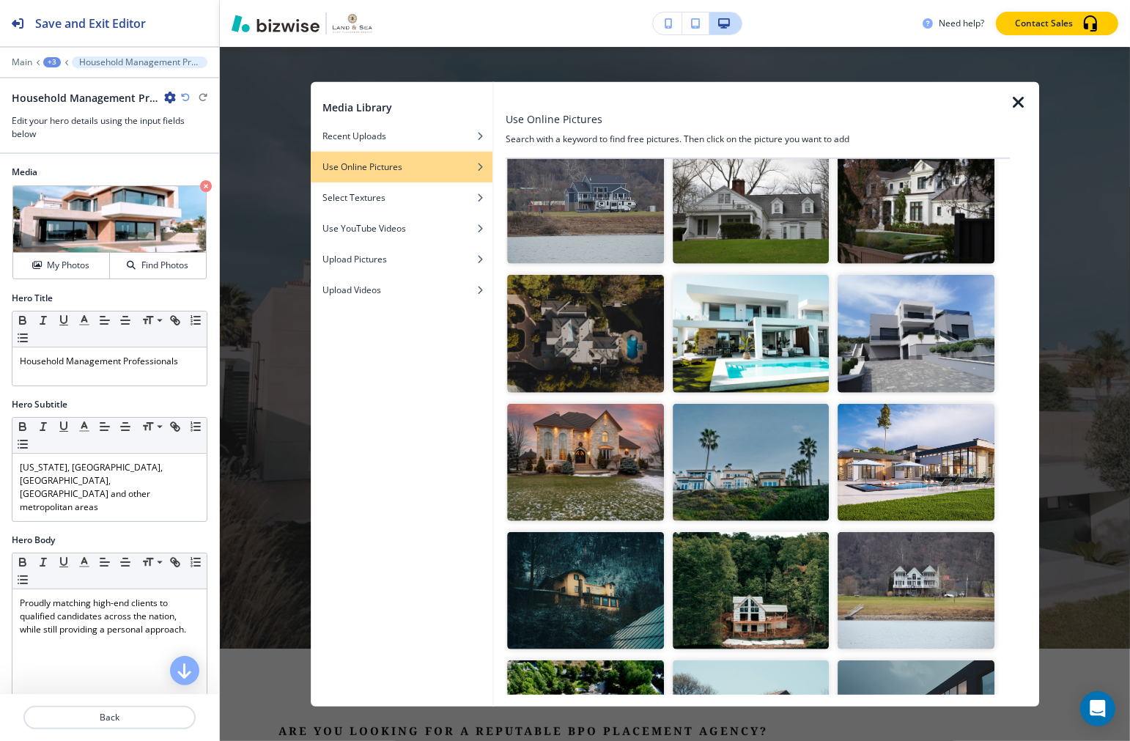
scroll to position [1466, 0]
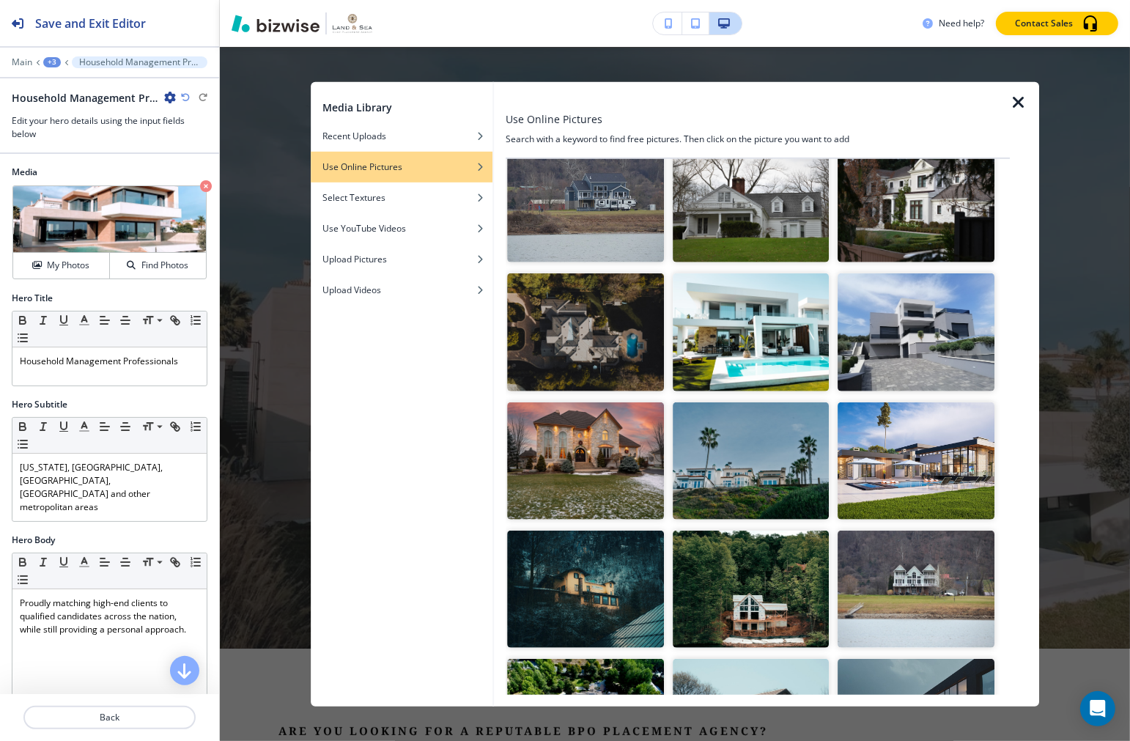
click at [897, 422] on img "button" at bounding box center [917, 460] width 156 height 117
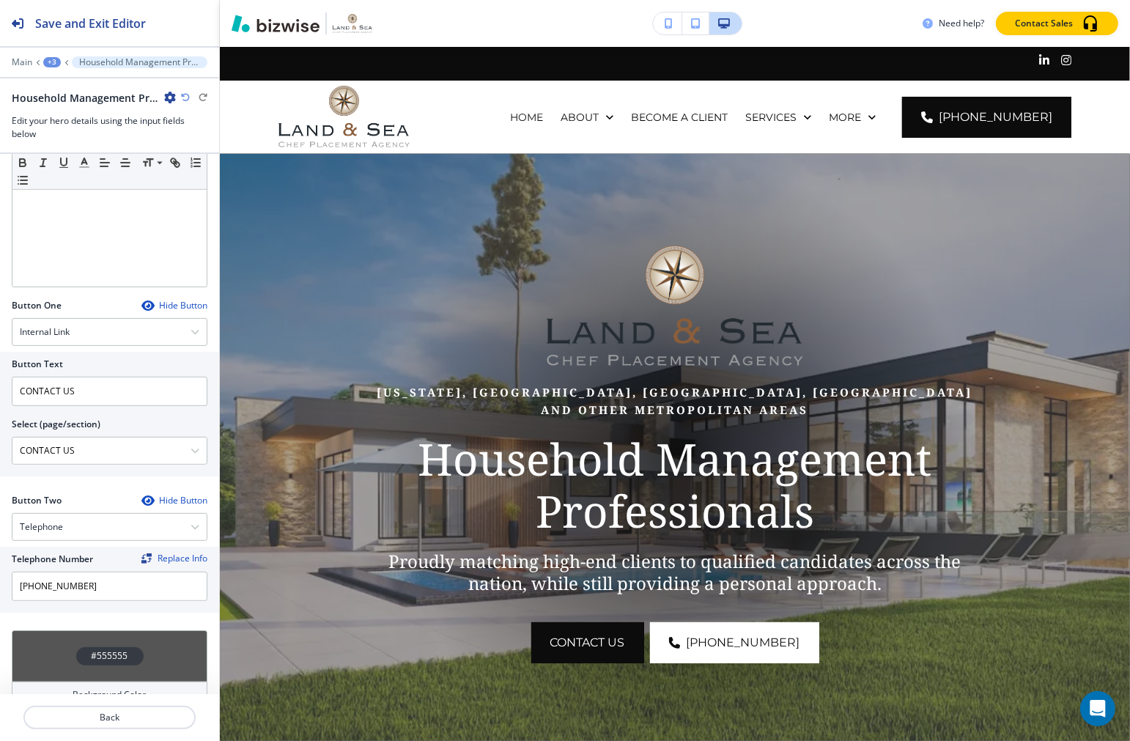
scroll to position [494, 0]
click at [95, 649] on h4 "#555555" at bounding box center [110, 655] width 37 height 13
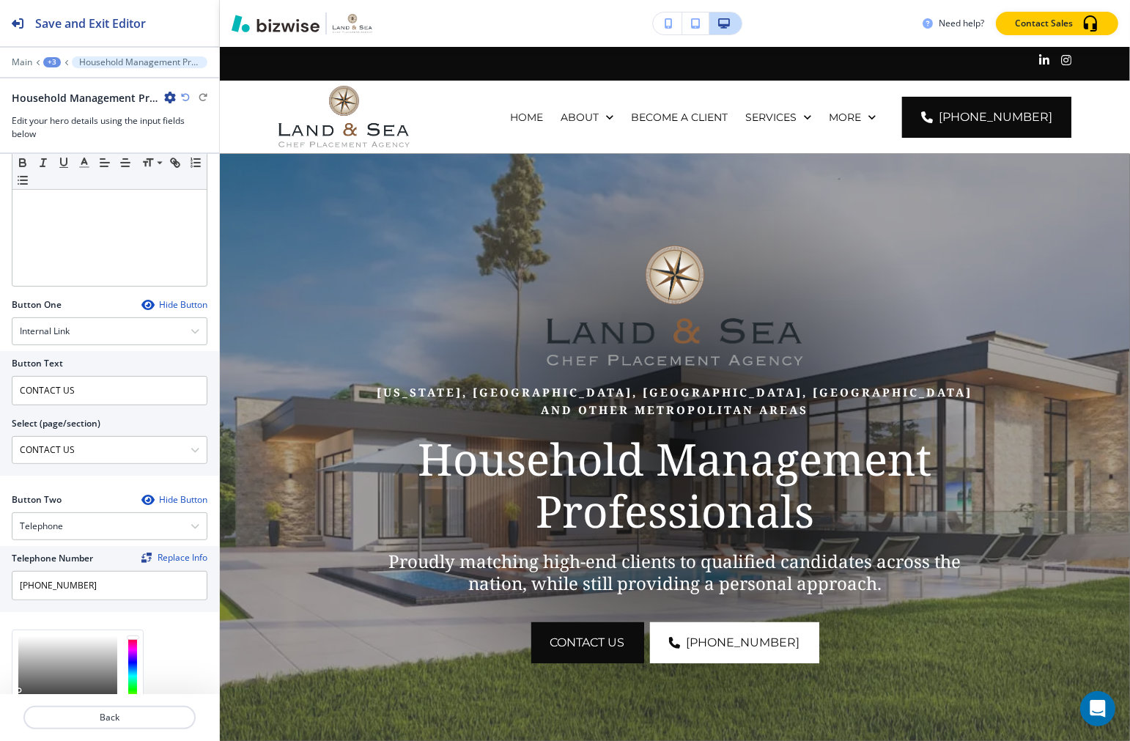
scroll to position [613, 0]
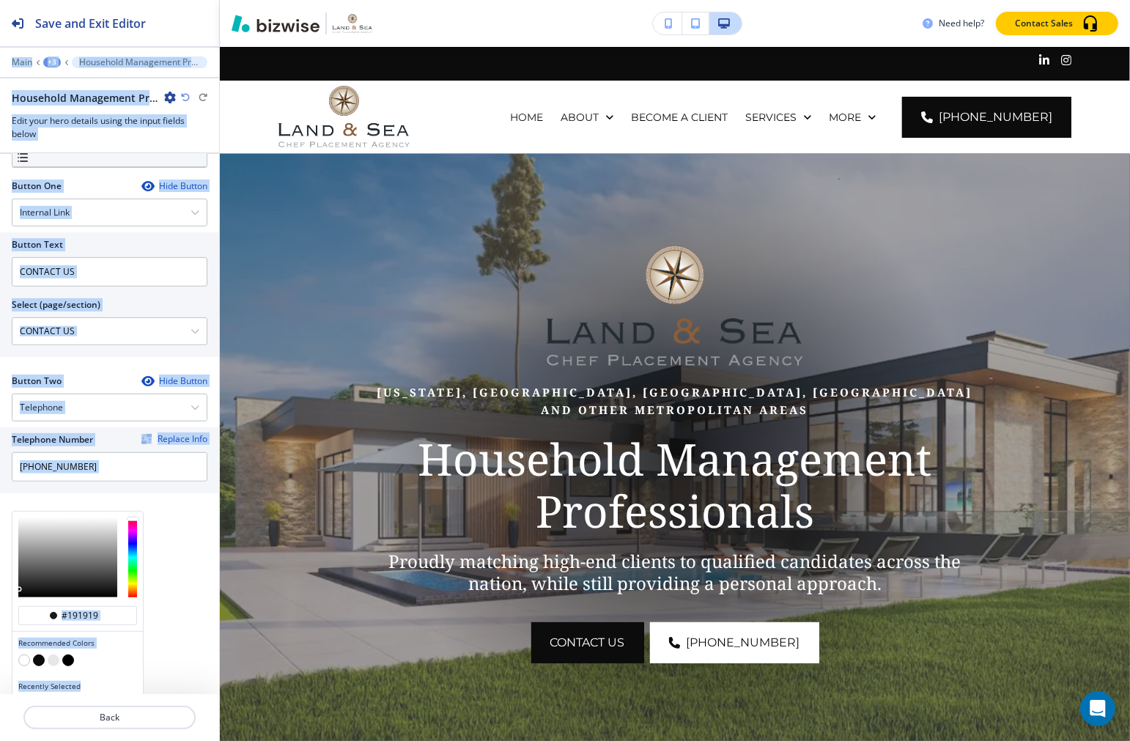
drag, startPoint x: 19, startPoint y: 666, endPoint x: 20, endPoint y: 745, distance: 79.2
click at [20, 0] on html "Save and Exit Editor Main +3 Household Management Professionals Household Manag…" at bounding box center [565, 0] width 1130 height 0
click at [25, 567] on div at bounding box center [67, 558] width 99 height 80
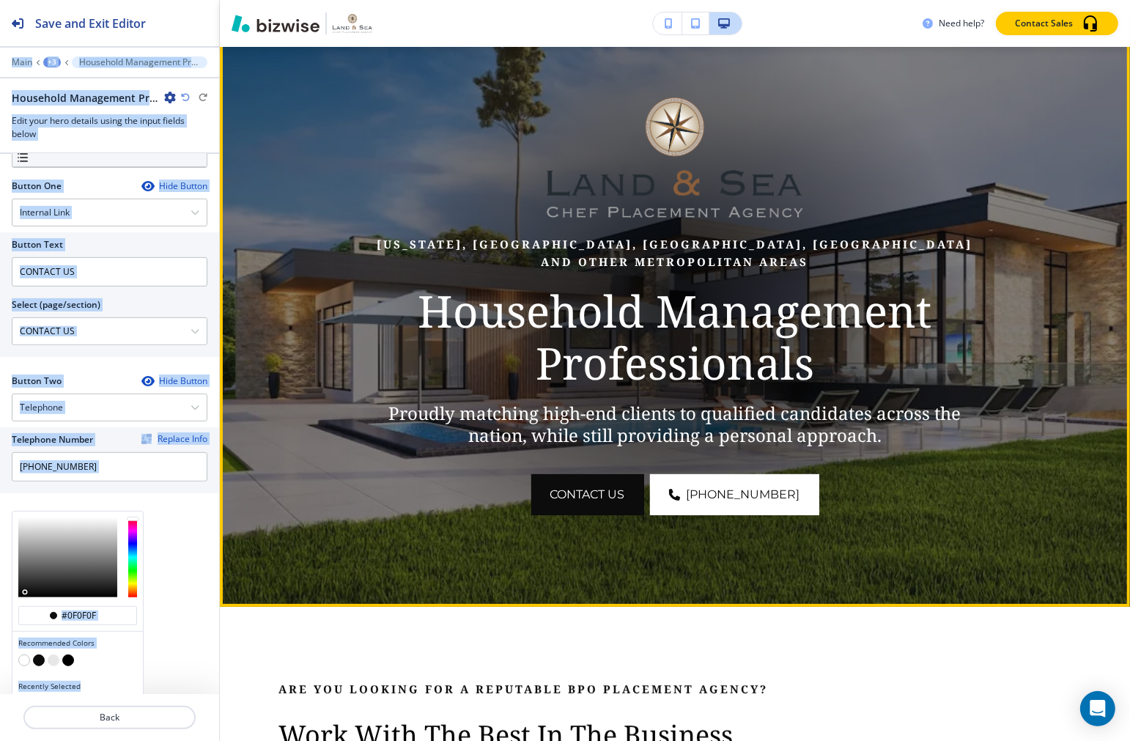
scroll to position [81, 0]
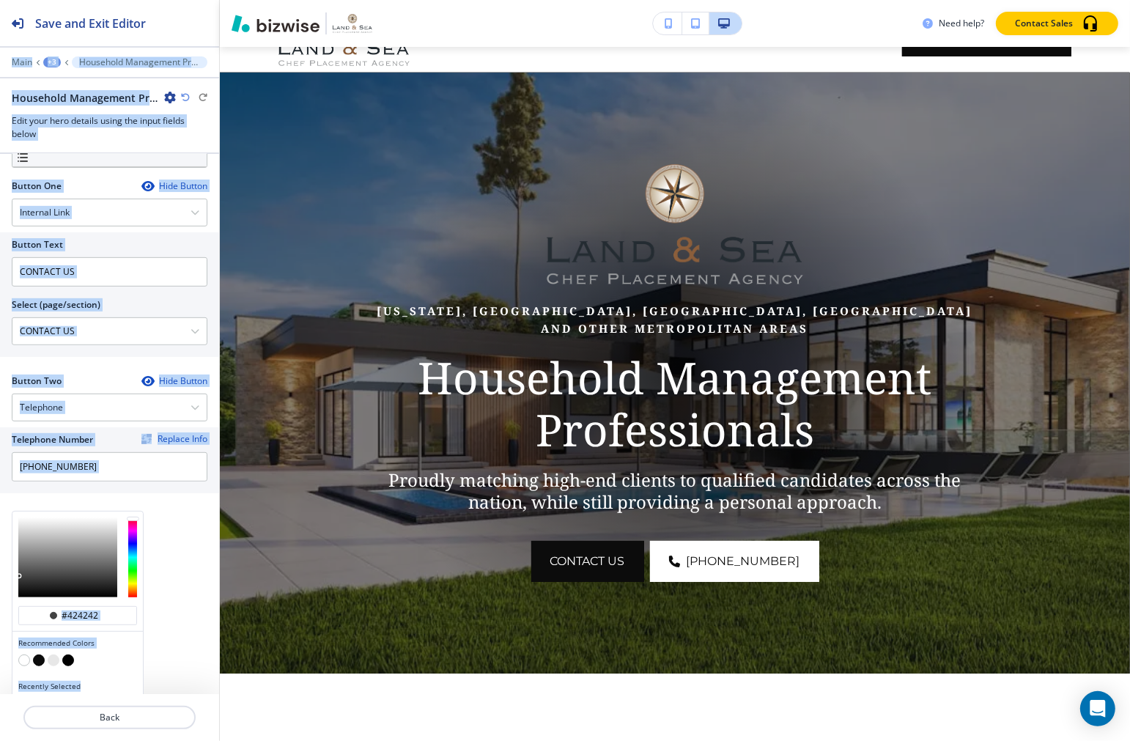
click at [20, 551] on div at bounding box center [67, 558] width 99 height 80
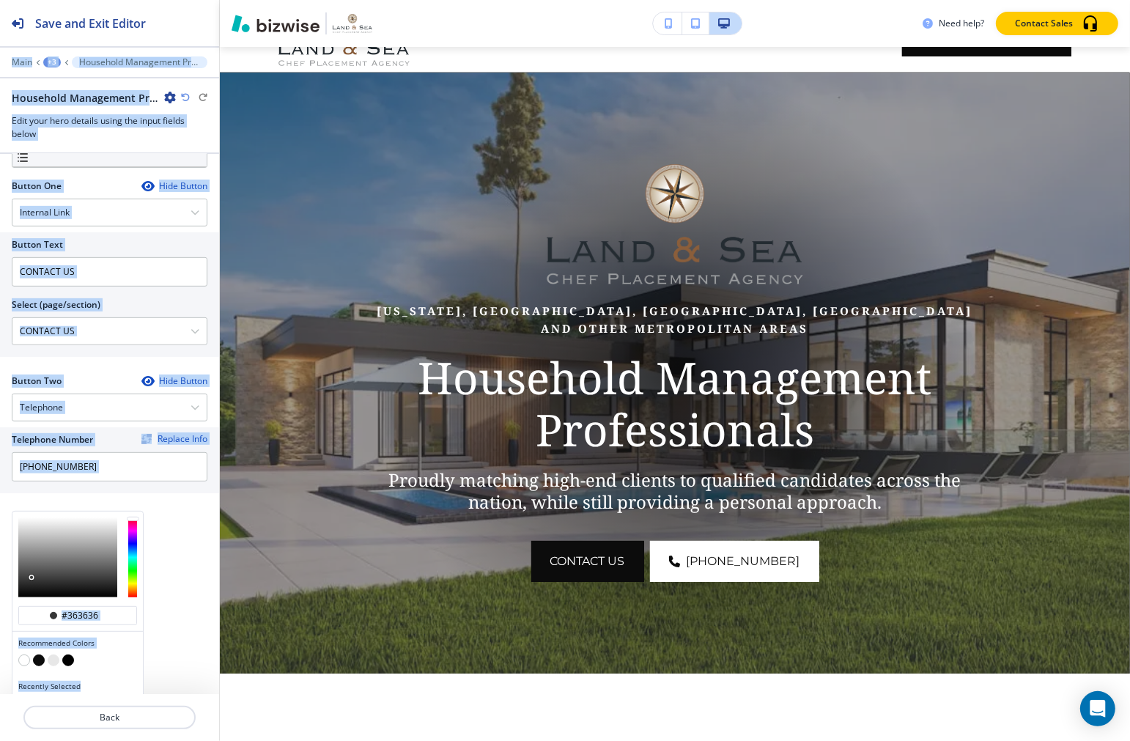
click at [32, 553] on div at bounding box center [67, 558] width 99 height 80
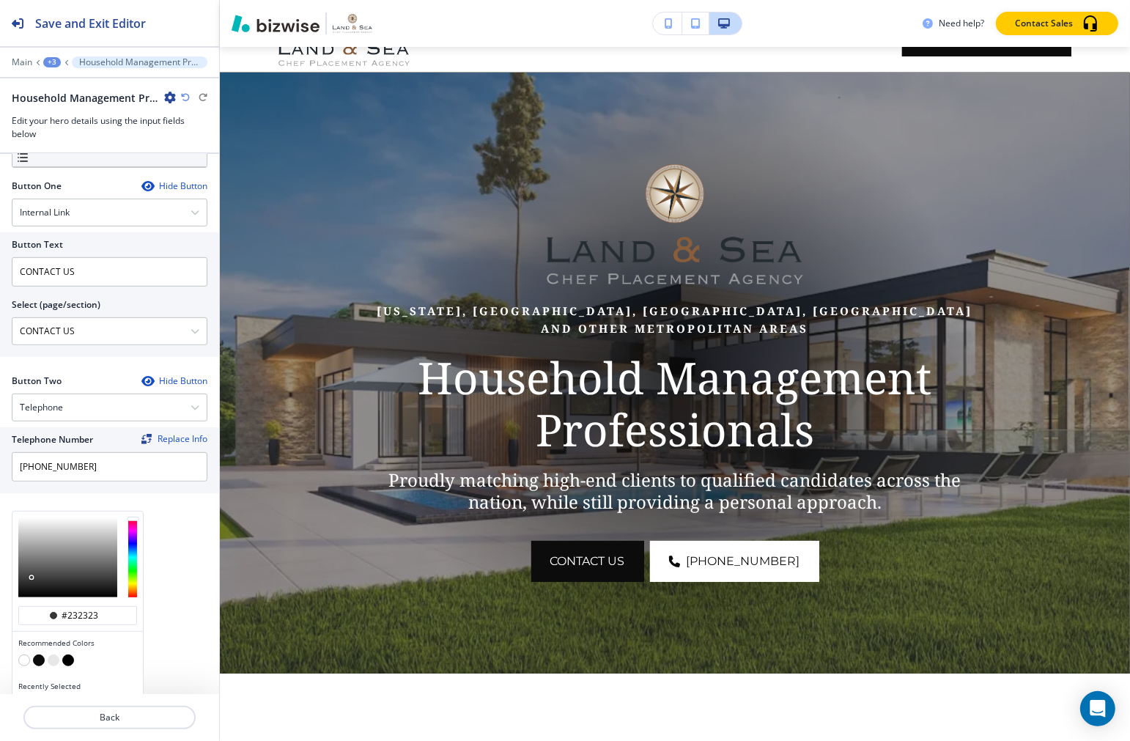
click at [55, 555] on div at bounding box center [67, 558] width 99 height 80
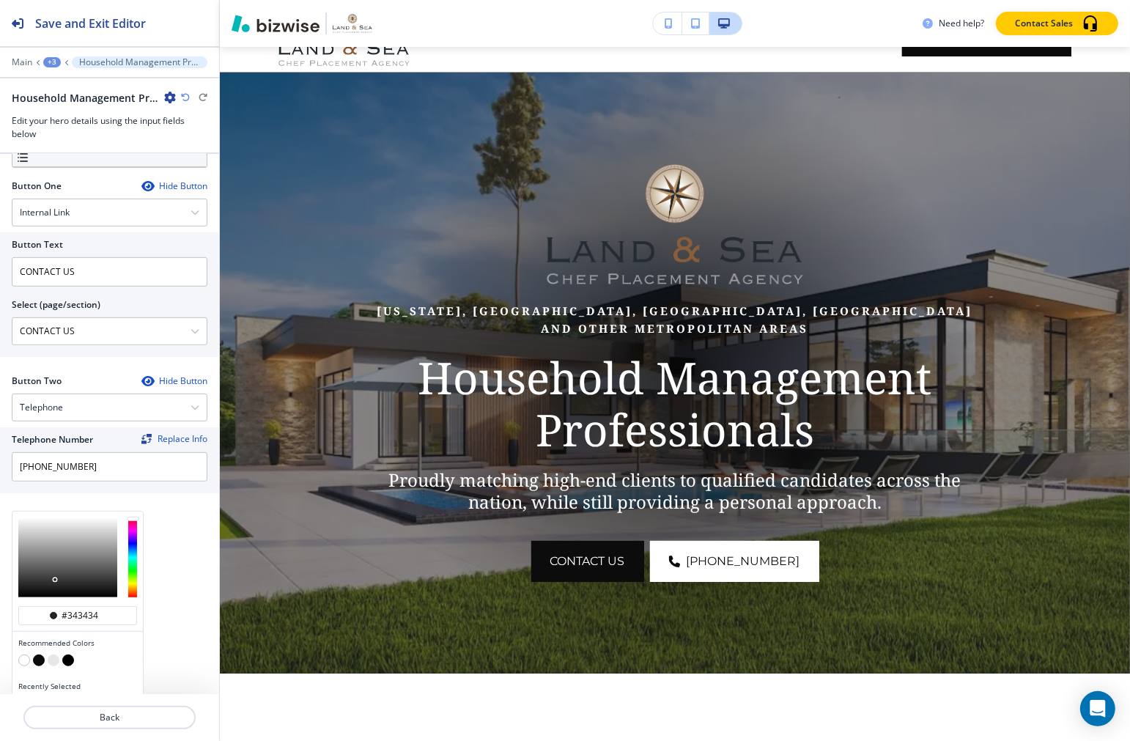
click at [50, 548] on div at bounding box center [67, 558] width 99 height 80
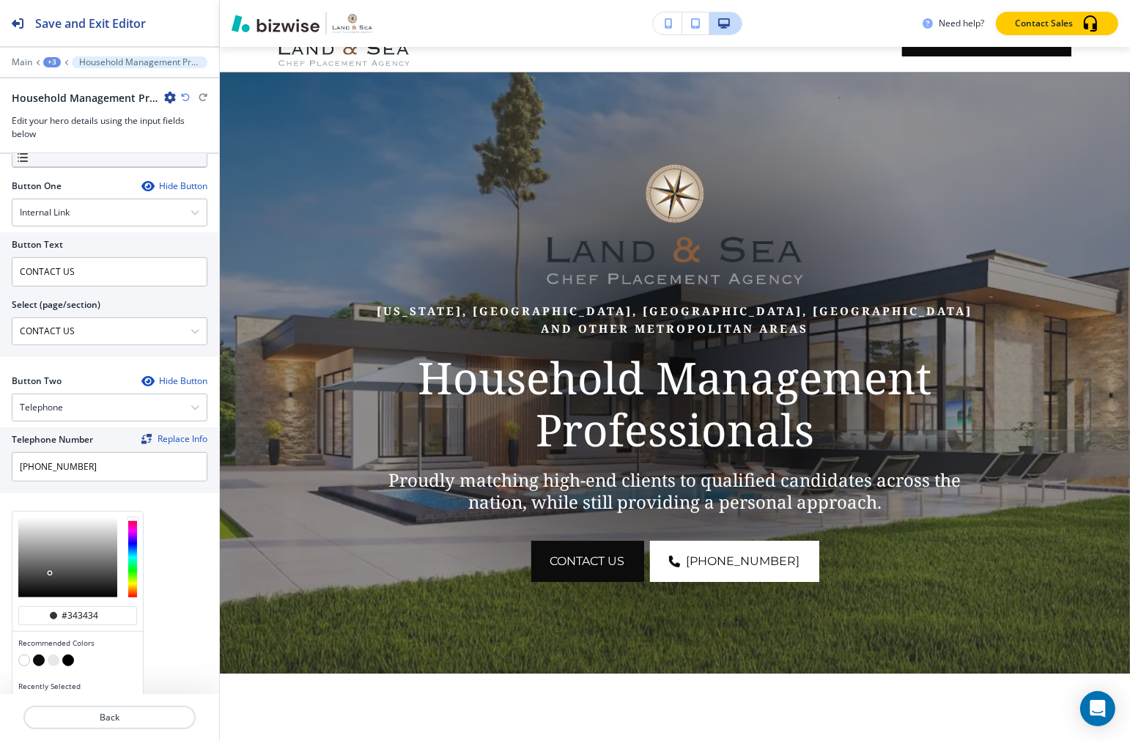
type input "#1e1e1e"
click at [73, 551] on div at bounding box center [67, 558] width 99 height 80
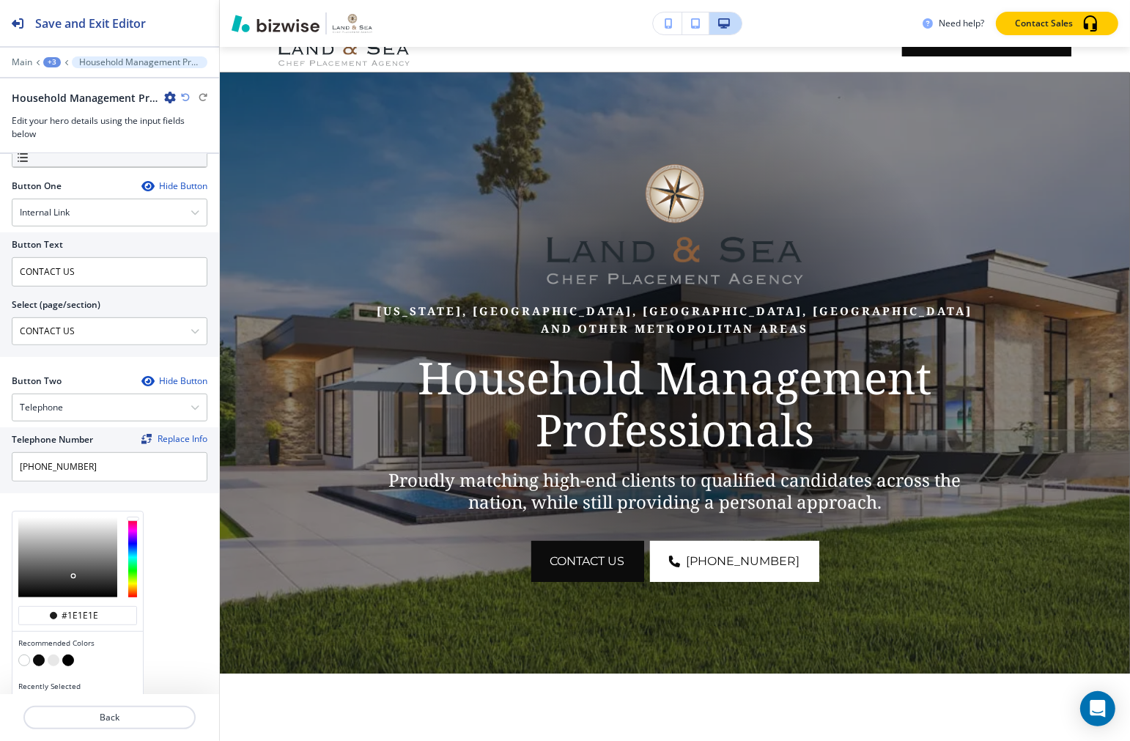
click at [680, 32] on button "button" at bounding box center [667, 23] width 29 height 22
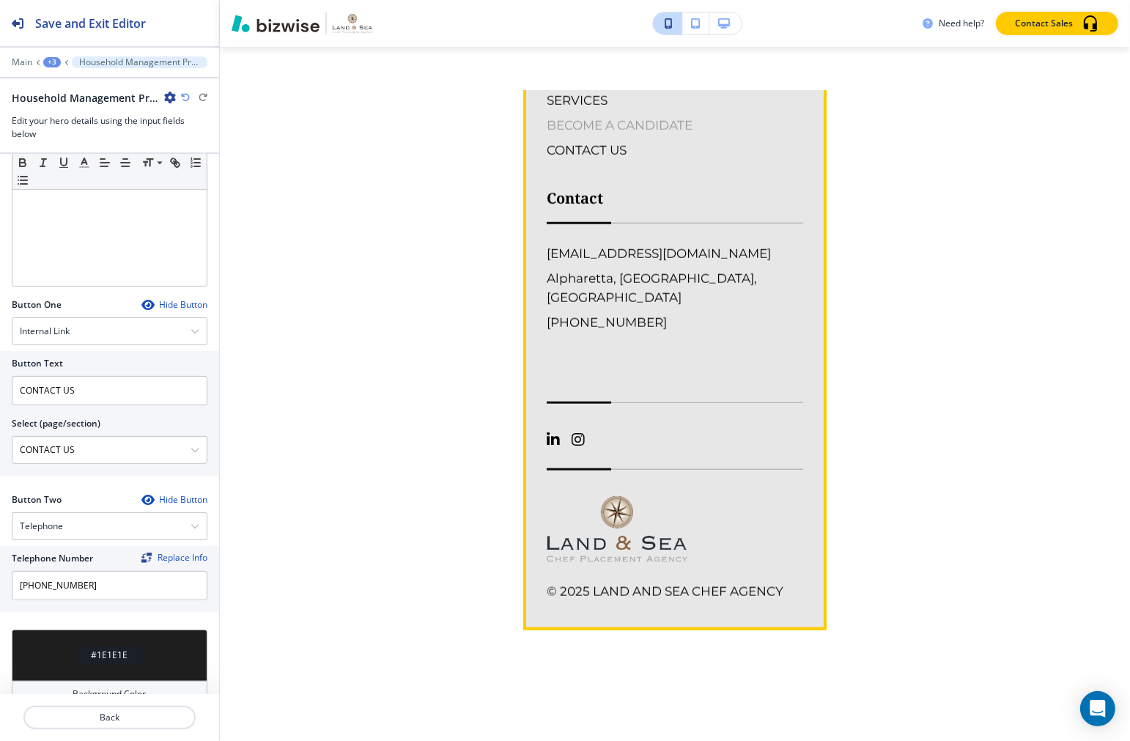
scroll to position [6925, 0]
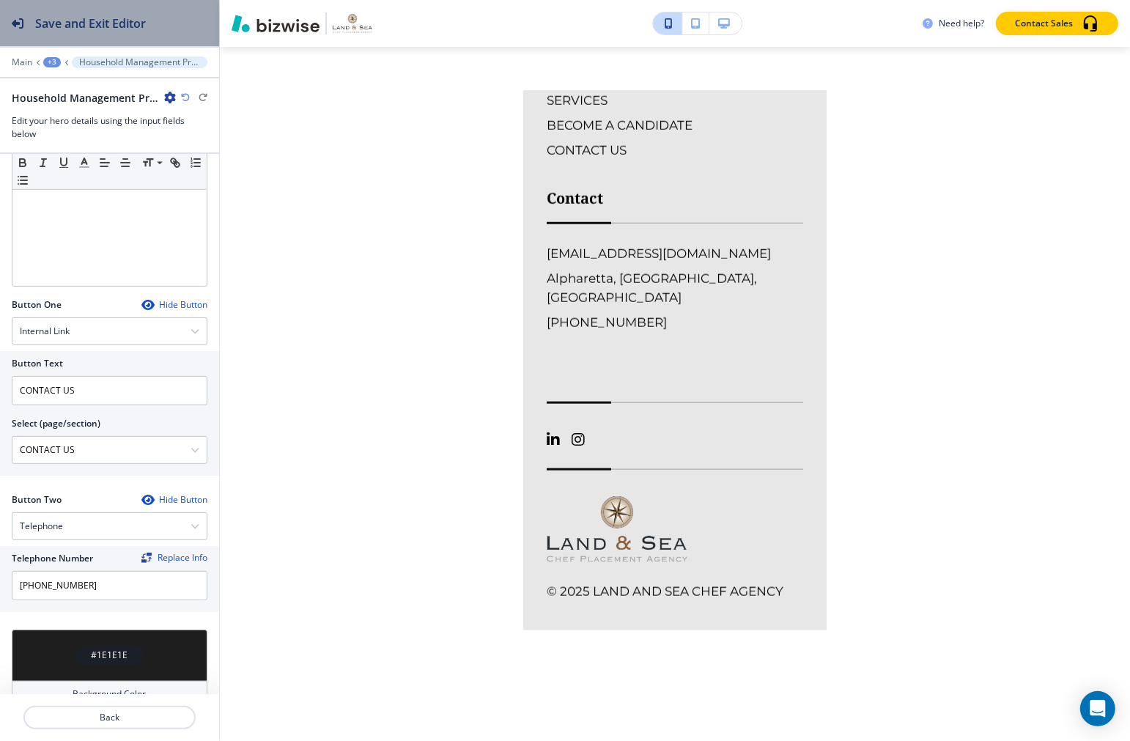
click at [180, 43] on button "Save and Exit Editor" at bounding box center [109, 23] width 219 height 46
